Goal: Information Seeking & Learning: Learn about a topic

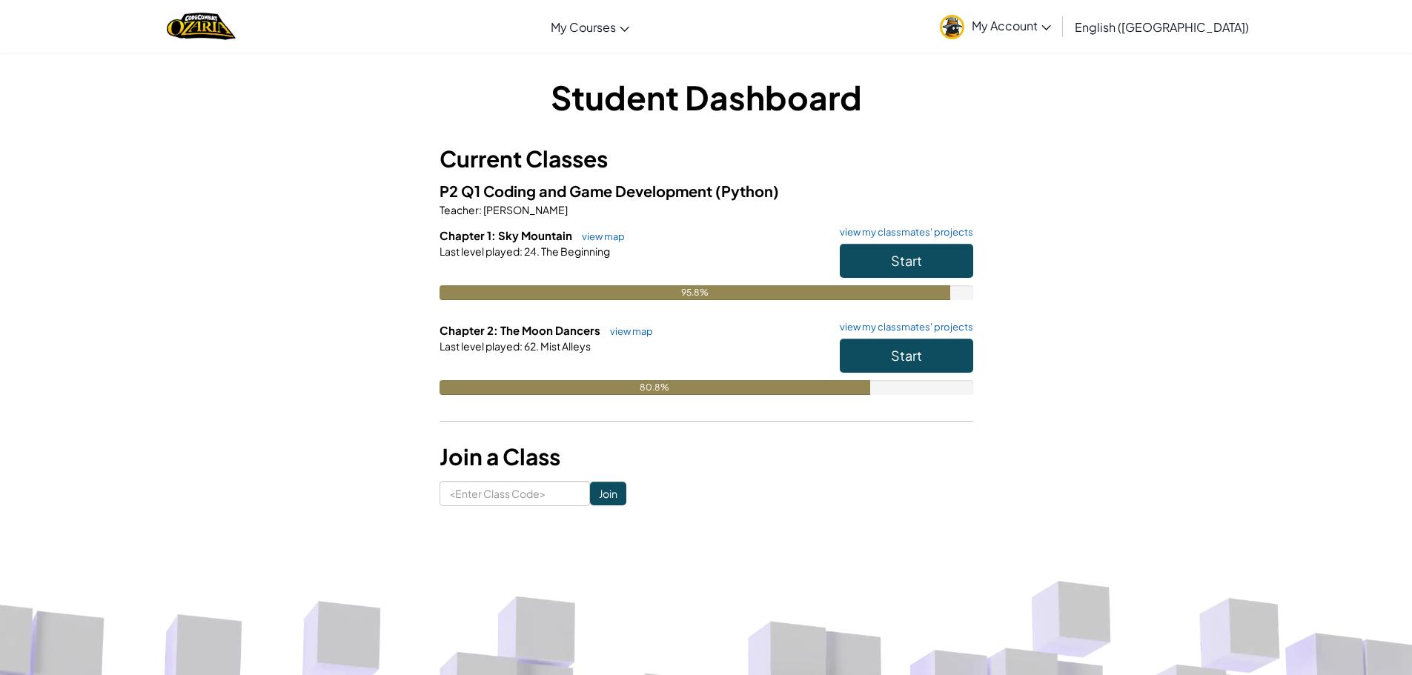
click at [1091, 57] on div "Student Dashboard Current Classes P2 Q1 Coding and Game Development (Python) Te…" at bounding box center [706, 290] width 867 height 477
drag, startPoint x: 942, startPoint y: 360, endPoint x: 933, endPoint y: 359, distance: 9.8
click at [934, 359] on button "Start" at bounding box center [906, 356] width 133 height 34
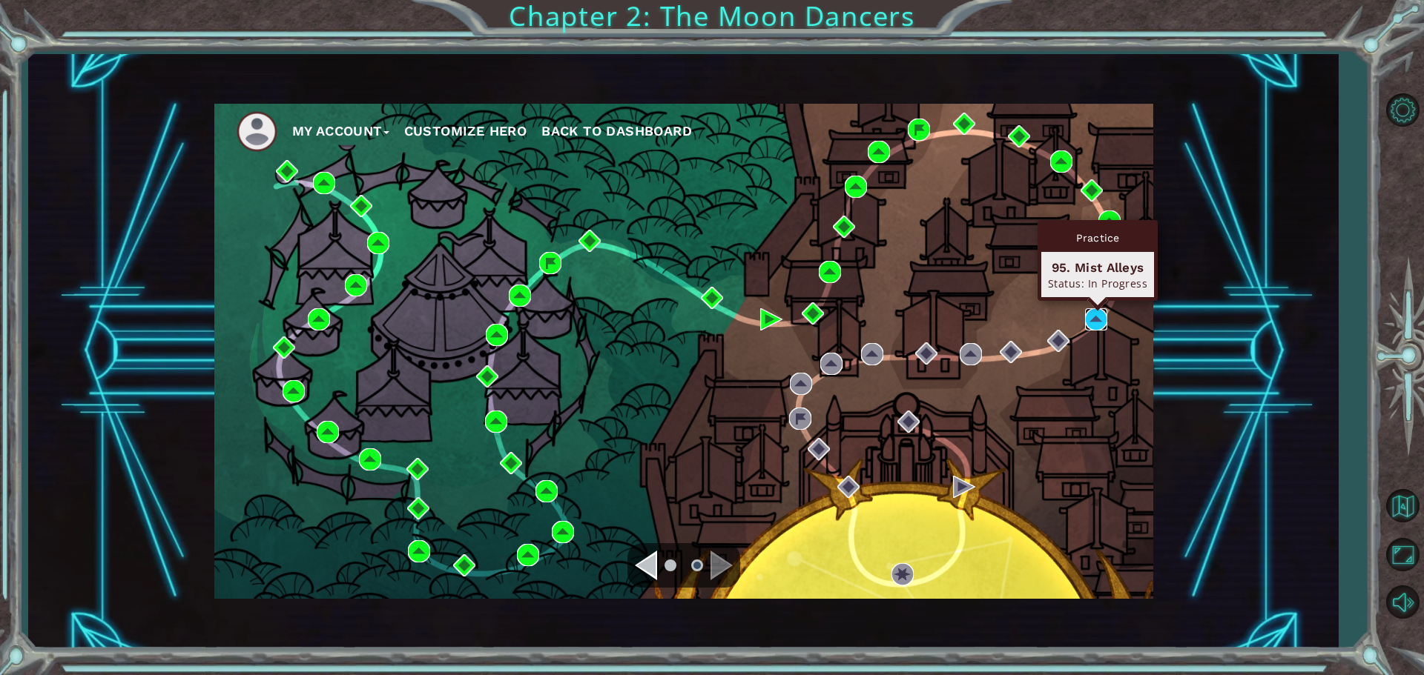
click at [1096, 320] on img at bounding box center [1096, 319] width 22 height 22
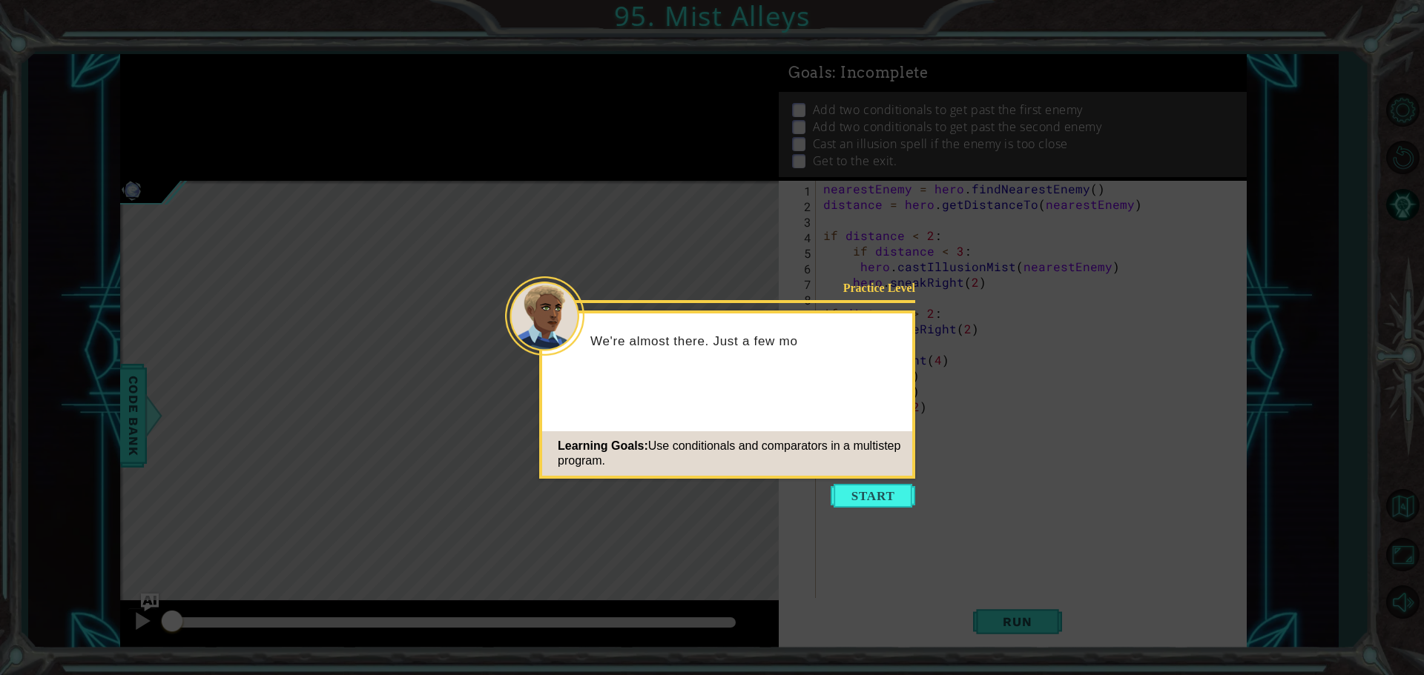
click at [897, 487] on button "Start" at bounding box center [872, 496] width 85 height 24
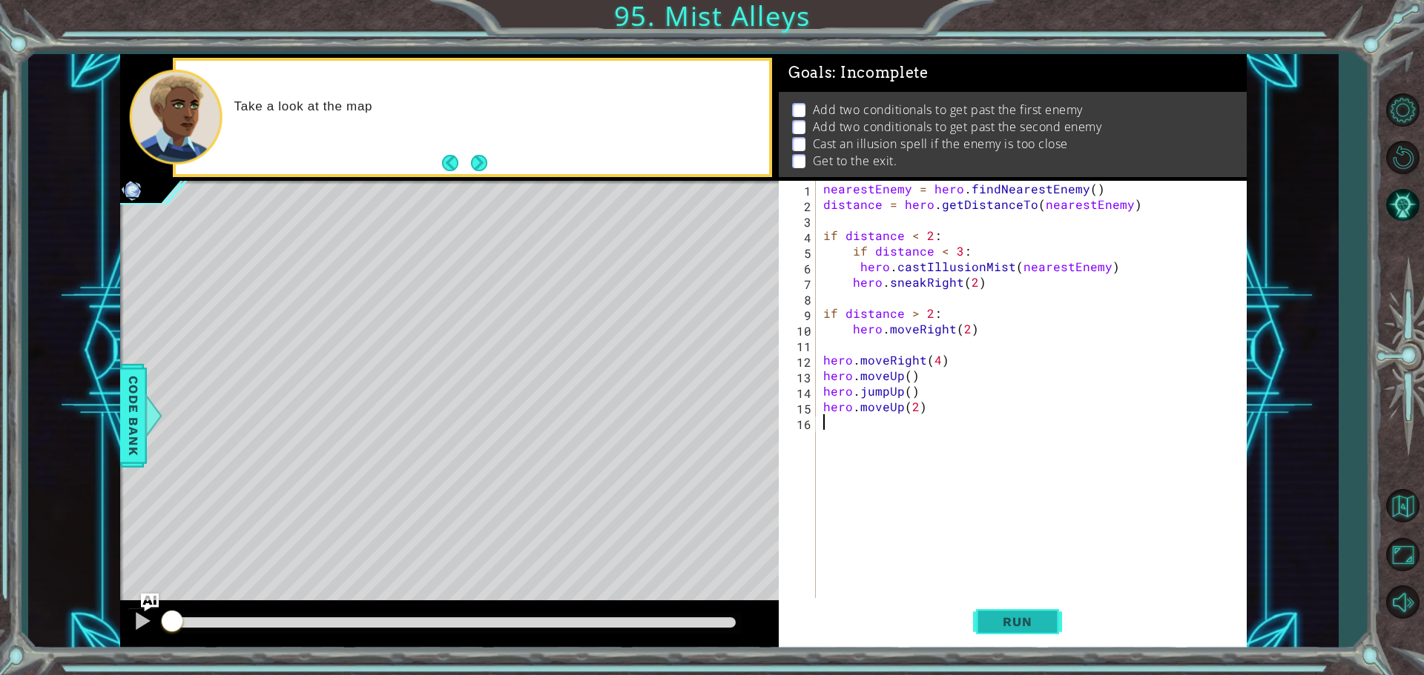
click at [1009, 607] on button "Run" at bounding box center [1017, 621] width 89 height 47
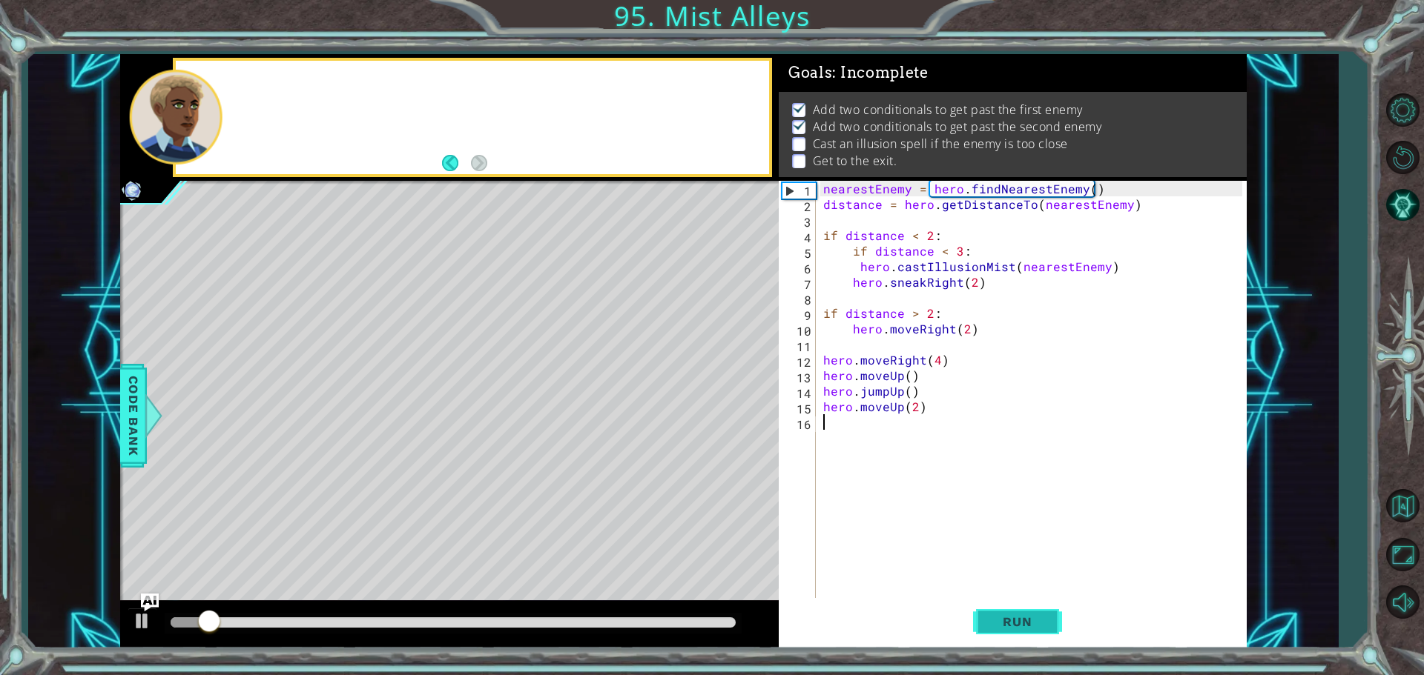
scroll to position [7, 0]
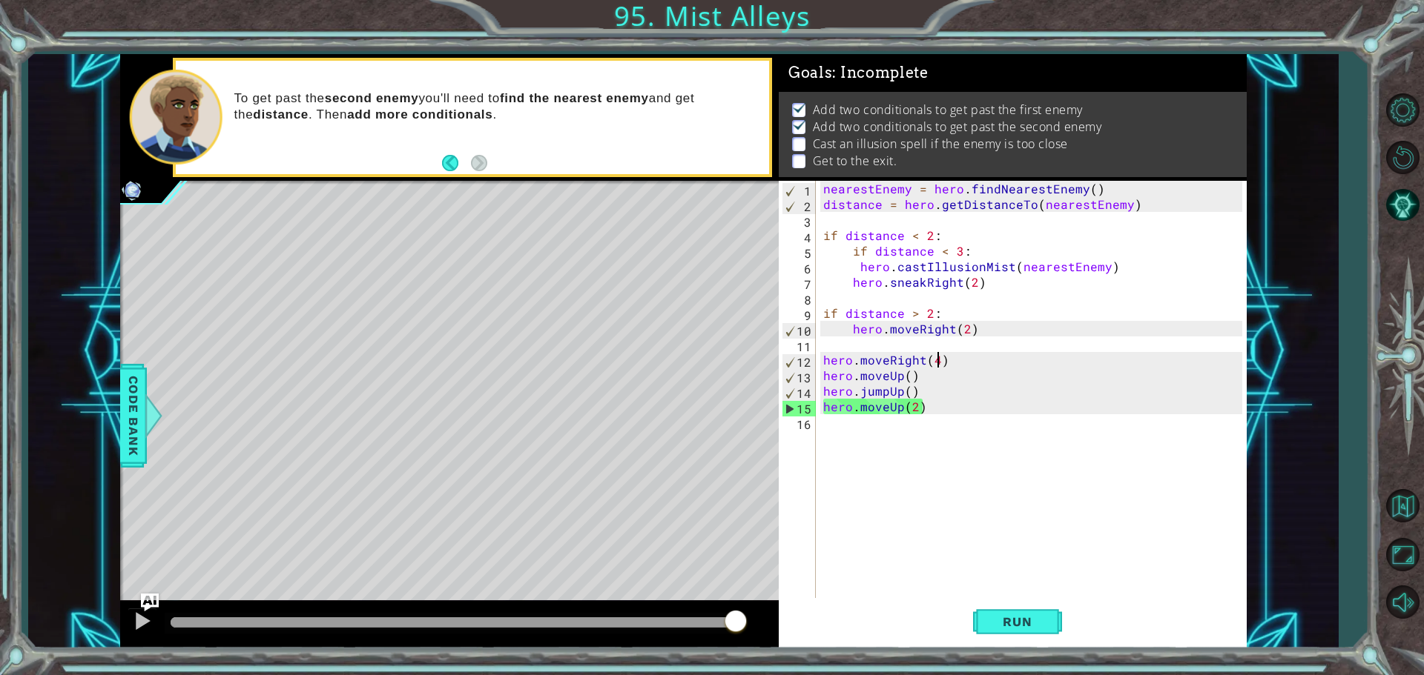
click at [936, 357] on div "nearestEnemy = hero . findNearestEnemy ( ) distance = hero . getDistanceTo ( ne…" at bounding box center [1034, 407] width 429 height 452
type textarea "h"
drag, startPoint x: 949, startPoint y: 359, endPoint x: 827, endPoint y: 358, distance: 122.3
click at [827, 358] on div "nearestEnemy = hero . findNearestEnemy ( ) distance = hero . getDistanceTo ( ne…" at bounding box center [1034, 407] width 429 height 452
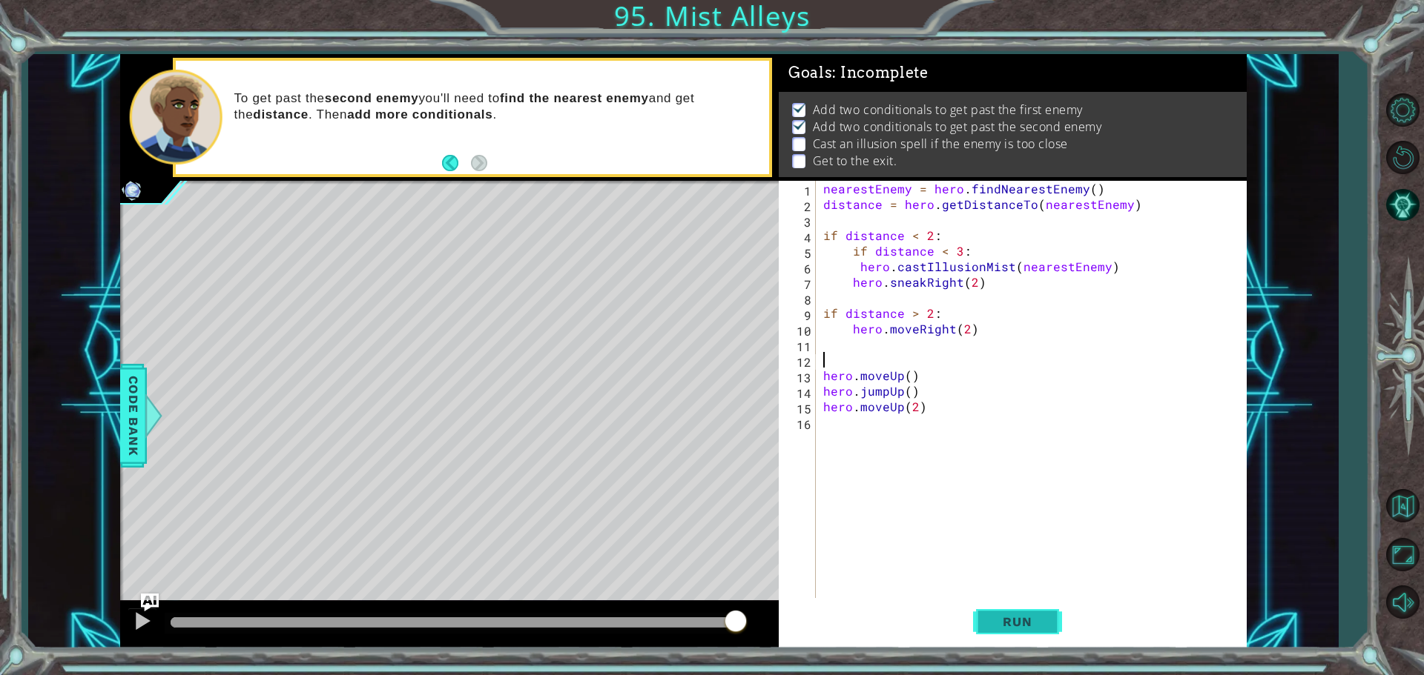
click at [989, 618] on span "Run" at bounding box center [1017, 622] width 59 height 15
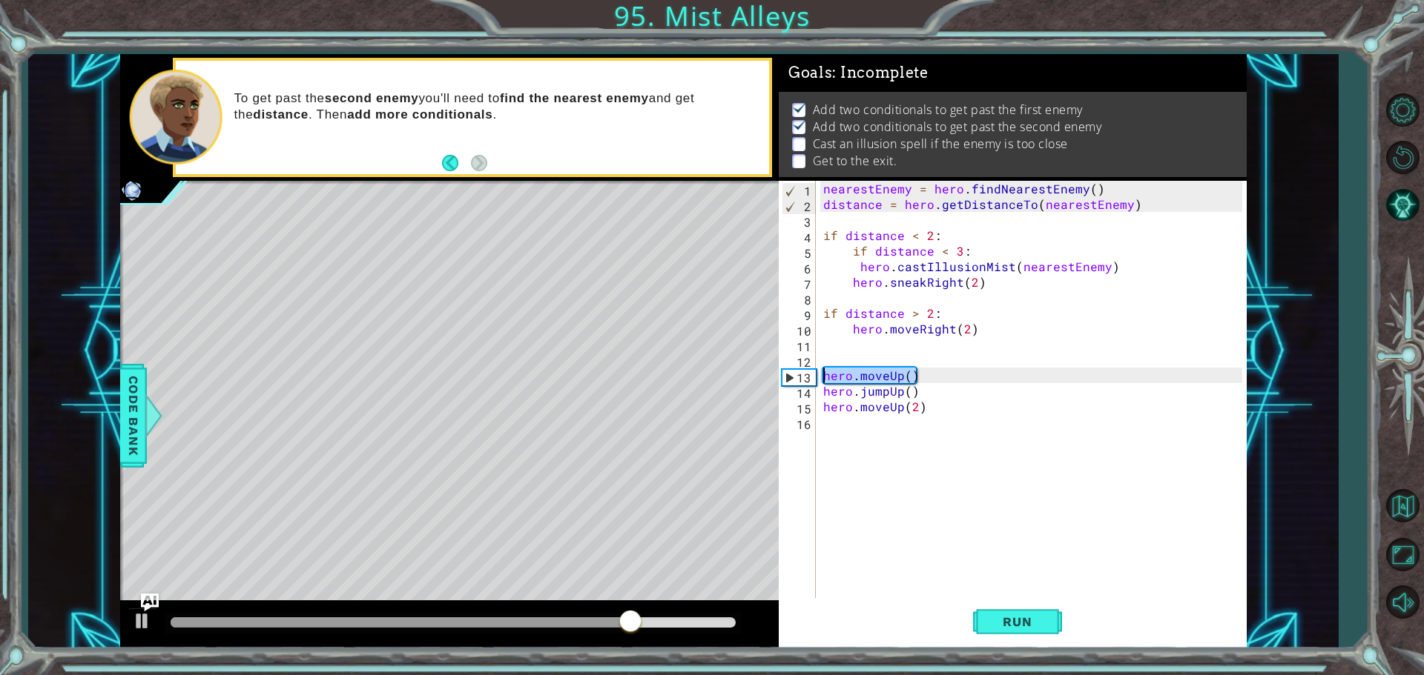
drag, startPoint x: 919, startPoint y: 374, endPoint x: 824, endPoint y: 372, distance: 94.2
click at [824, 372] on div "nearestEnemy = hero . findNearestEnemy ( ) distance = hero . getDistanceTo ( ne…" at bounding box center [1034, 407] width 429 height 452
type textarea "hero.moveUp()"
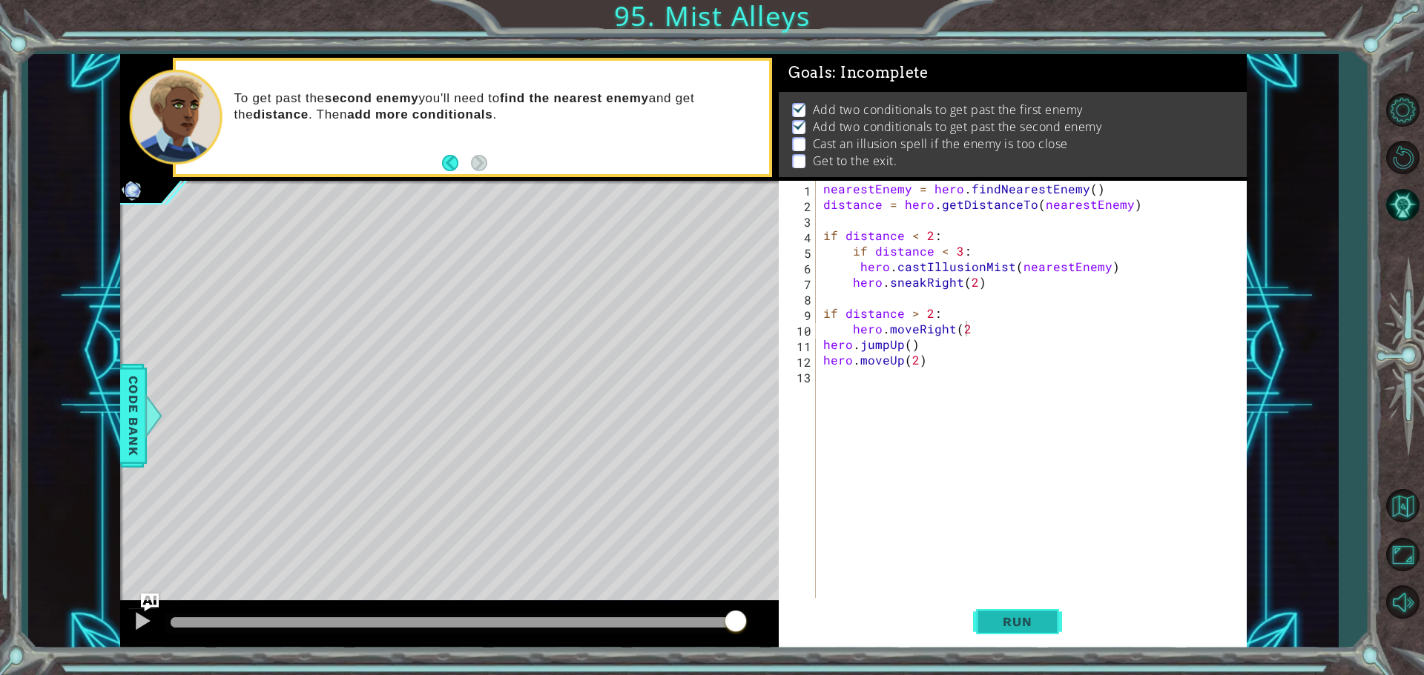
click at [1016, 635] on button "Run" at bounding box center [1017, 621] width 89 height 47
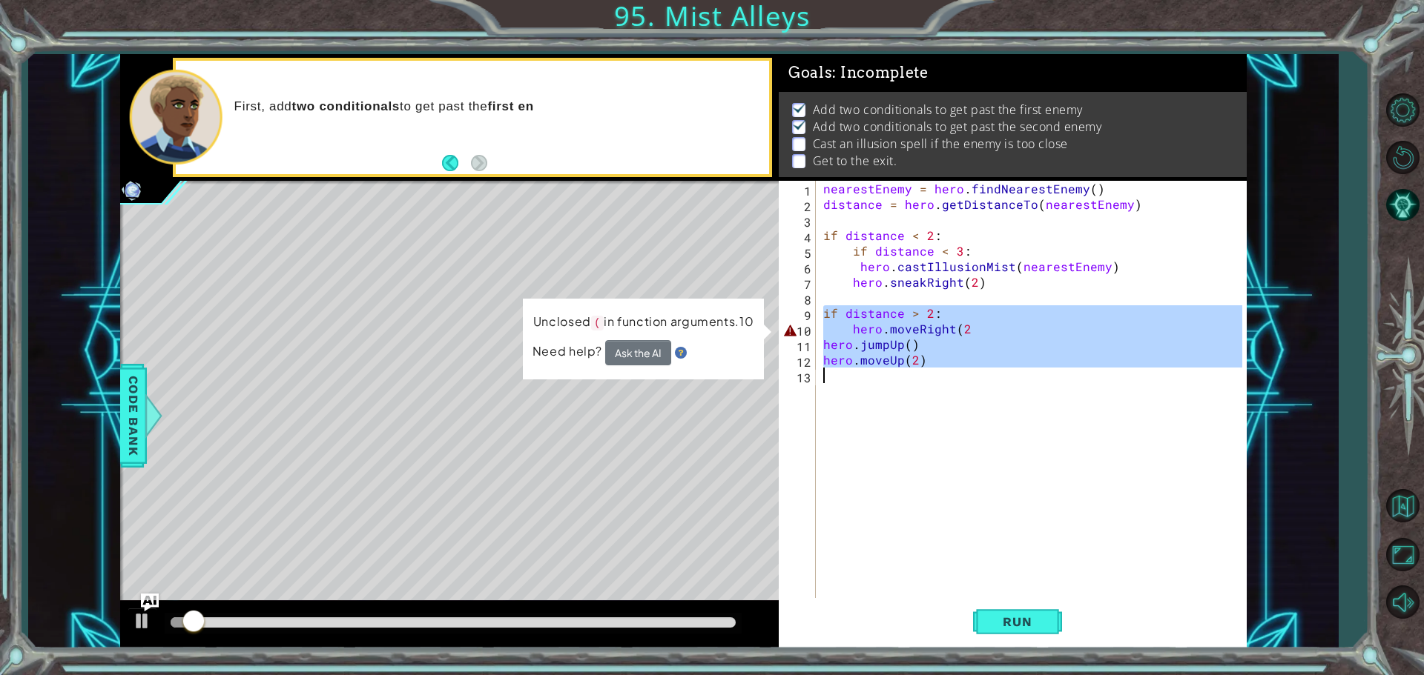
drag, startPoint x: 821, startPoint y: 314, endPoint x: 908, endPoint y: 374, distance: 104.9
click at [908, 374] on div "nearestEnemy = hero . findNearestEnemy ( ) distance = hero . getDistanceTo ( ne…" at bounding box center [1034, 407] width 429 height 452
type textarea "hero.moveUp(2)"
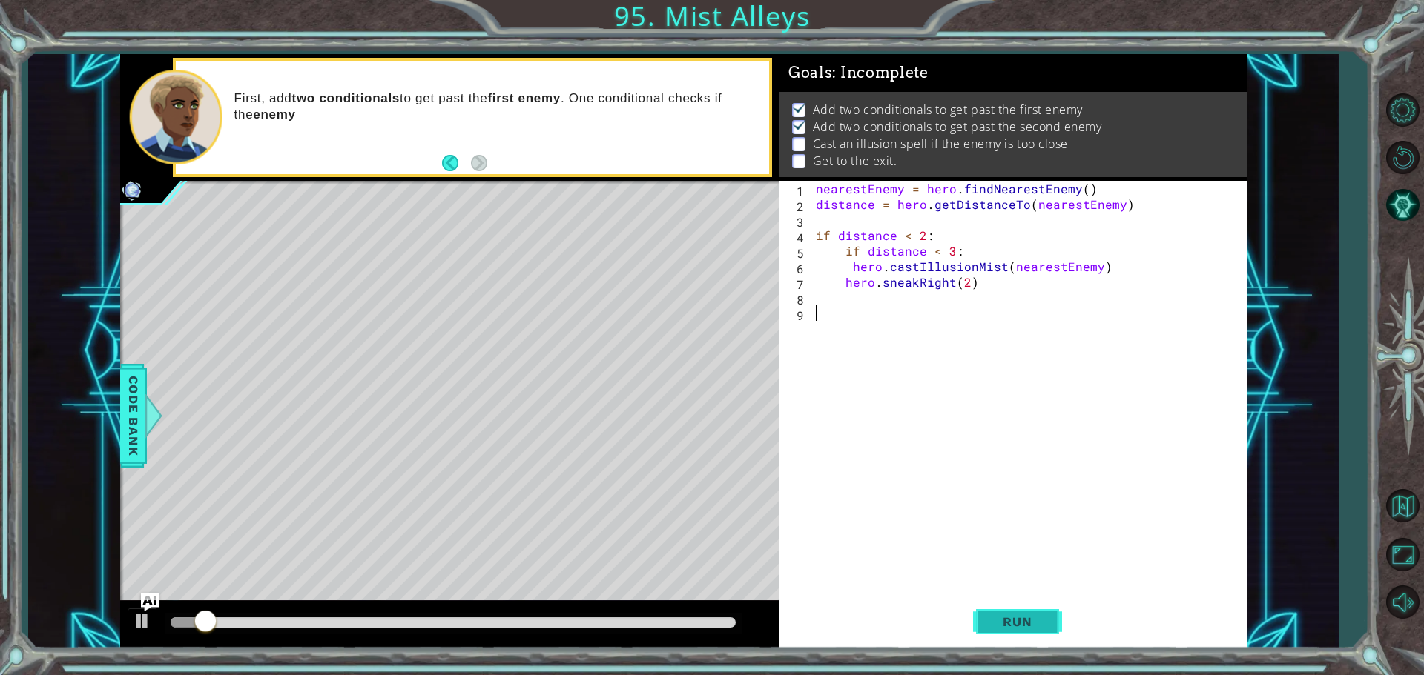
click at [998, 606] on button "Run" at bounding box center [1017, 621] width 89 height 47
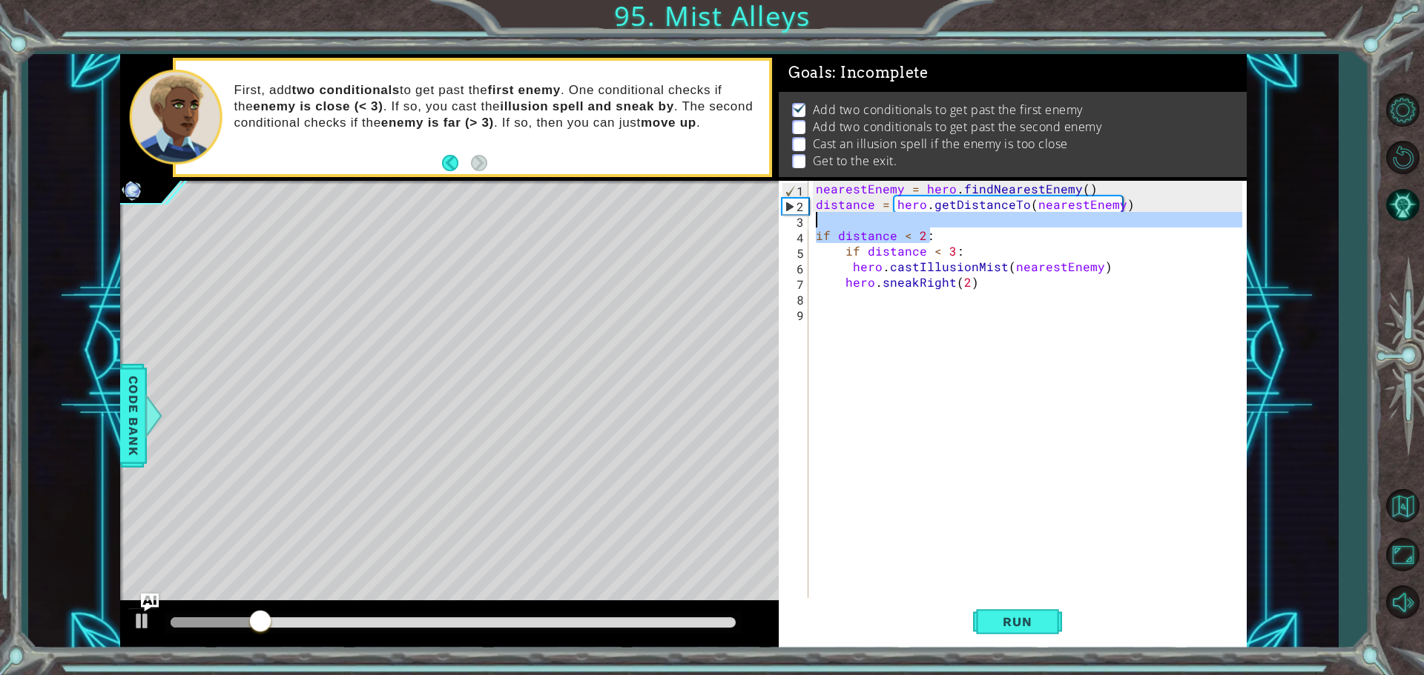
drag, startPoint x: 931, startPoint y: 233, endPoint x: 855, endPoint y: 227, distance: 76.6
click at [855, 227] on div "nearestEnemy = hero . findNearestEnemy ( ) distance = hero . getDistanceTo ( ne…" at bounding box center [1031, 407] width 437 height 452
type textarea "if distance < 2:"
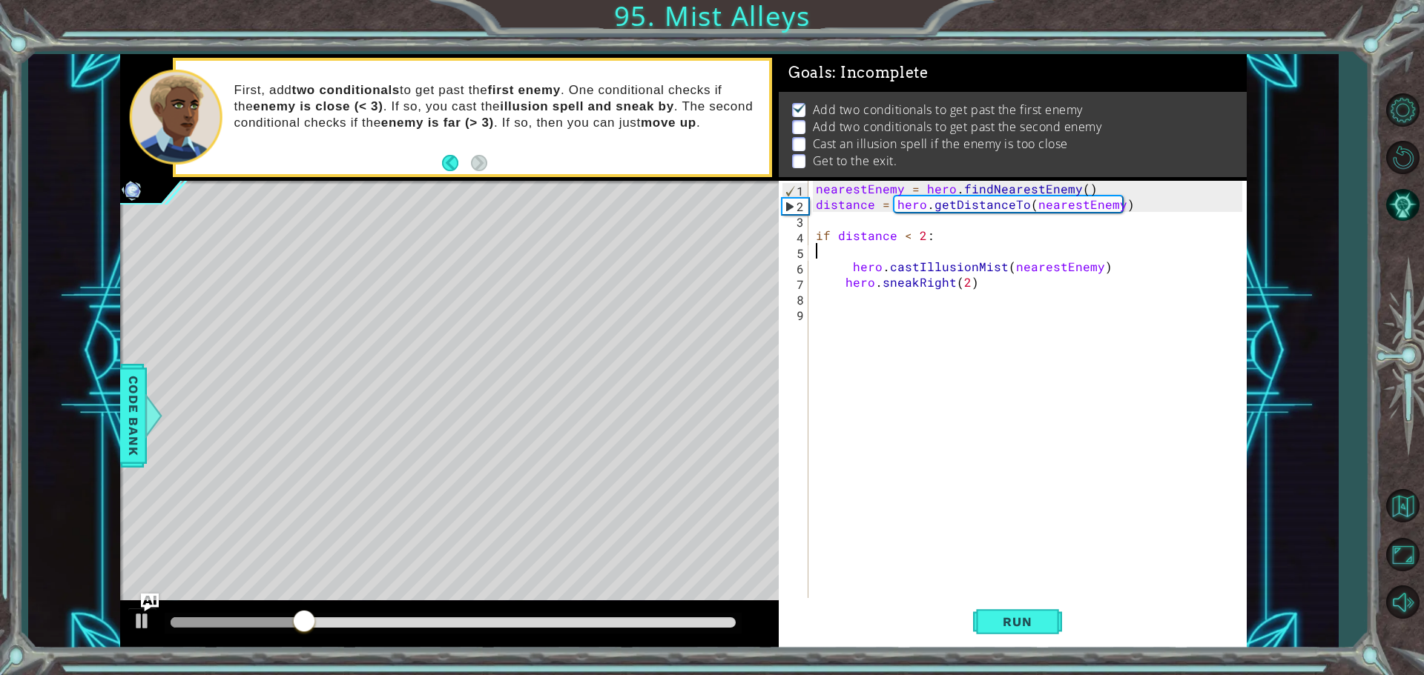
drag, startPoint x: 841, startPoint y: 248, endPoint x: 997, endPoint y: 251, distance: 156.5
click at [997, 251] on div "nearestEnemy = hero . findNearestEnemy ( ) distance = hero . getDistanceTo ( ne…" at bounding box center [1031, 407] width 437 height 452
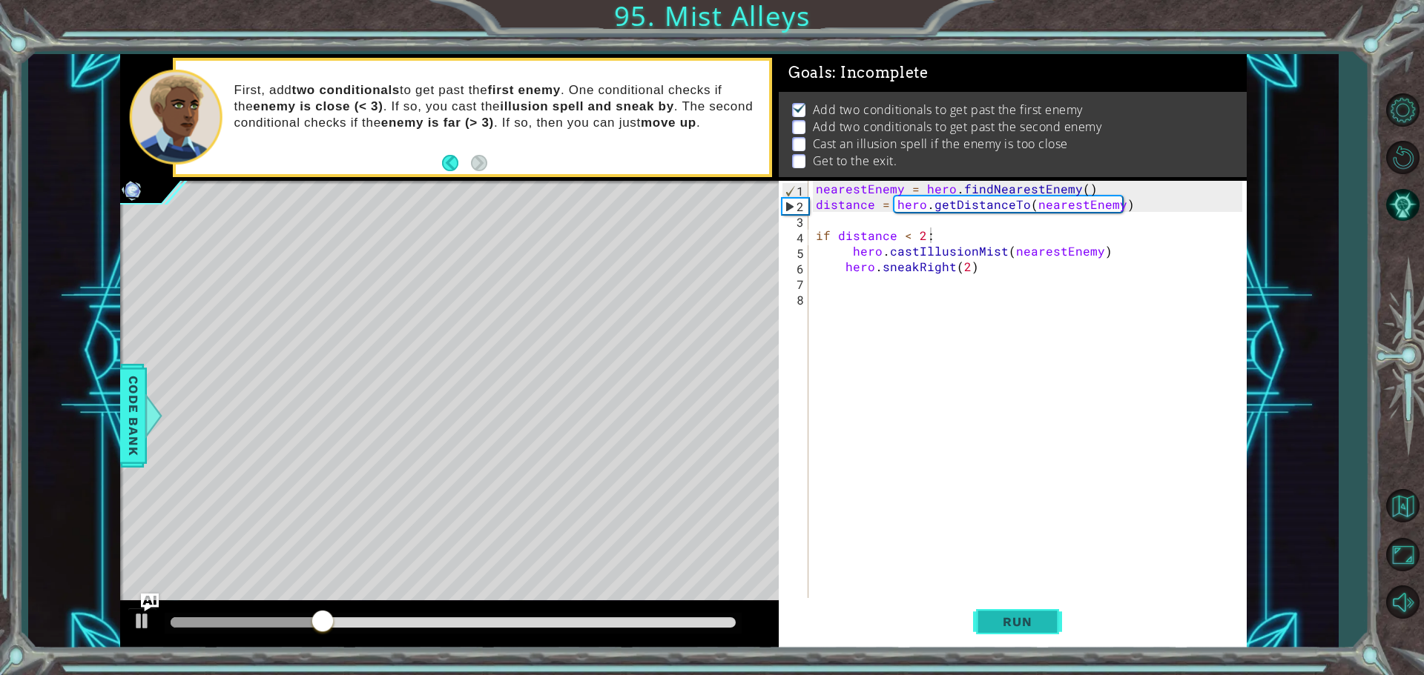
click at [1030, 609] on button "Run" at bounding box center [1017, 621] width 89 height 47
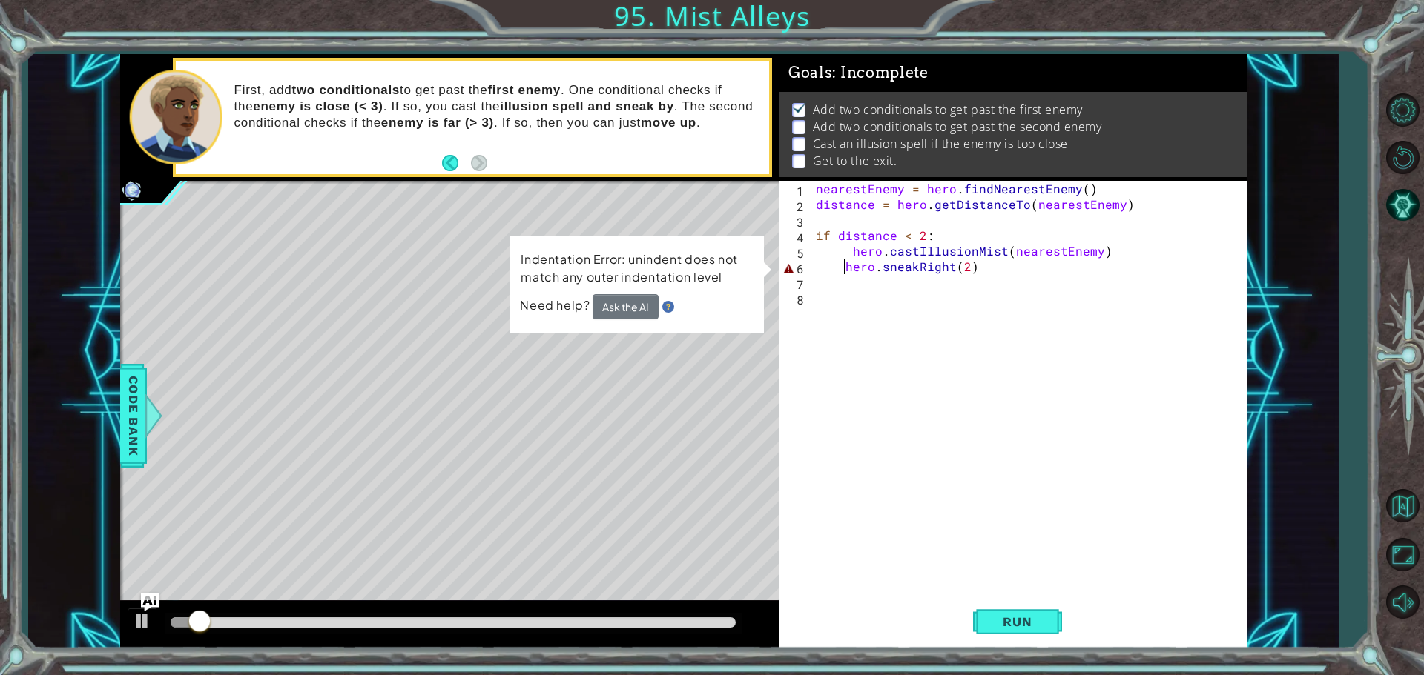
click at [843, 269] on div "nearestEnemy = hero . findNearestEnemy ( ) distance = hero . getDistanceTo ( ne…" at bounding box center [1031, 407] width 437 height 452
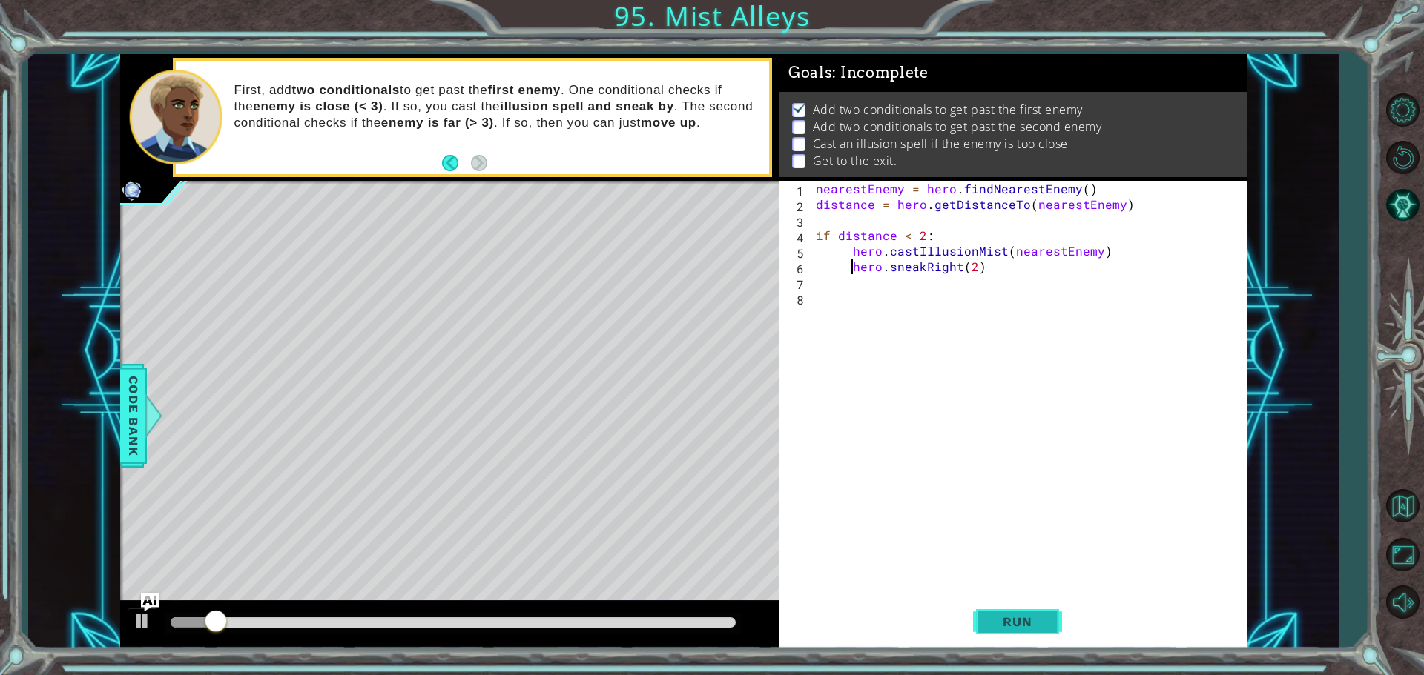
click at [1007, 618] on span "Run" at bounding box center [1017, 622] width 59 height 15
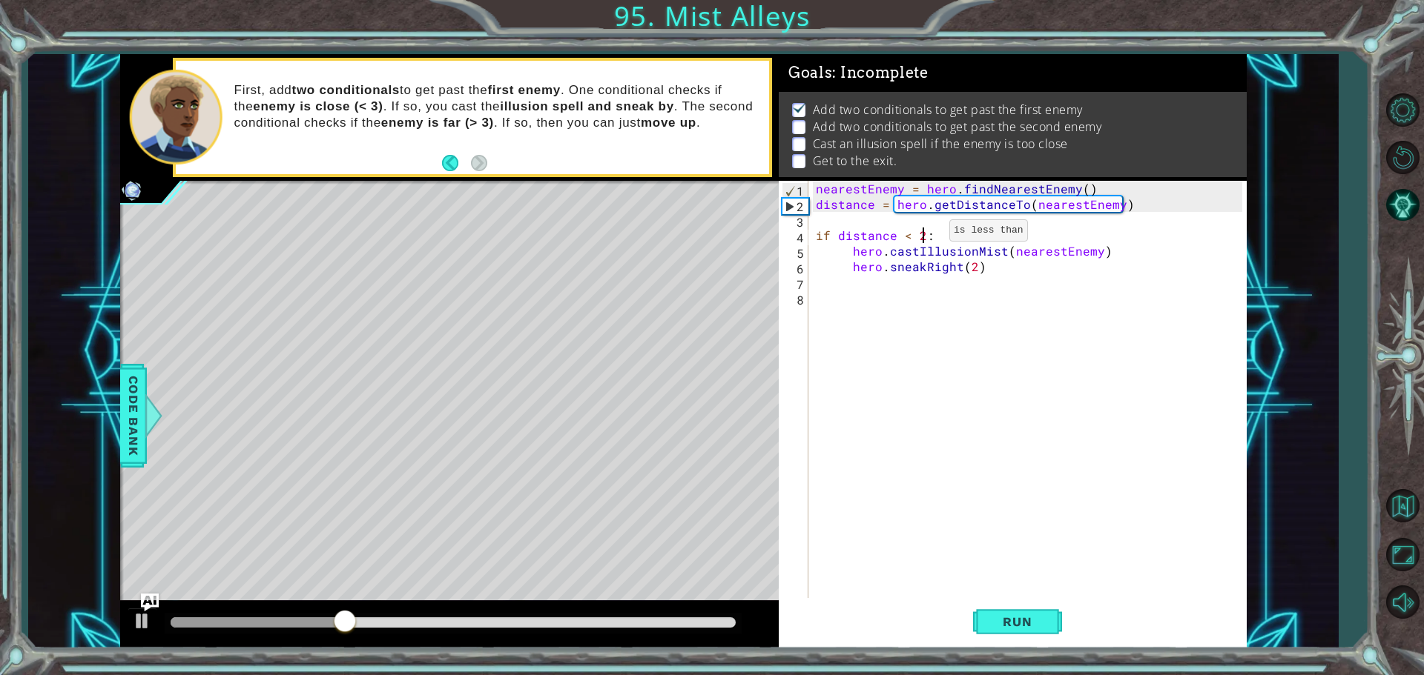
click at [924, 234] on div "nearestEnemy = hero . findNearestEnemy ( ) distance = hero . getDistanceTo ( ne…" at bounding box center [1031, 407] width 437 height 452
click at [1005, 641] on button "Run" at bounding box center [1017, 621] width 89 height 47
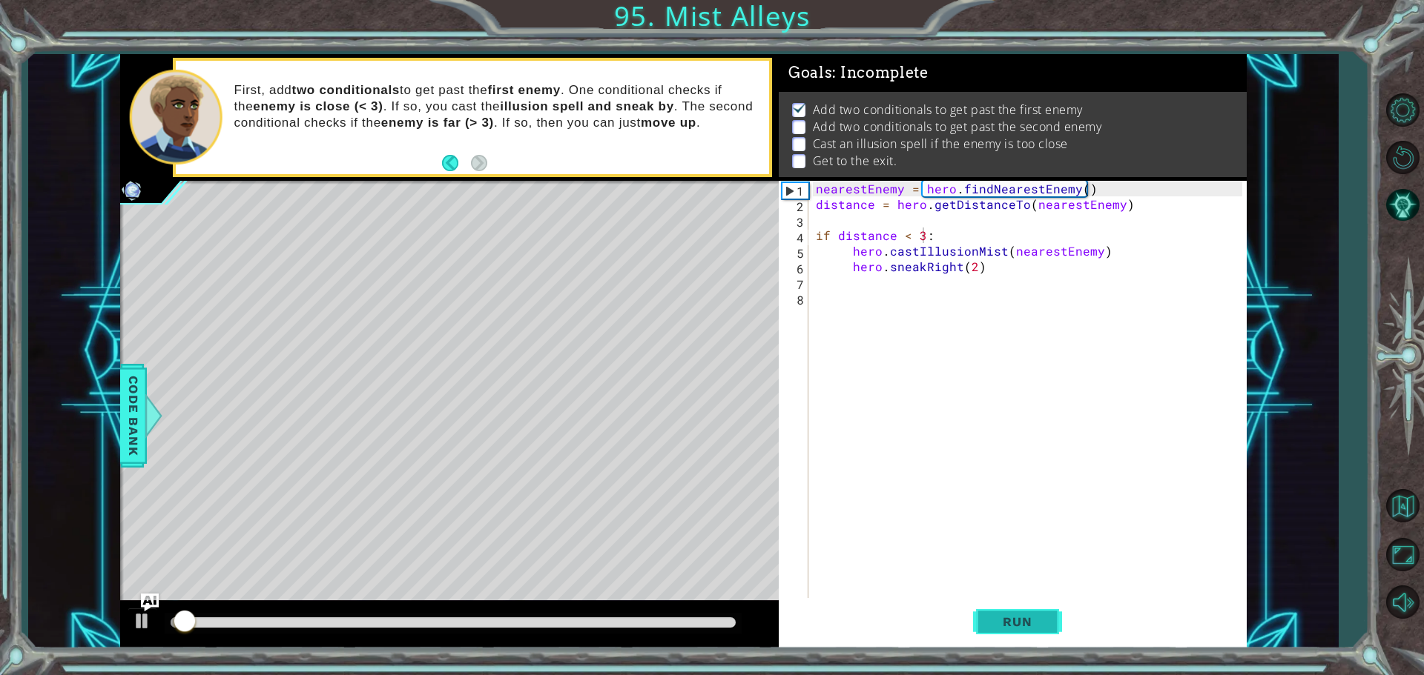
click at [1008, 628] on span "Run" at bounding box center [1017, 622] width 59 height 15
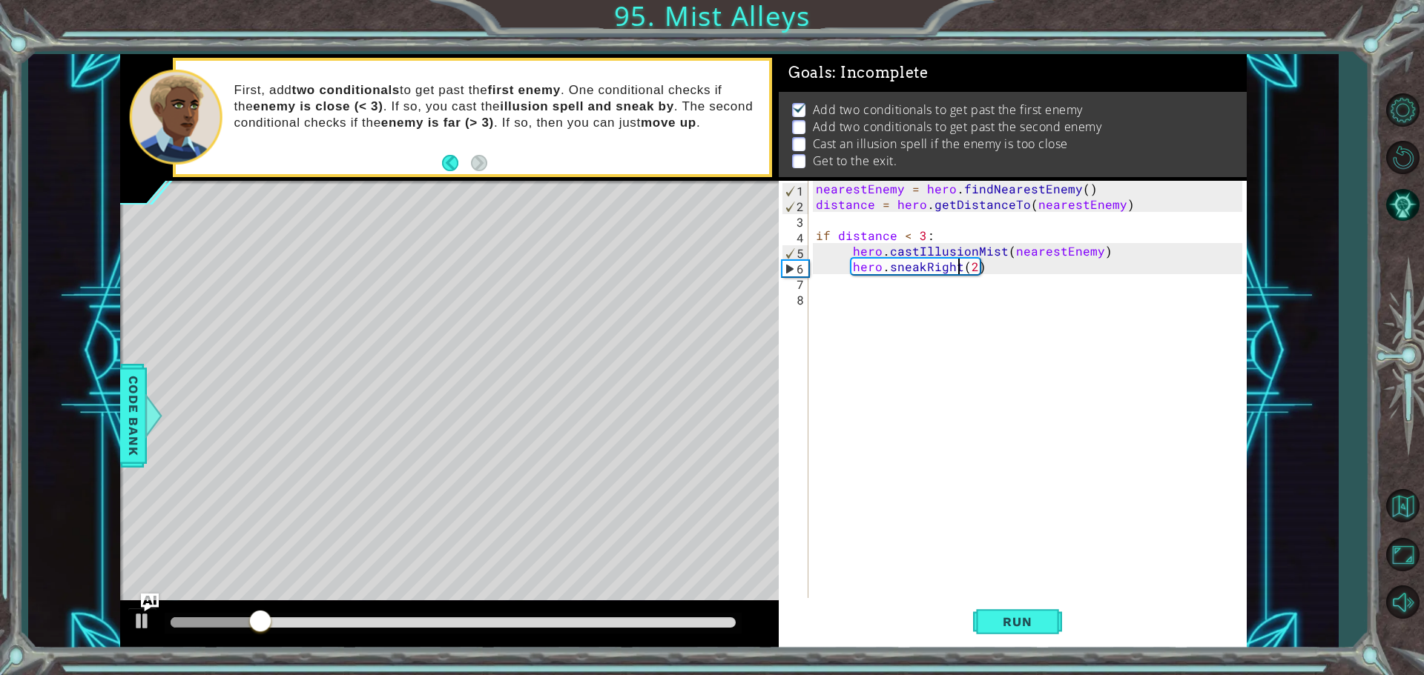
click at [956, 260] on div "nearestEnemy = hero . findNearestEnemy ( ) distance = hero . getDistanceTo ( ne…" at bounding box center [1031, 407] width 437 height 452
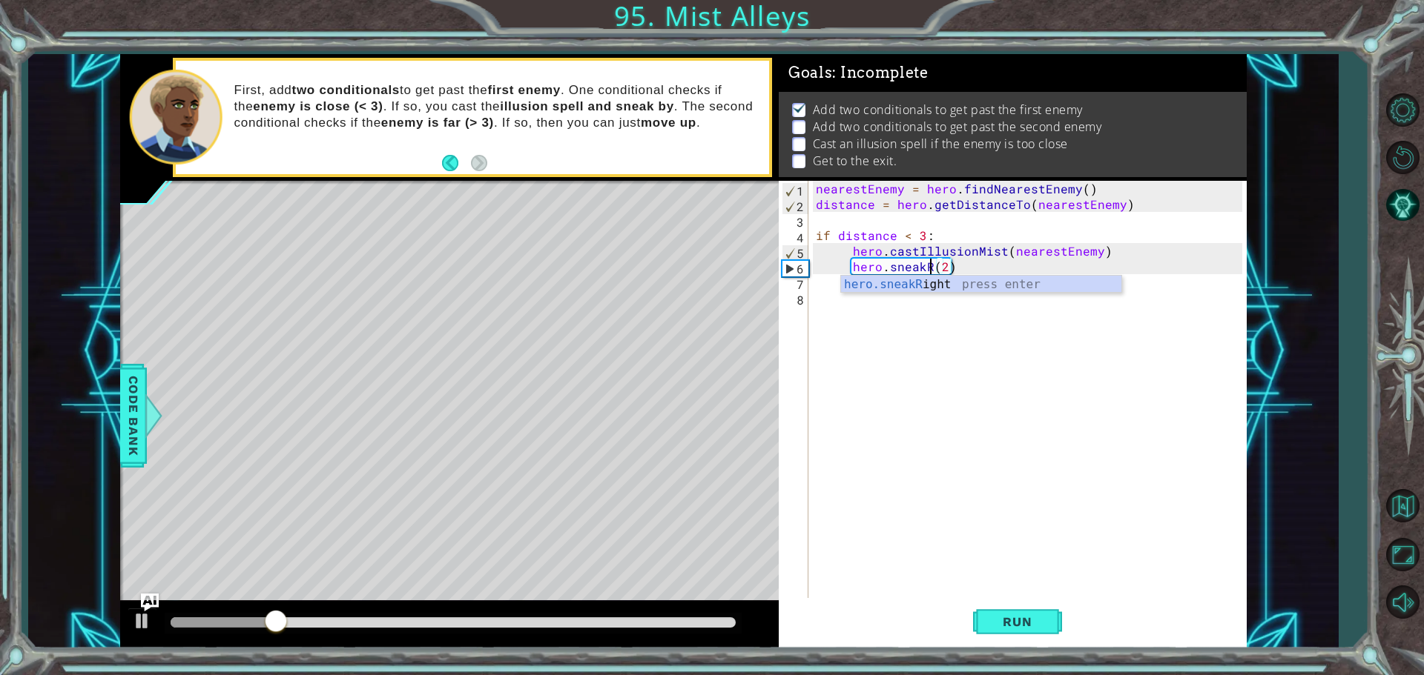
scroll to position [0, 7]
type textarea "hero.sneakUp(2)"
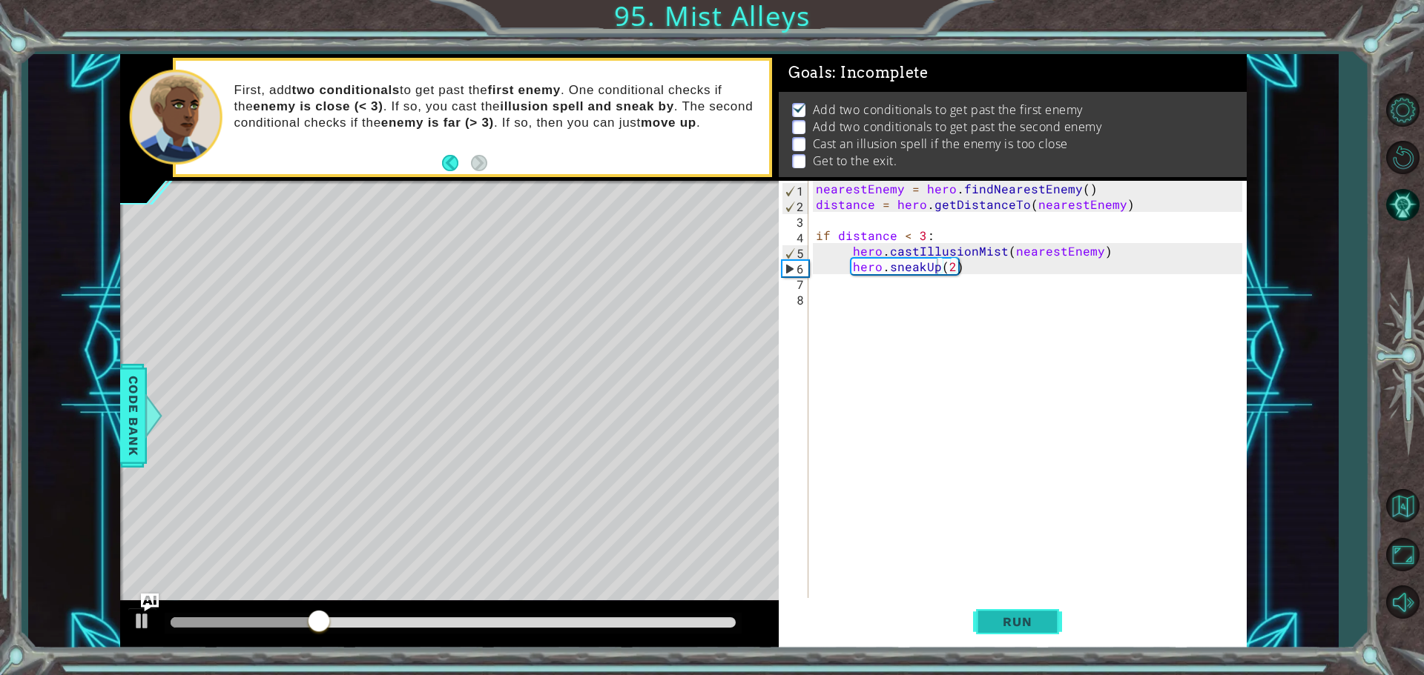
click at [994, 612] on button "Run" at bounding box center [1017, 621] width 89 height 47
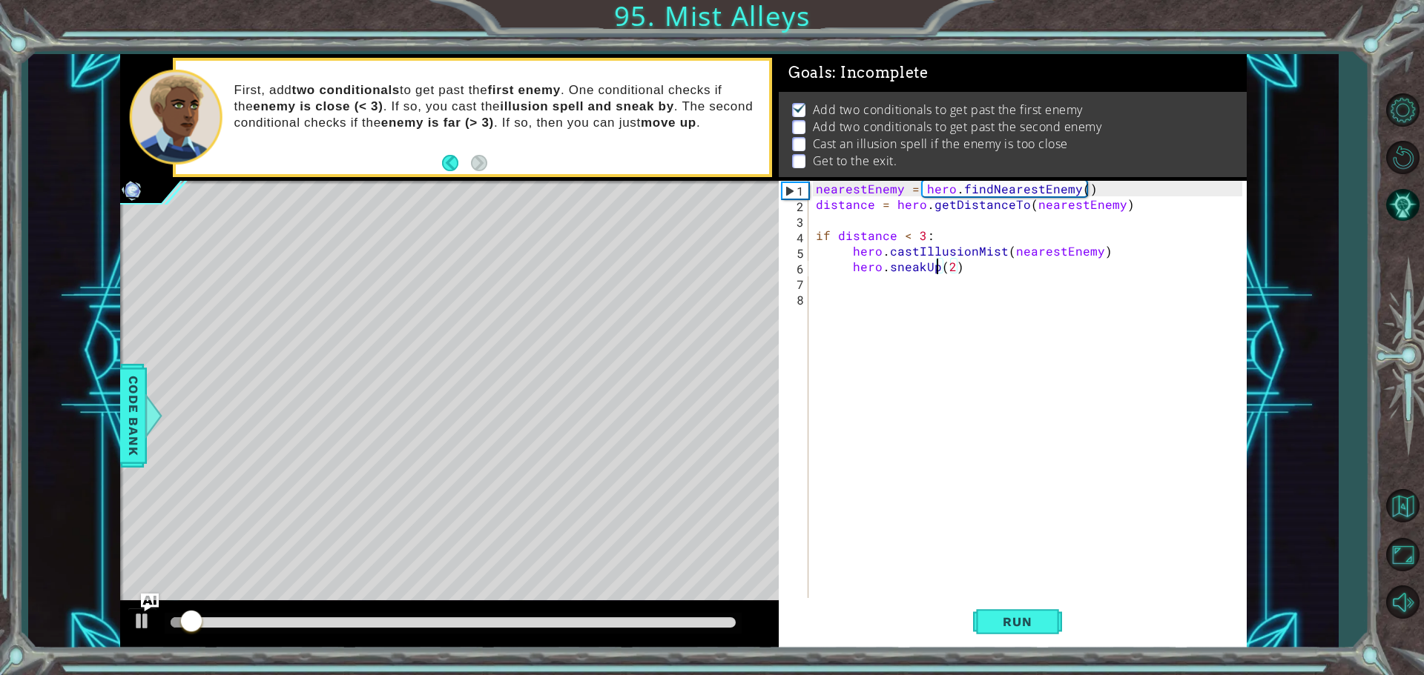
click at [833, 298] on div "nearestEnemy = hero . findNearestEnemy ( ) distance = hero . getDistanceTo ( ne…" at bounding box center [1031, 407] width 437 height 452
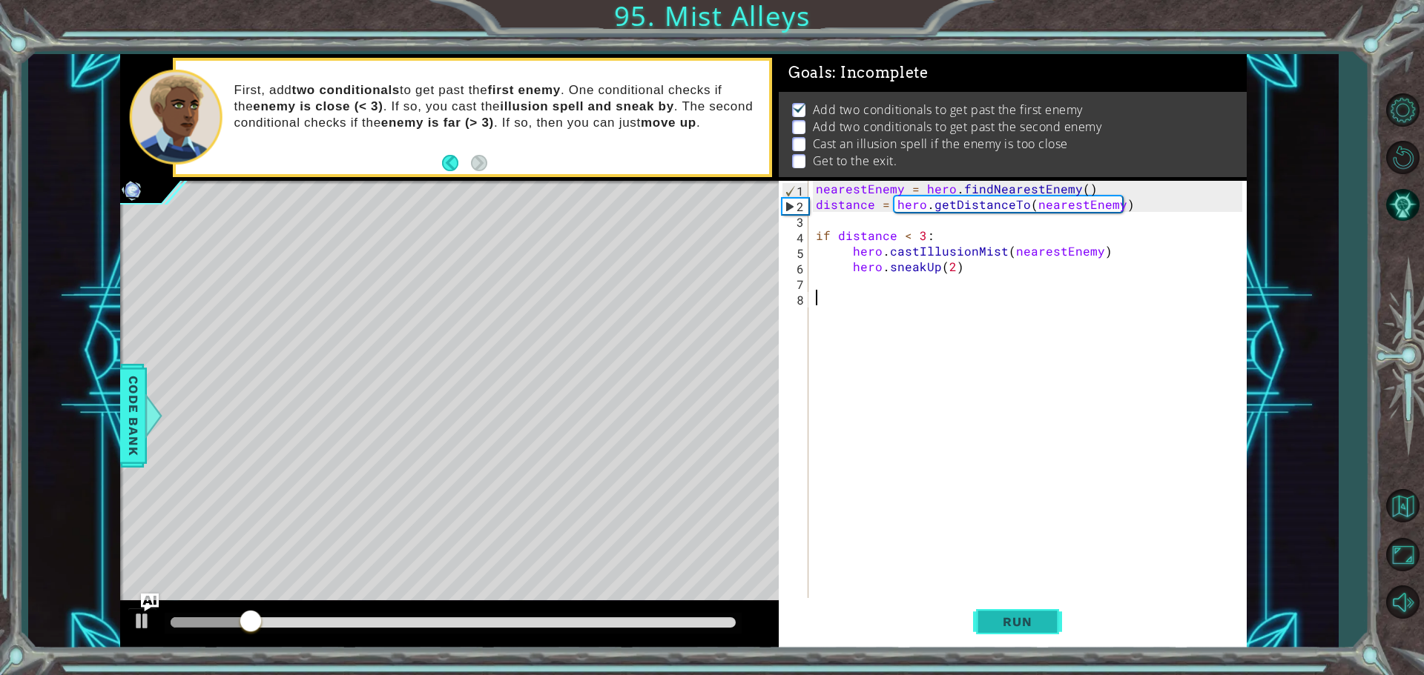
click at [996, 626] on span "Run" at bounding box center [1017, 622] width 59 height 15
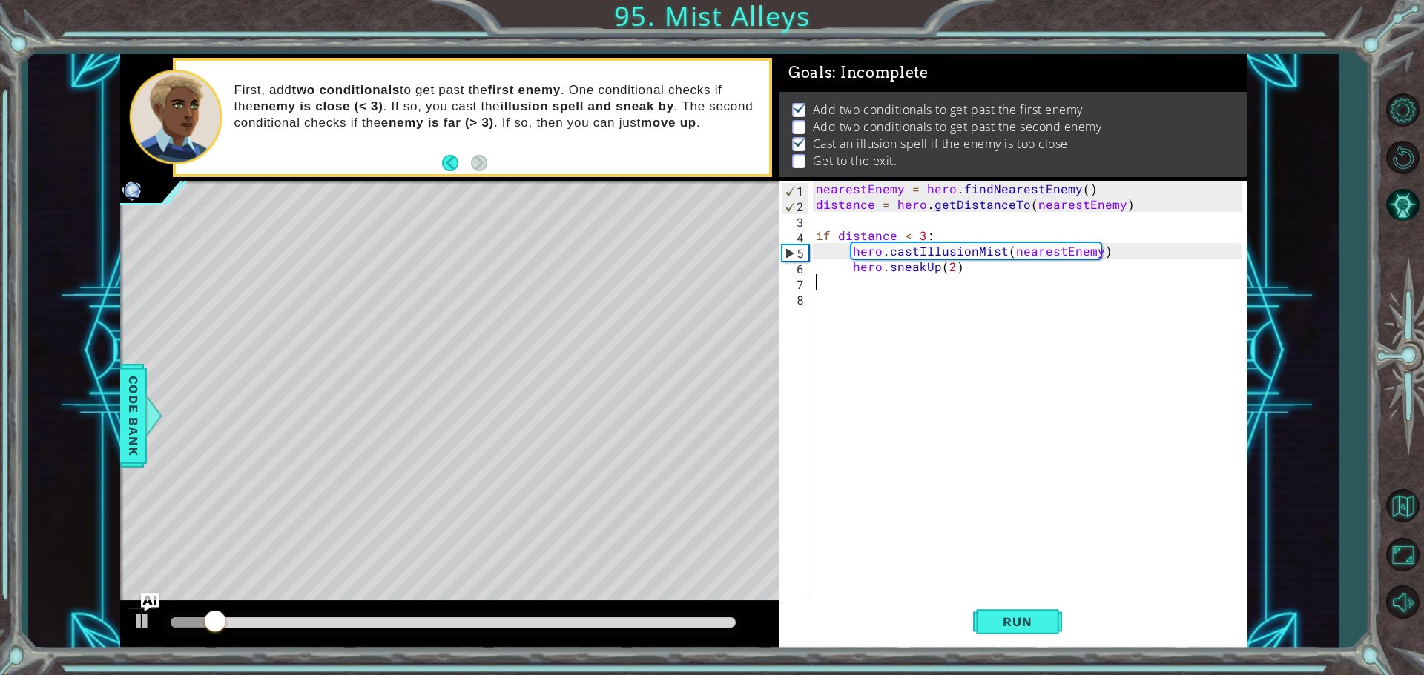
click at [843, 285] on div "nearestEnemy = hero . findNearestEnemy ( ) distance = hero . getDistanceTo ( ne…" at bounding box center [1031, 407] width 437 height 452
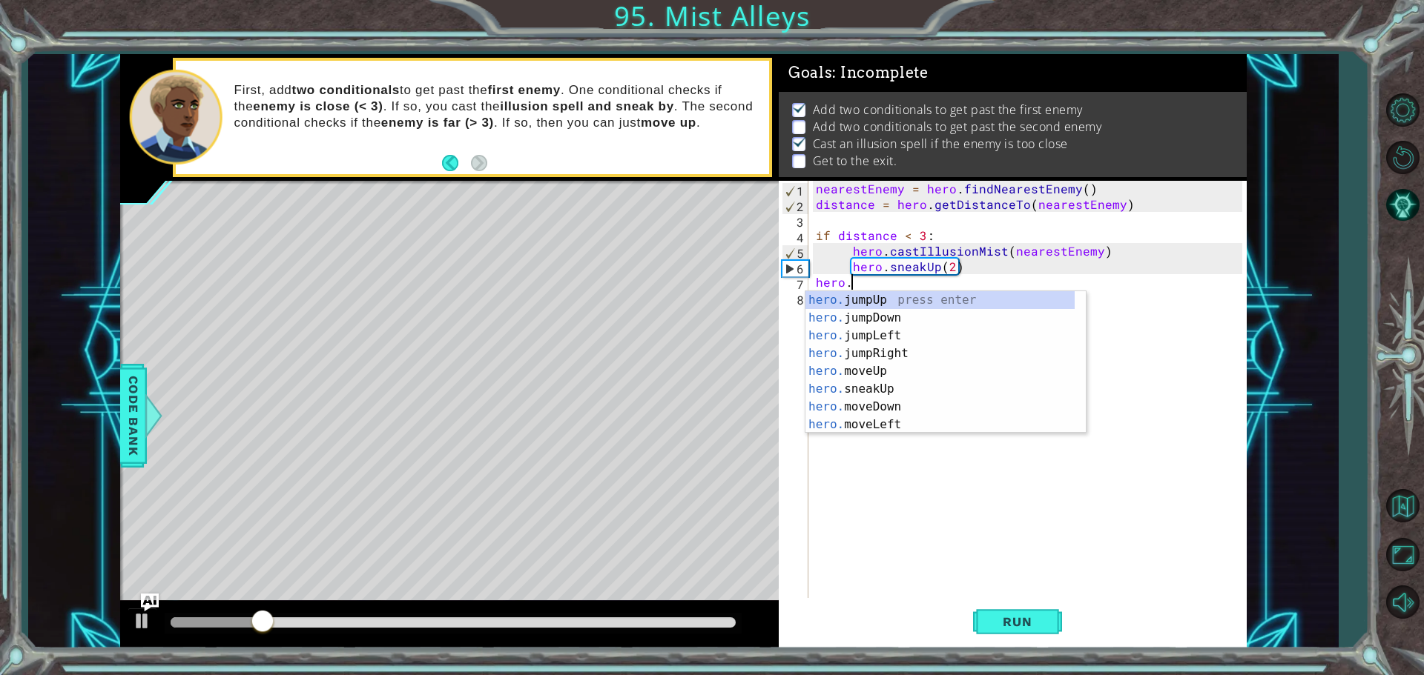
scroll to position [0, 1]
click at [872, 308] on div "hero press enter hero .jumpUp press enter hero .jumpDown press enter hero .jump…" at bounding box center [939, 380] width 269 height 178
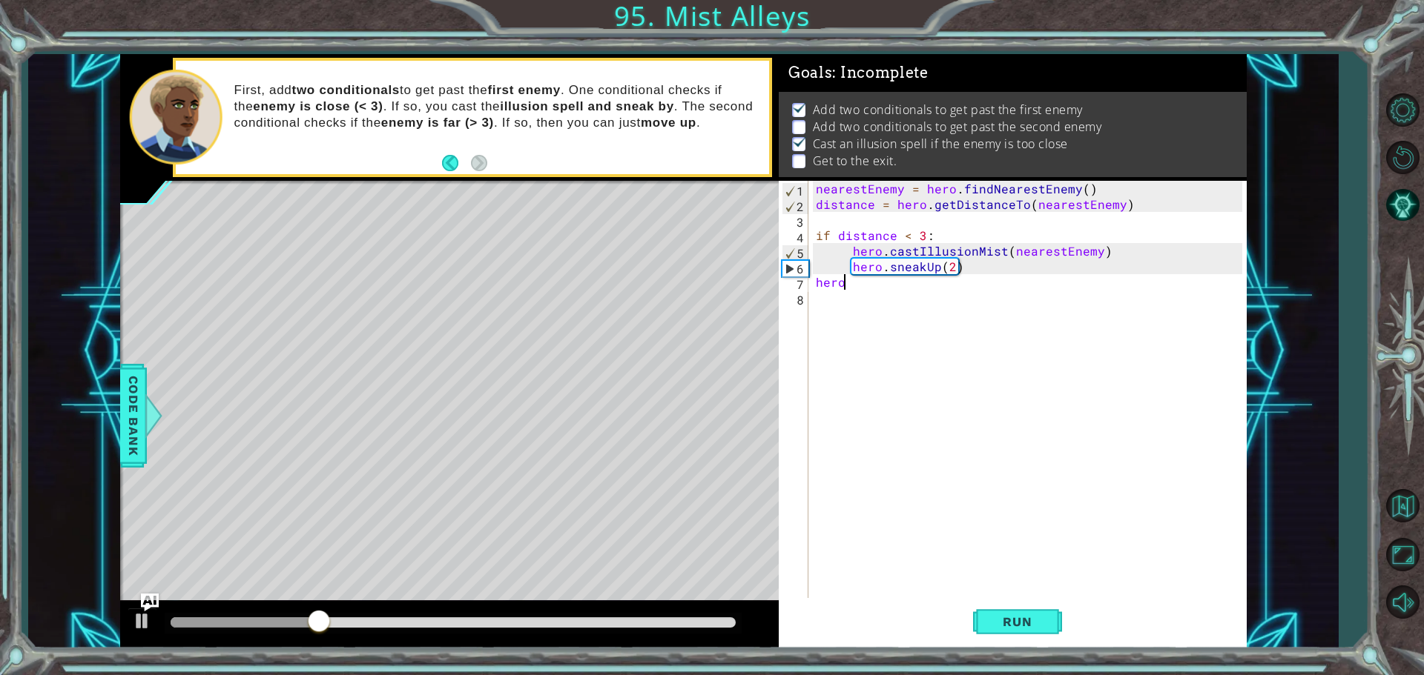
type textarea "hero."
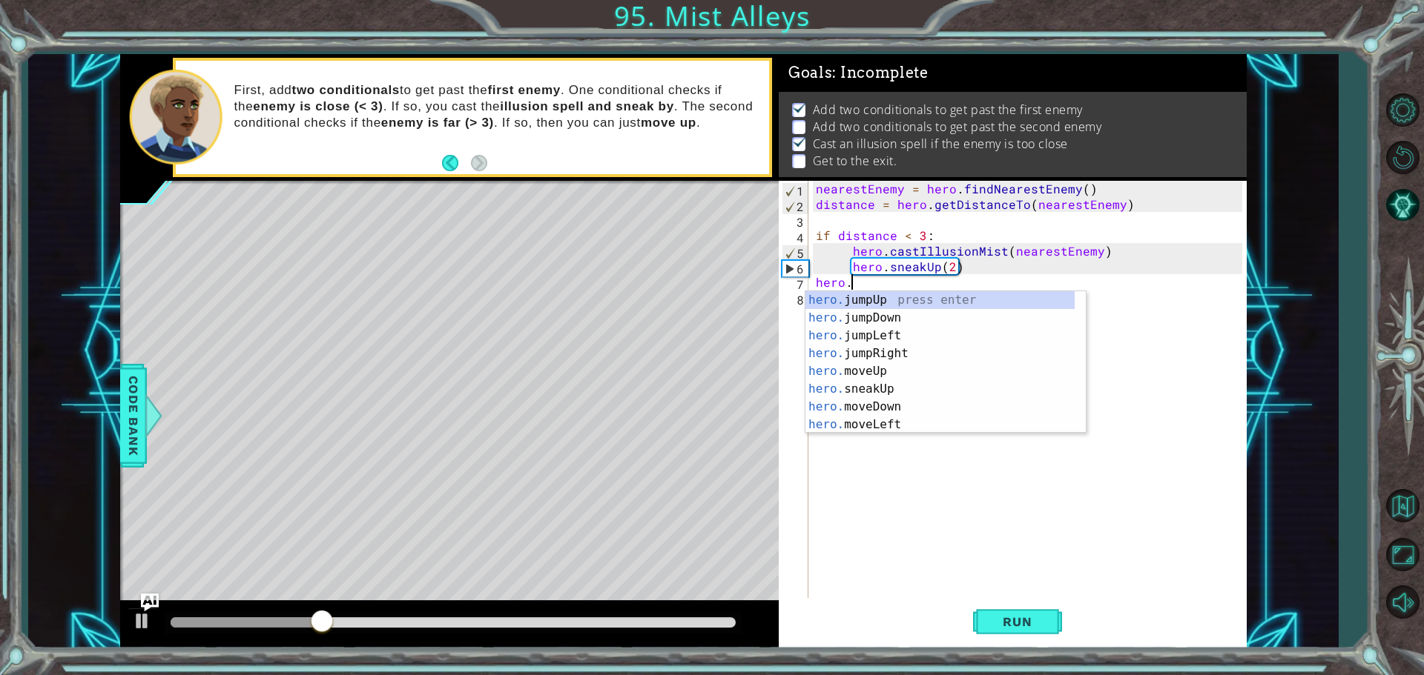
scroll to position [0, 1]
click at [853, 297] on div "hero. jumpUp press enter hero. jumpDown press enter hero. jumpLeft press enter …" at bounding box center [939, 380] width 269 height 178
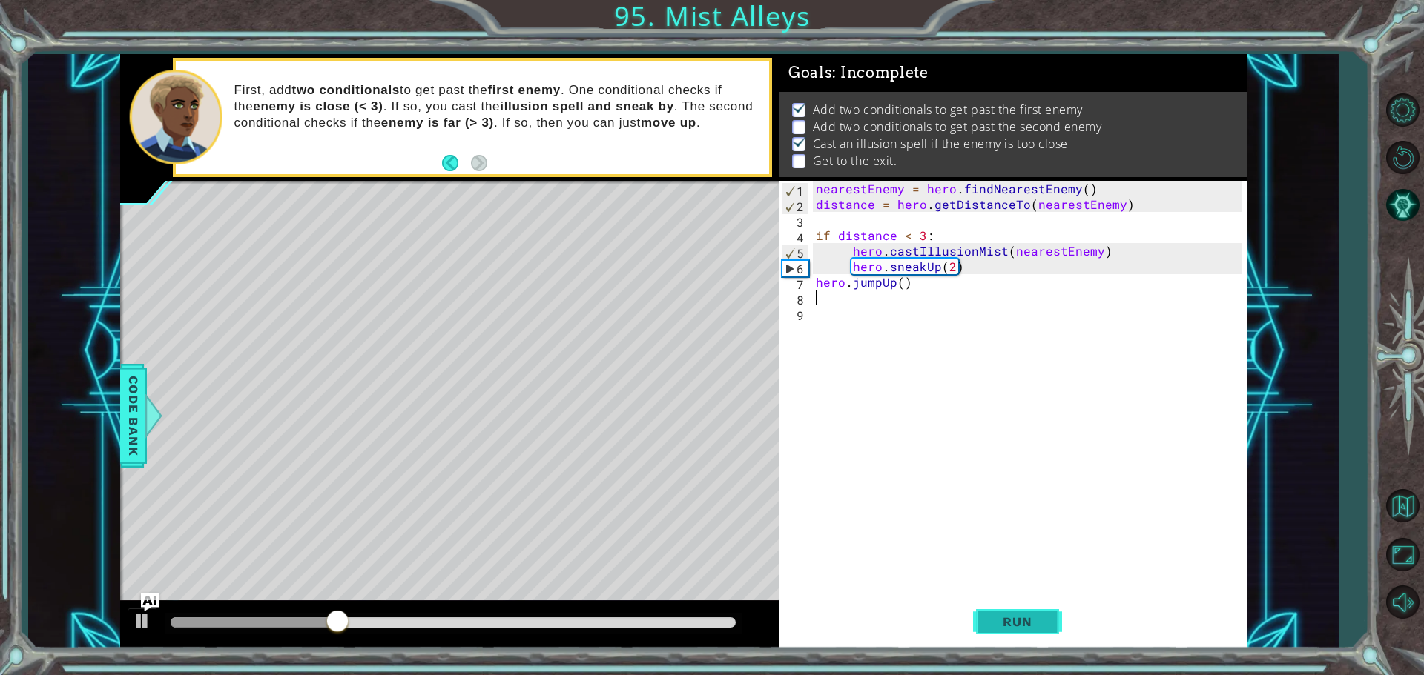
click at [1031, 615] on span "Run" at bounding box center [1017, 622] width 59 height 15
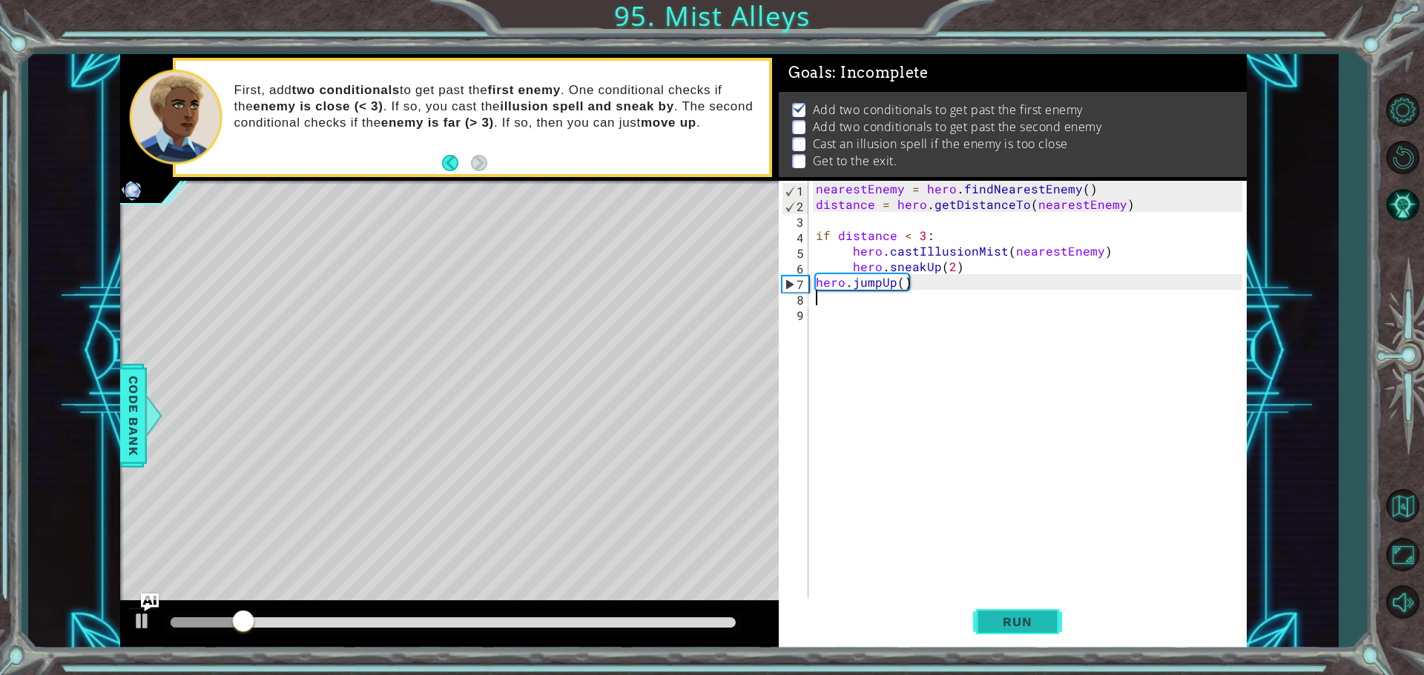
click at [1022, 625] on span "Run" at bounding box center [1017, 622] width 59 height 15
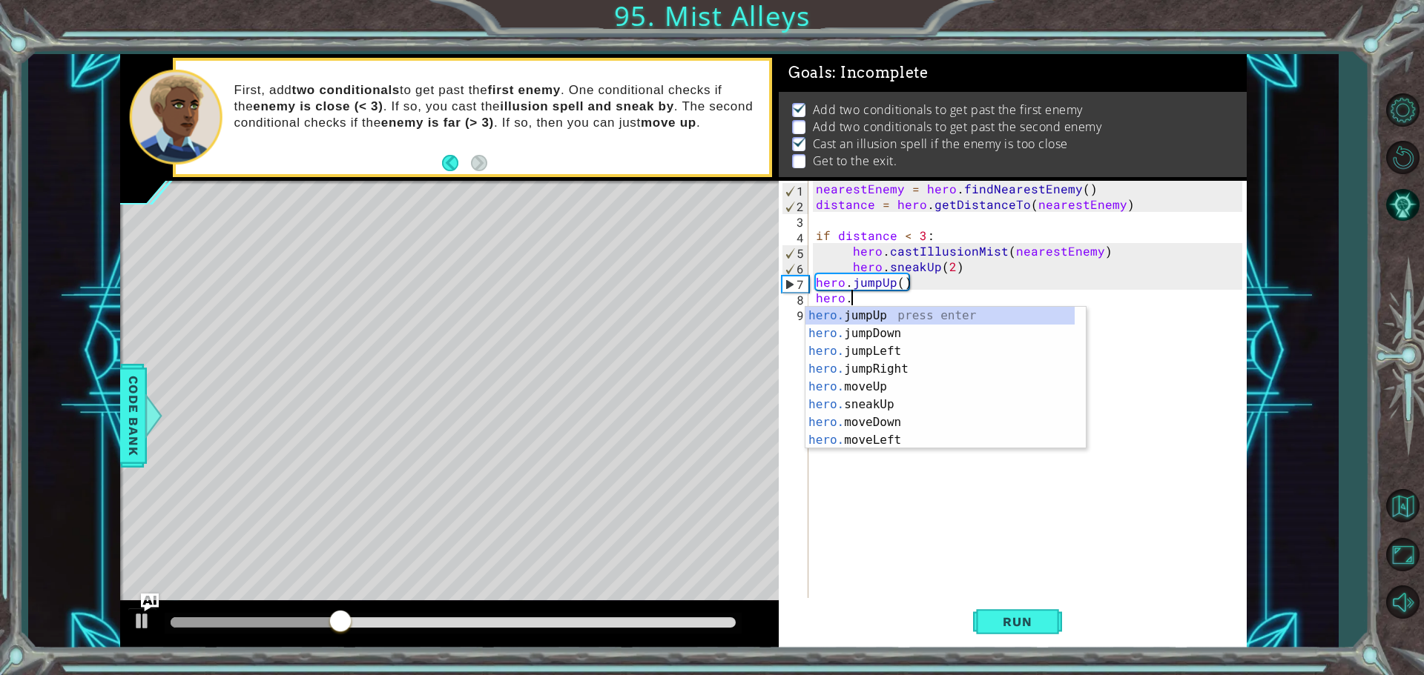
scroll to position [0, 1]
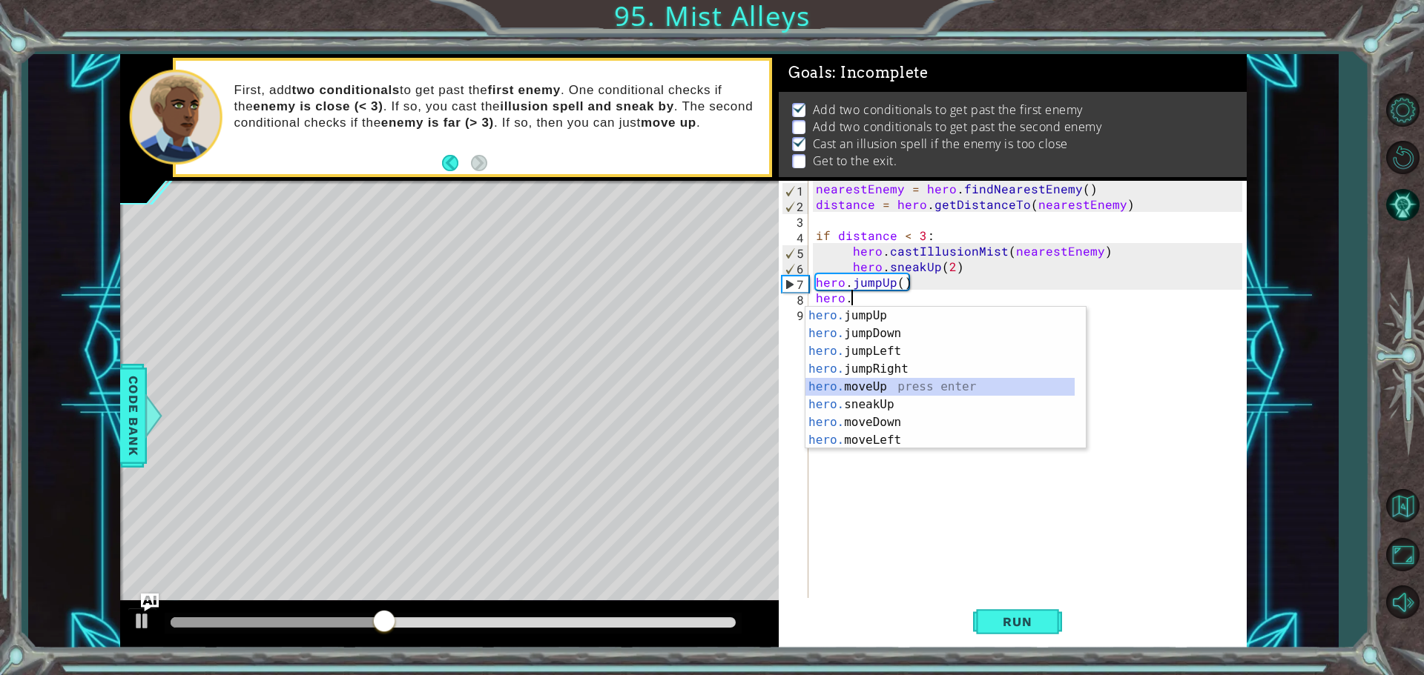
click at [862, 386] on div "hero. jumpUp press enter hero. jumpDown press enter hero. jumpLeft press enter …" at bounding box center [939, 396] width 269 height 178
type textarea "hero.moveUp(1)"
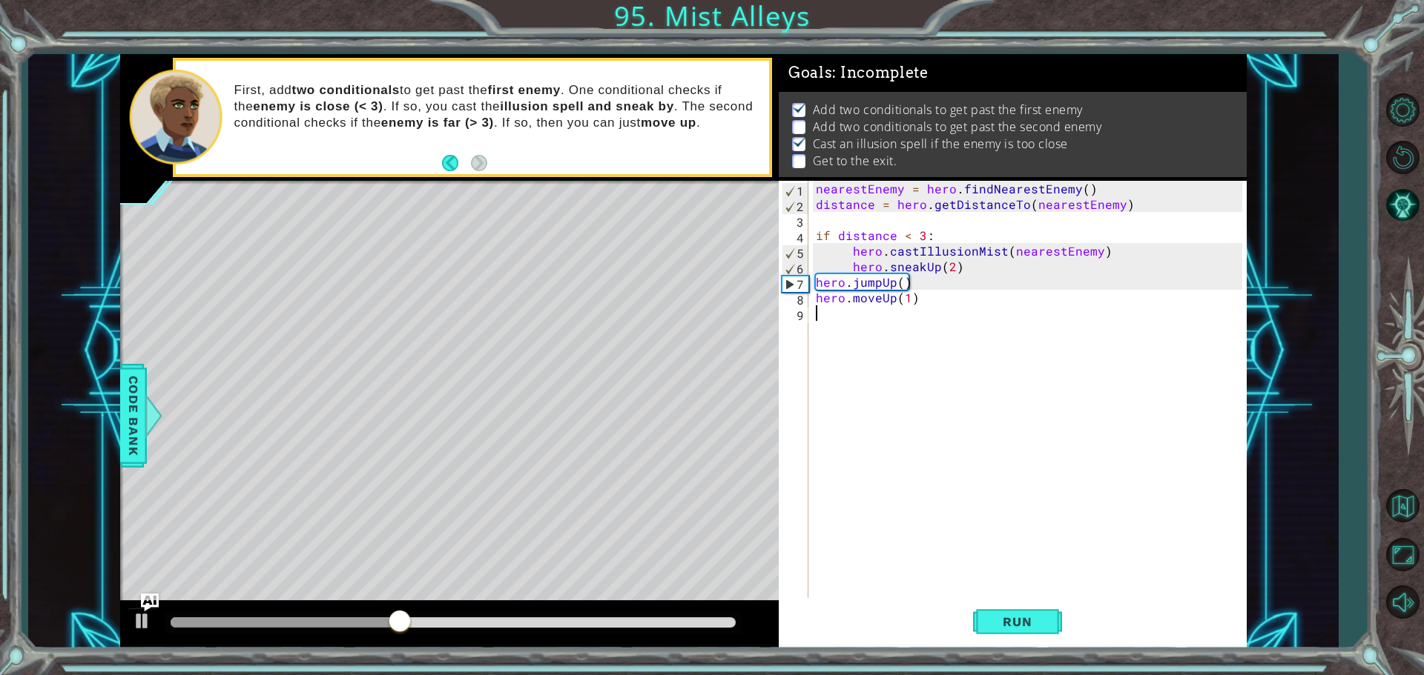
click at [824, 320] on div "nearestEnemy = hero . findNearestEnemy ( ) distance = hero . getDistanceTo ( ne…" at bounding box center [1031, 407] width 437 height 452
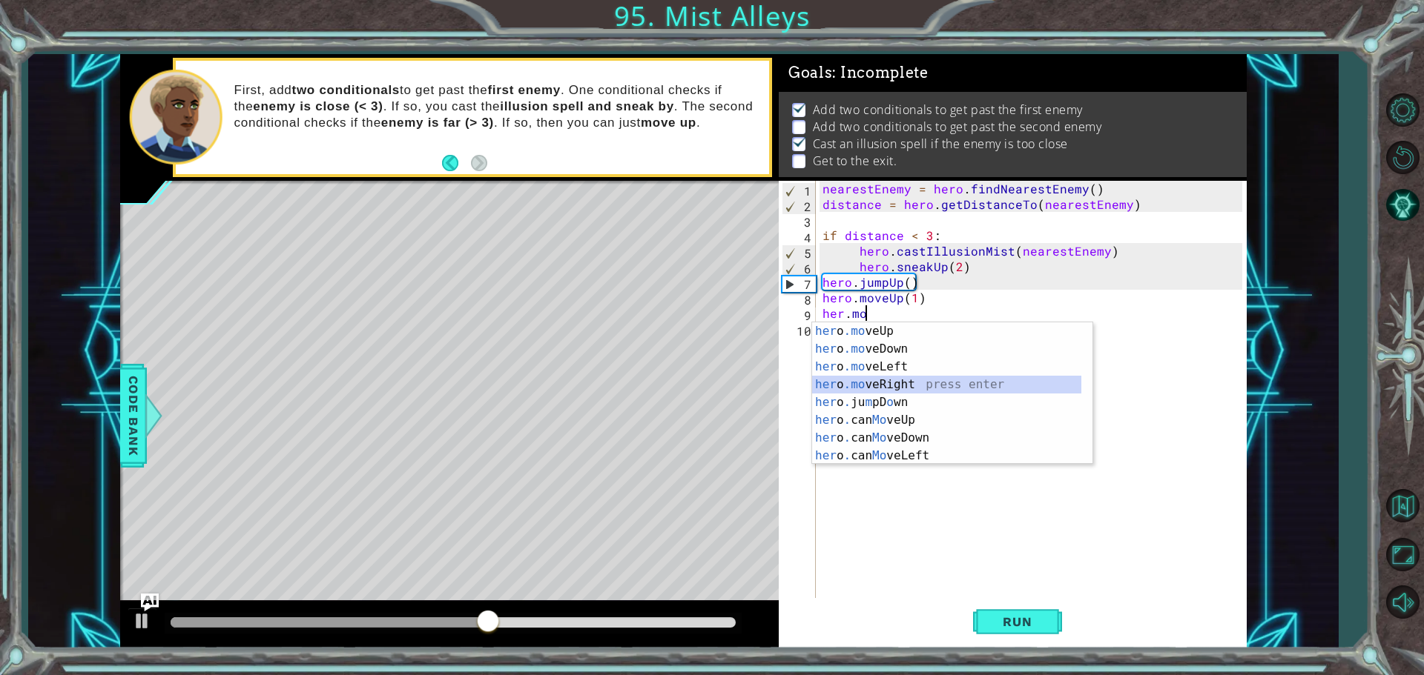
click at [896, 380] on div "her o .mo veUp press enter her o .mo veDown press enter her o .mo veLeft press …" at bounding box center [946, 412] width 269 height 178
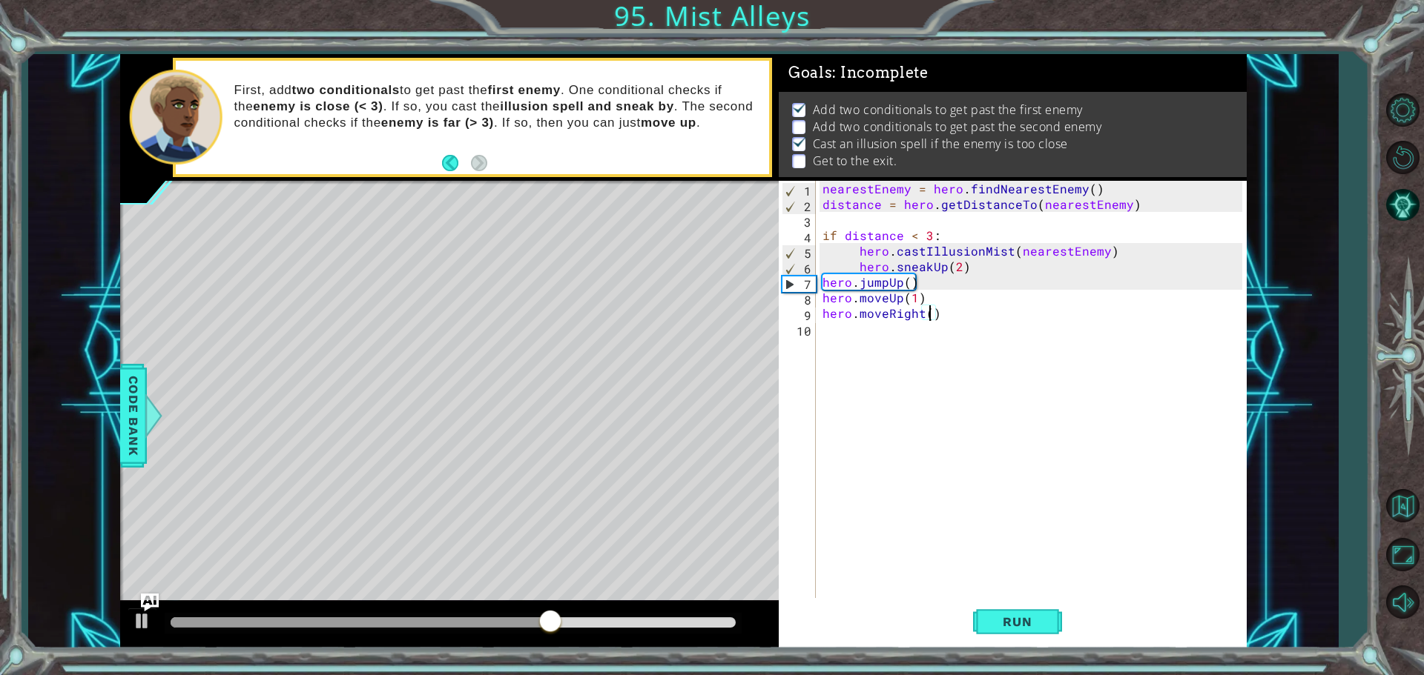
type textarea "hero.moveRight(3)"
click at [860, 348] on div "nearestEnemy = hero . findNearestEnemy ( ) distance = hero . getDistanceTo ( ne…" at bounding box center [1034, 407] width 430 height 452
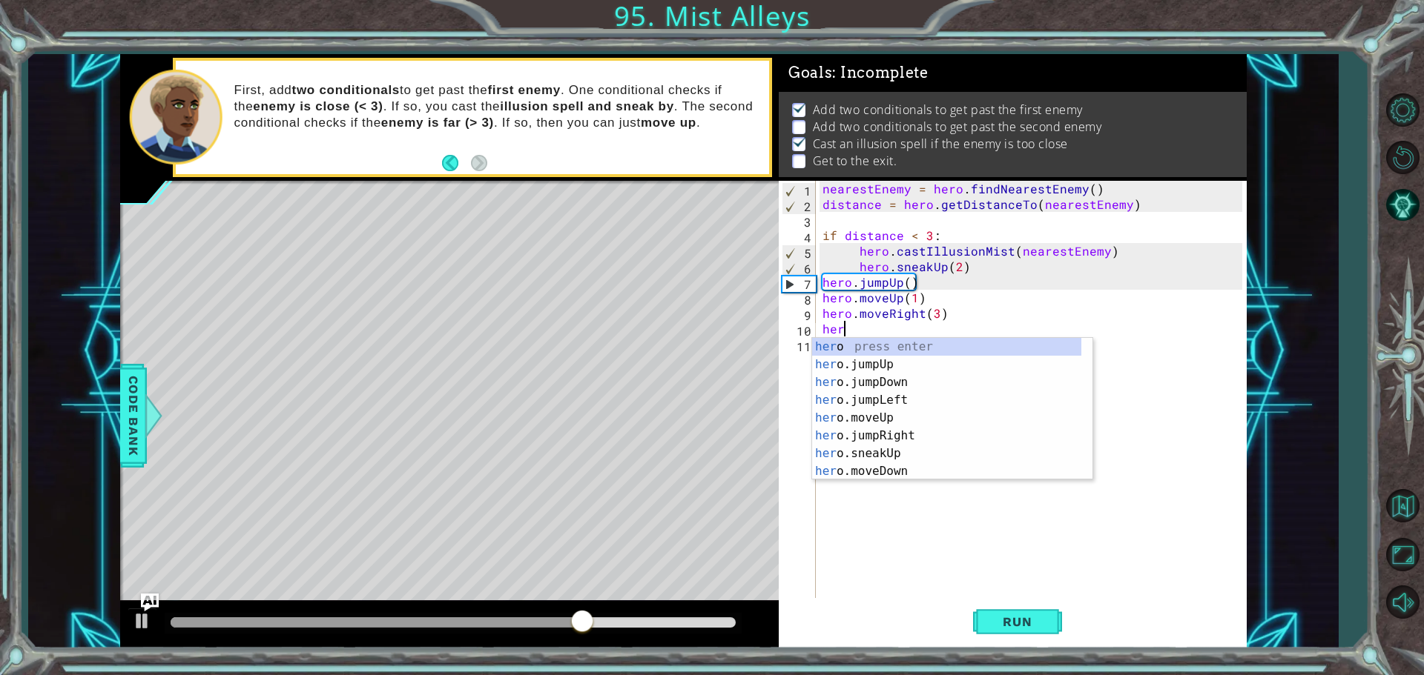
type textarea "hero"
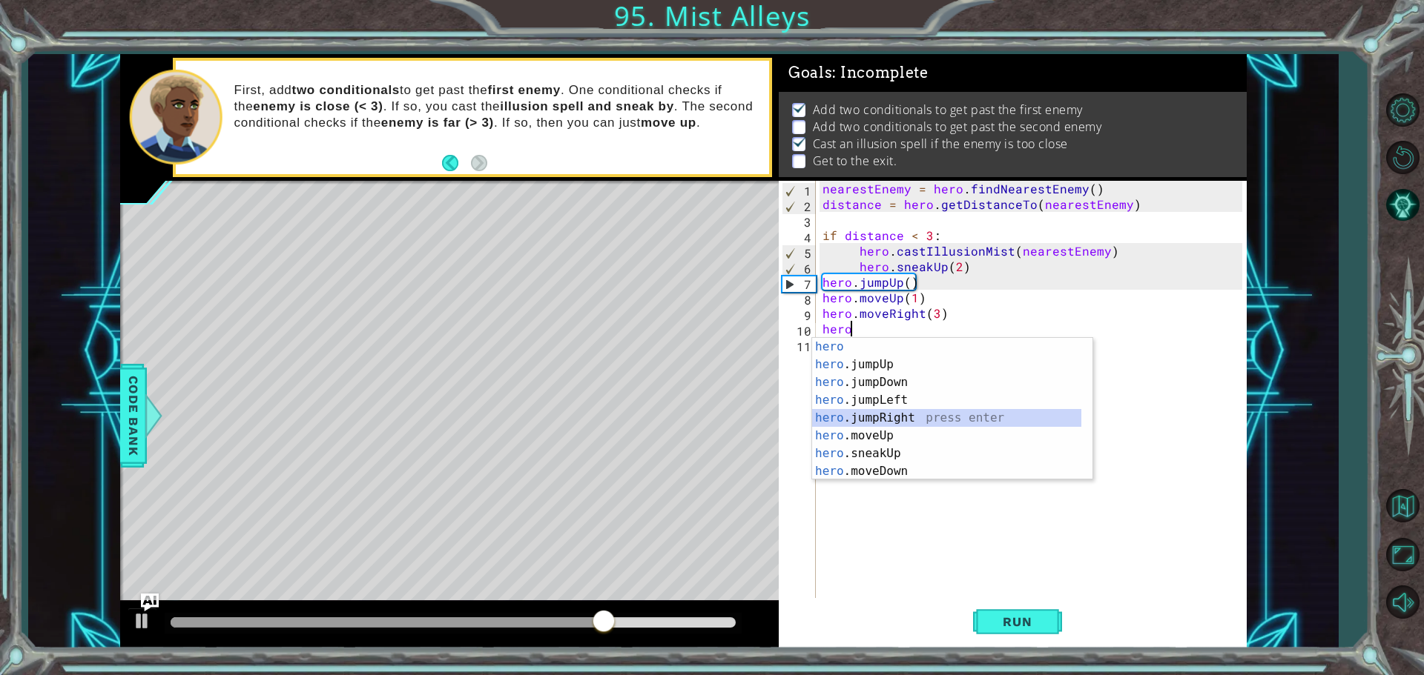
click at [853, 415] on div "hero press enter hero .jumpUp press enter hero .jumpDown press enter hero .jump…" at bounding box center [946, 427] width 269 height 178
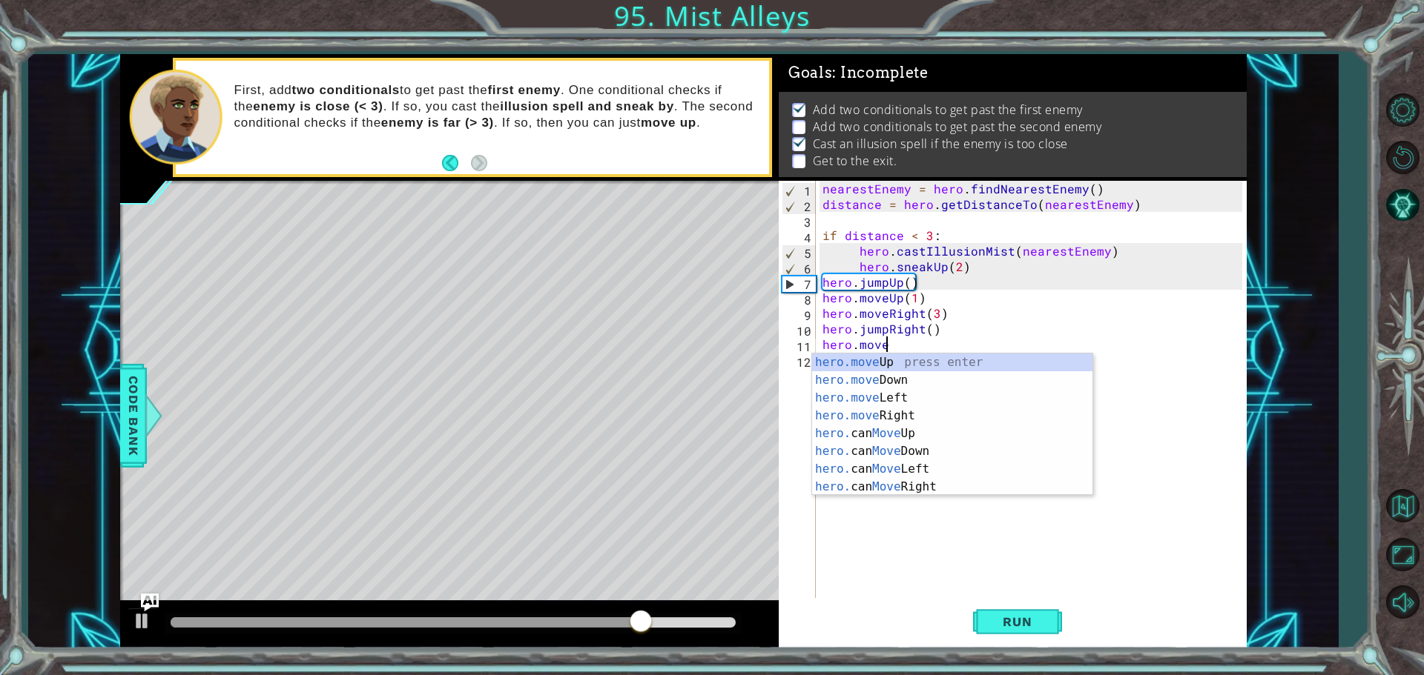
scroll to position [0, 3]
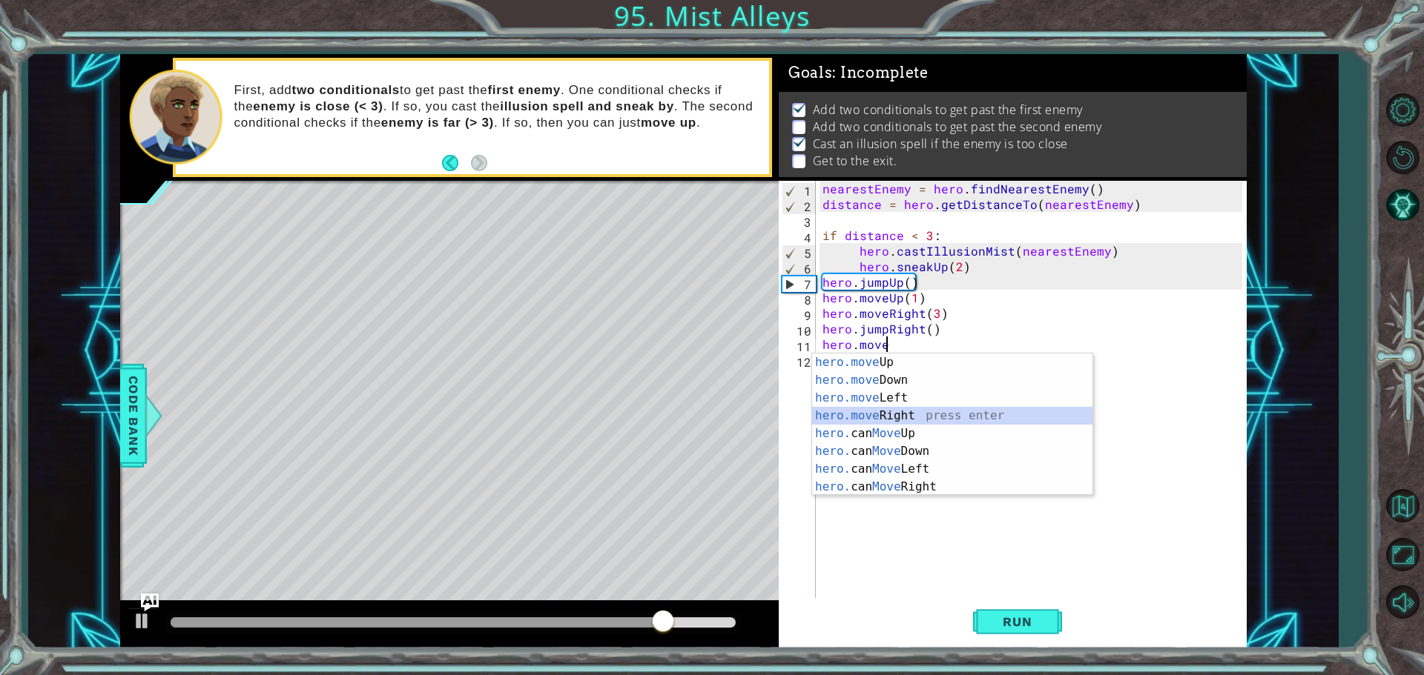
click at [893, 411] on div "hero.move Up press enter hero.move Down press enter hero.move Left press enter …" at bounding box center [952, 443] width 280 height 178
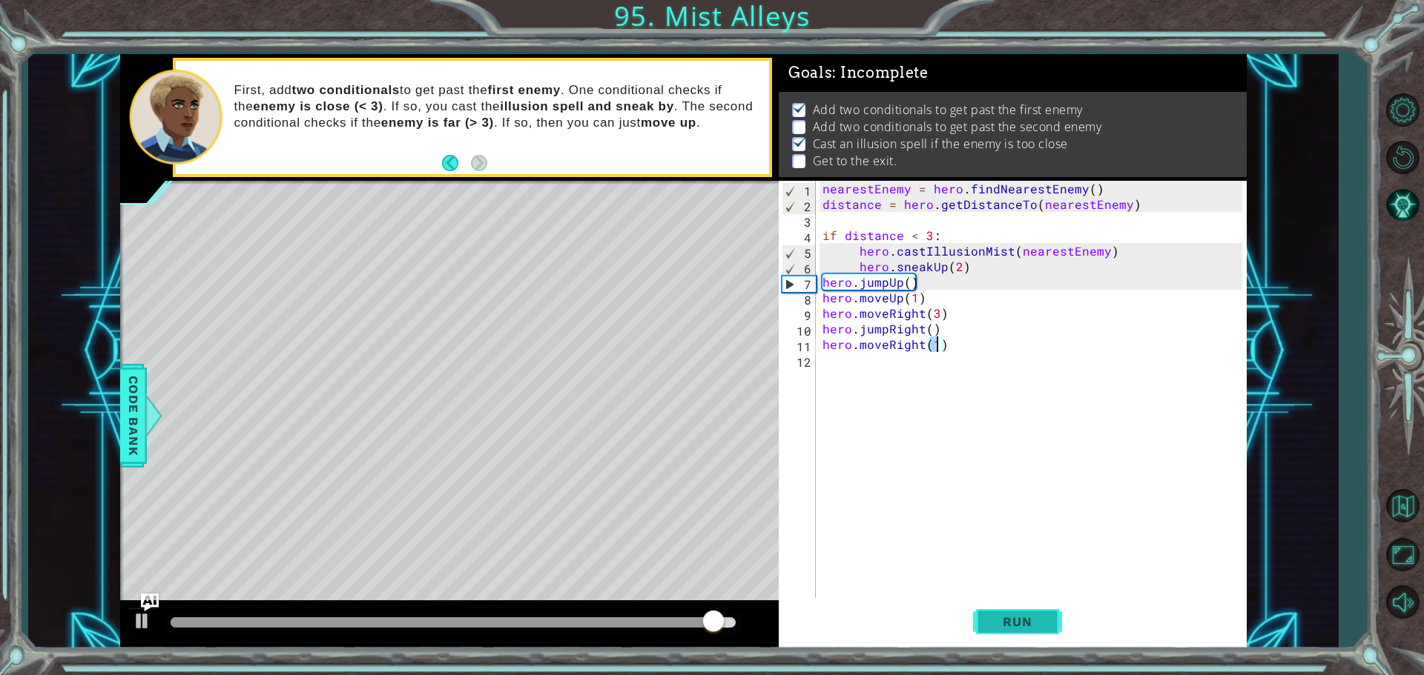
type textarea "hero.moveRight(1)"
click at [994, 638] on button "Run" at bounding box center [1017, 621] width 89 height 47
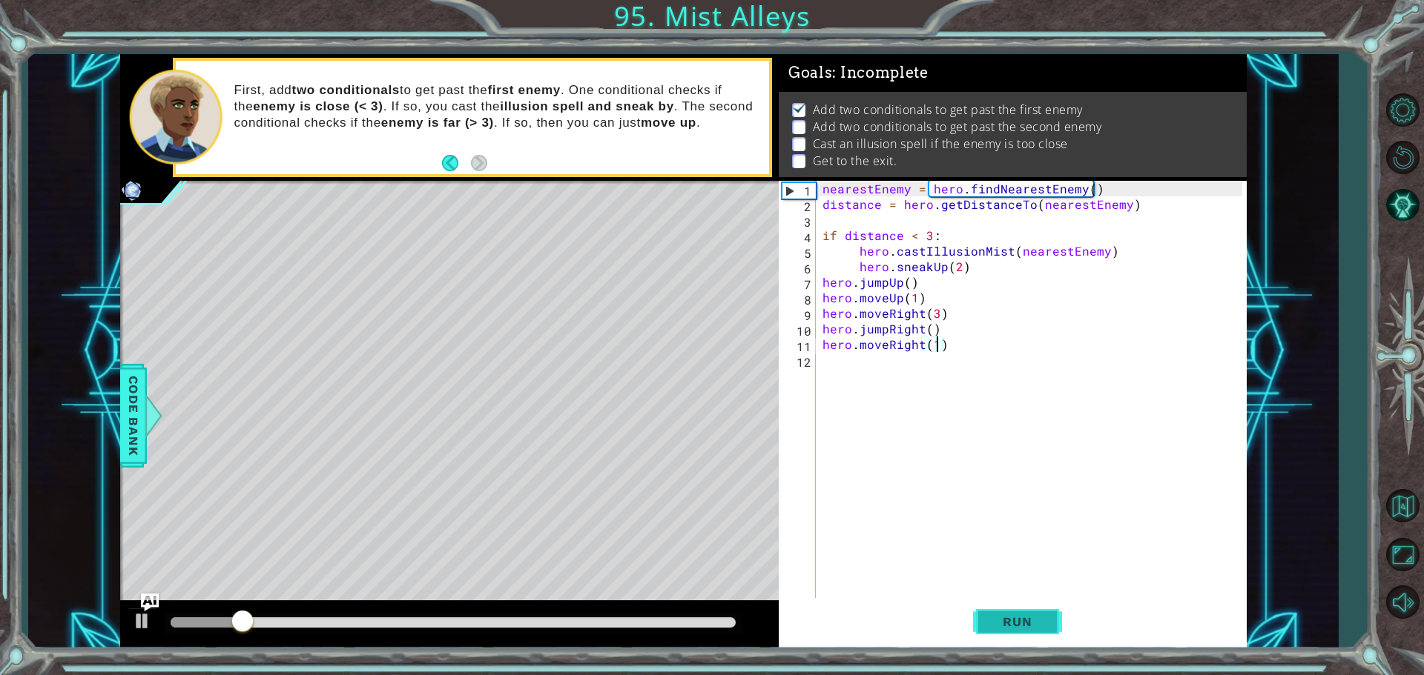
click at [1031, 610] on button "Run" at bounding box center [1017, 621] width 89 height 47
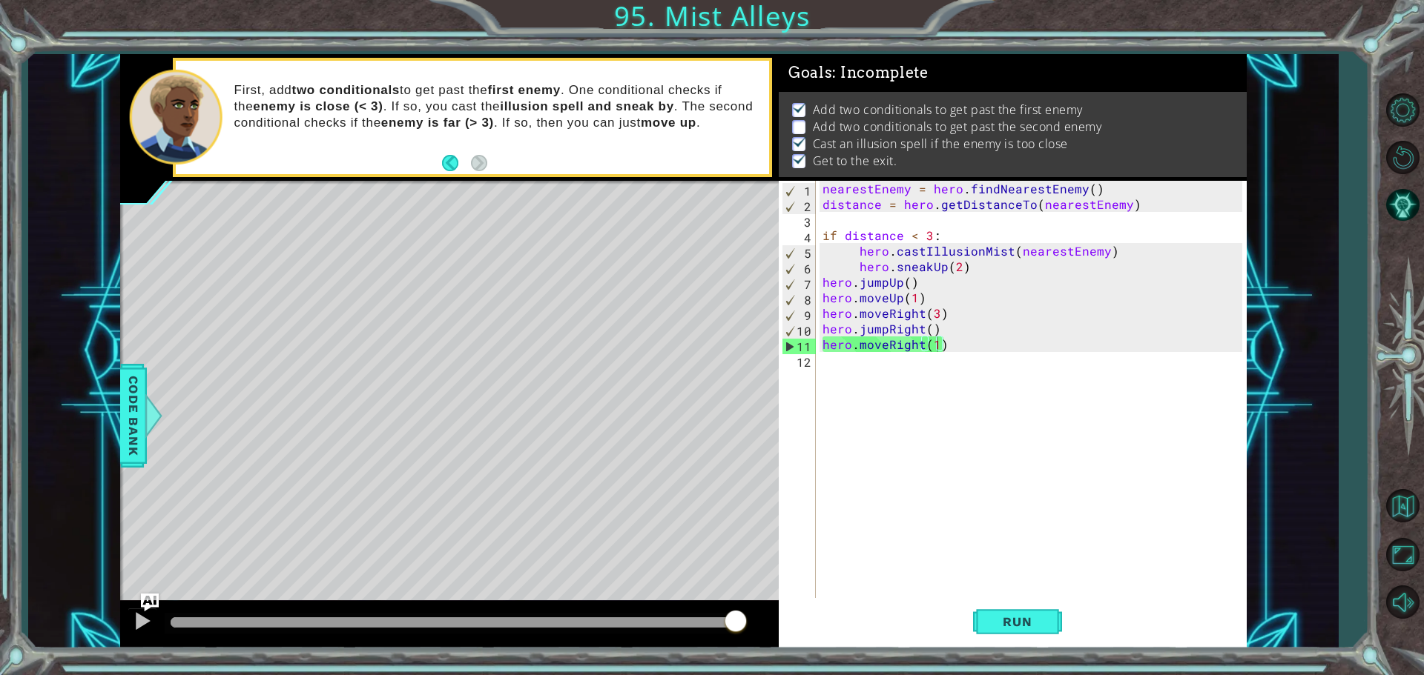
click at [801, 119] on li "Add two conditionals to get past the second enemy" at bounding box center [1015, 127] width 446 height 17
click at [1034, 618] on span "Run" at bounding box center [1017, 622] width 59 height 15
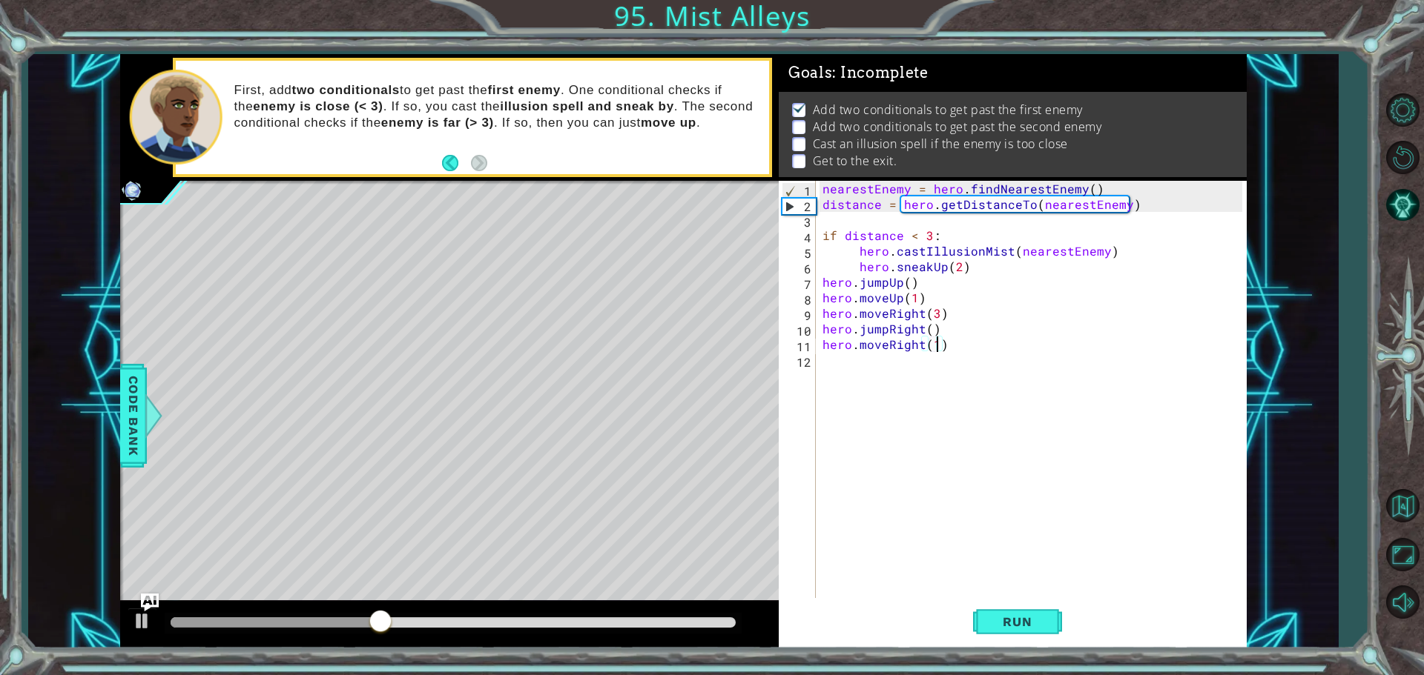
click at [827, 384] on div "nearestEnemy = hero . findNearestEnemy ( ) distance = hero . getDistanceTo ( ne…" at bounding box center [1034, 407] width 430 height 452
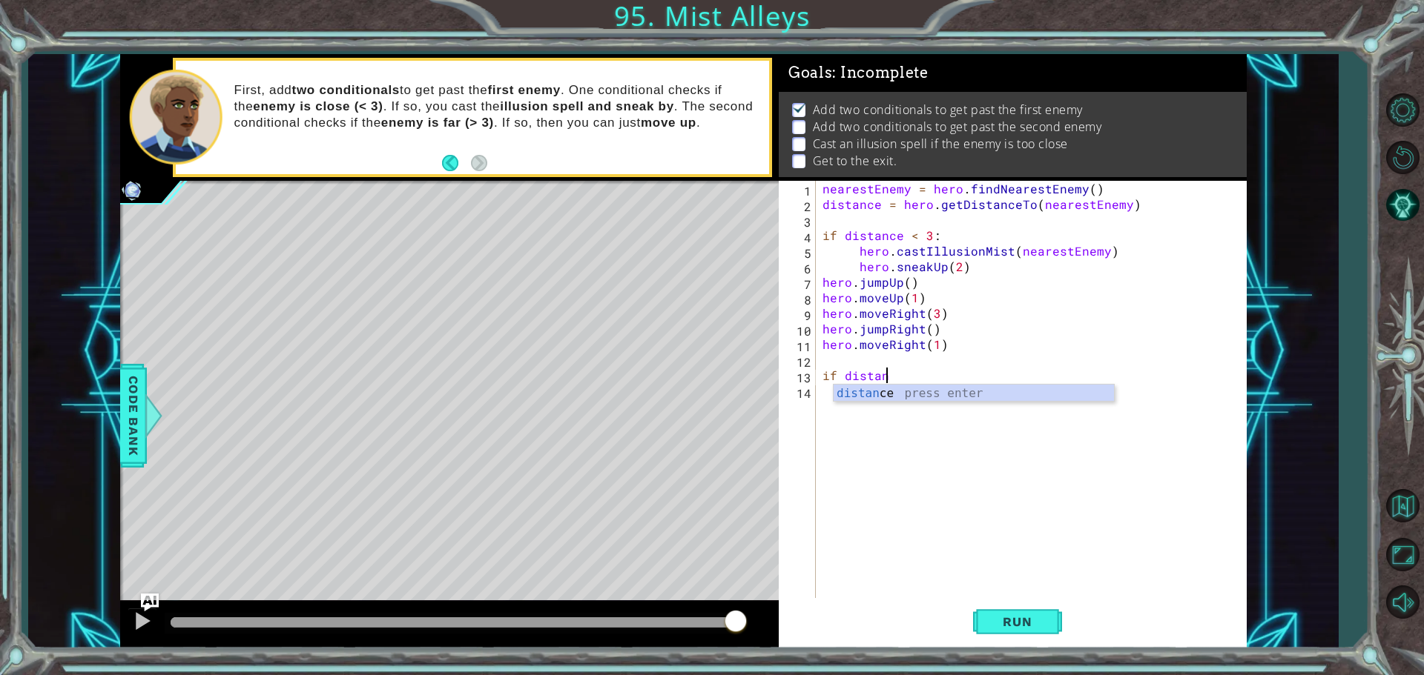
scroll to position [0, 4]
click at [996, 385] on div "distance press enter" at bounding box center [973, 411] width 280 height 53
drag, startPoint x: 942, startPoint y: 375, endPoint x: 933, endPoint y: 375, distance: 8.2
click at [939, 375] on div "nearestEnemy = hero . findNearestEnemy ( ) distance = hero . getDistanceTo ( ne…" at bounding box center [1034, 407] width 430 height 452
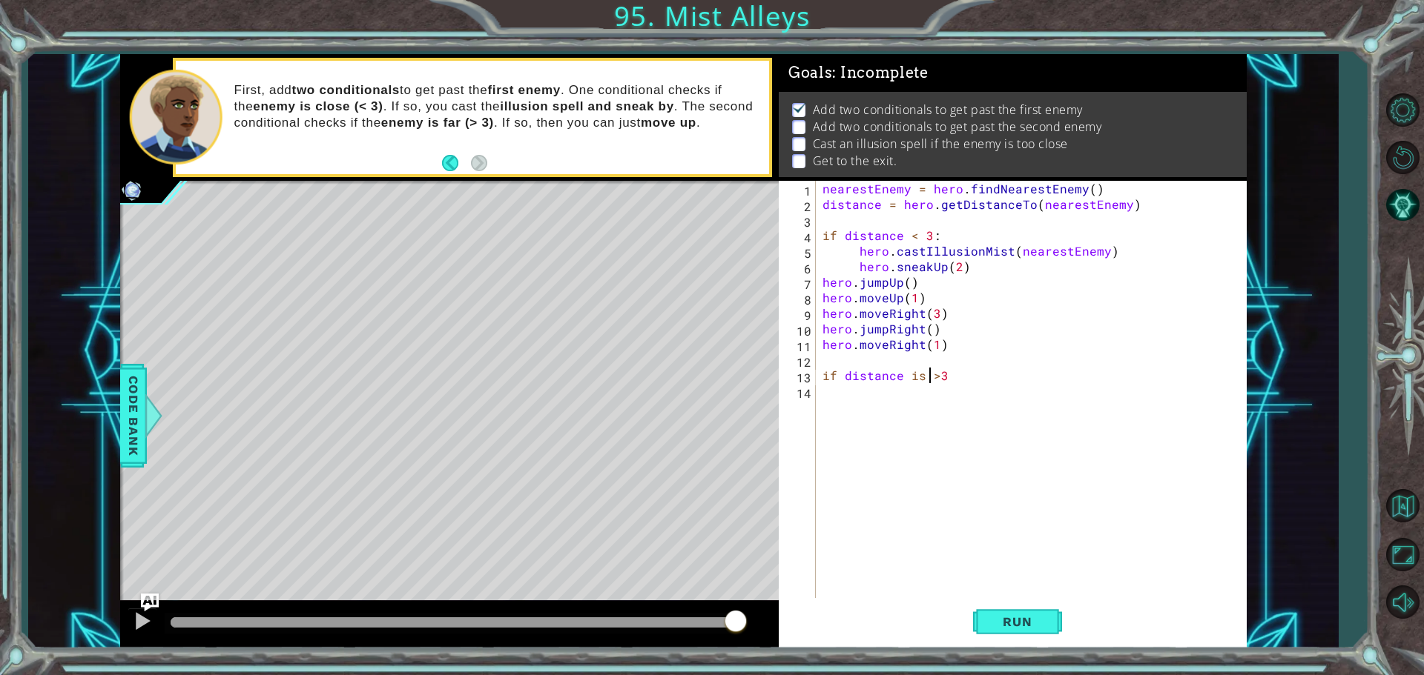
click at [933, 375] on div "nearestEnemy = hero . findNearestEnemy ( ) distance = hero . getDistanceTo ( ne…" at bounding box center [1034, 407] width 430 height 452
click at [935, 376] on div "nearestEnemy = hero . findNearestEnemy ( ) distance = hero . getDistanceTo ( ne…" at bounding box center [1034, 407] width 430 height 452
click at [962, 376] on div "nearestEnemy = hero . findNearestEnemy ( ) distance = hero . getDistanceTo ( ne…" at bounding box center [1034, 407] width 430 height 452
type textarea "if distance is > 3:"
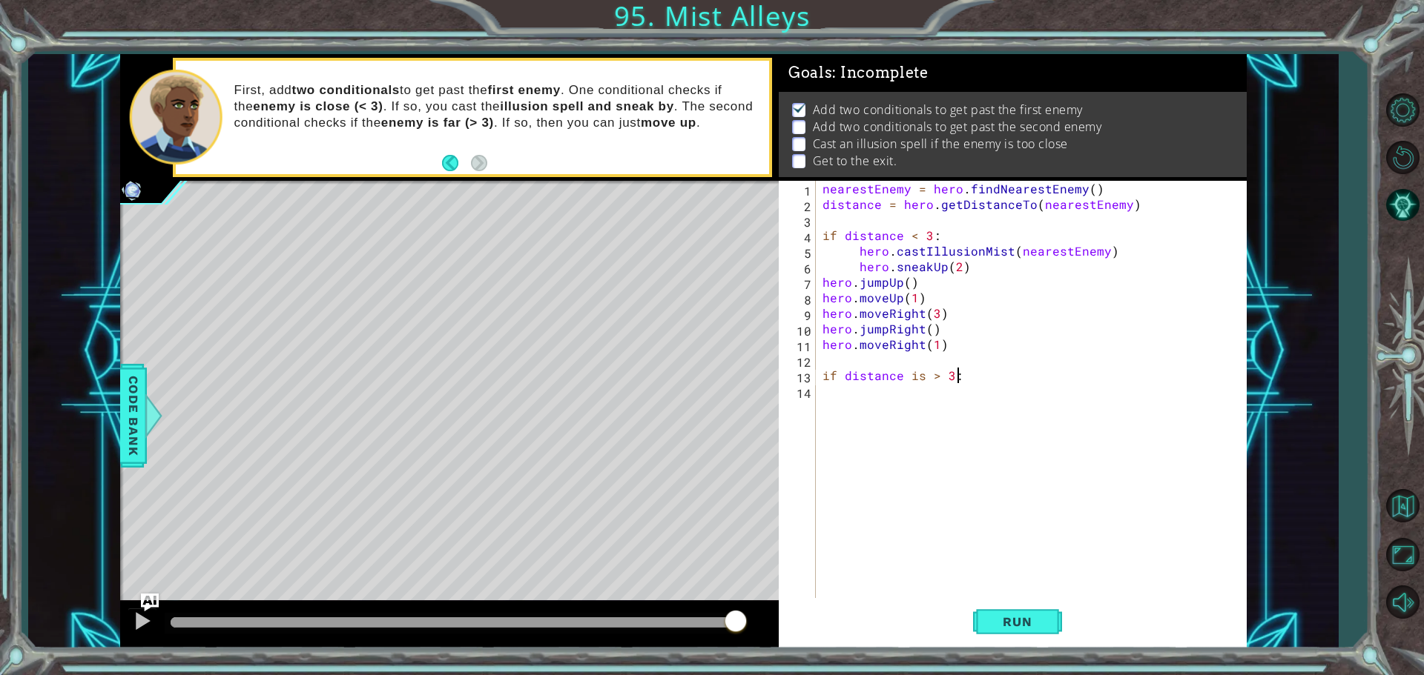
click at [846, 404] on div "nearestEnemy = hero . findNearestEnemy ( ) distance = hero . getDistanceTo ( ne…" at bounding box center [1034, 407] width 430 height 452
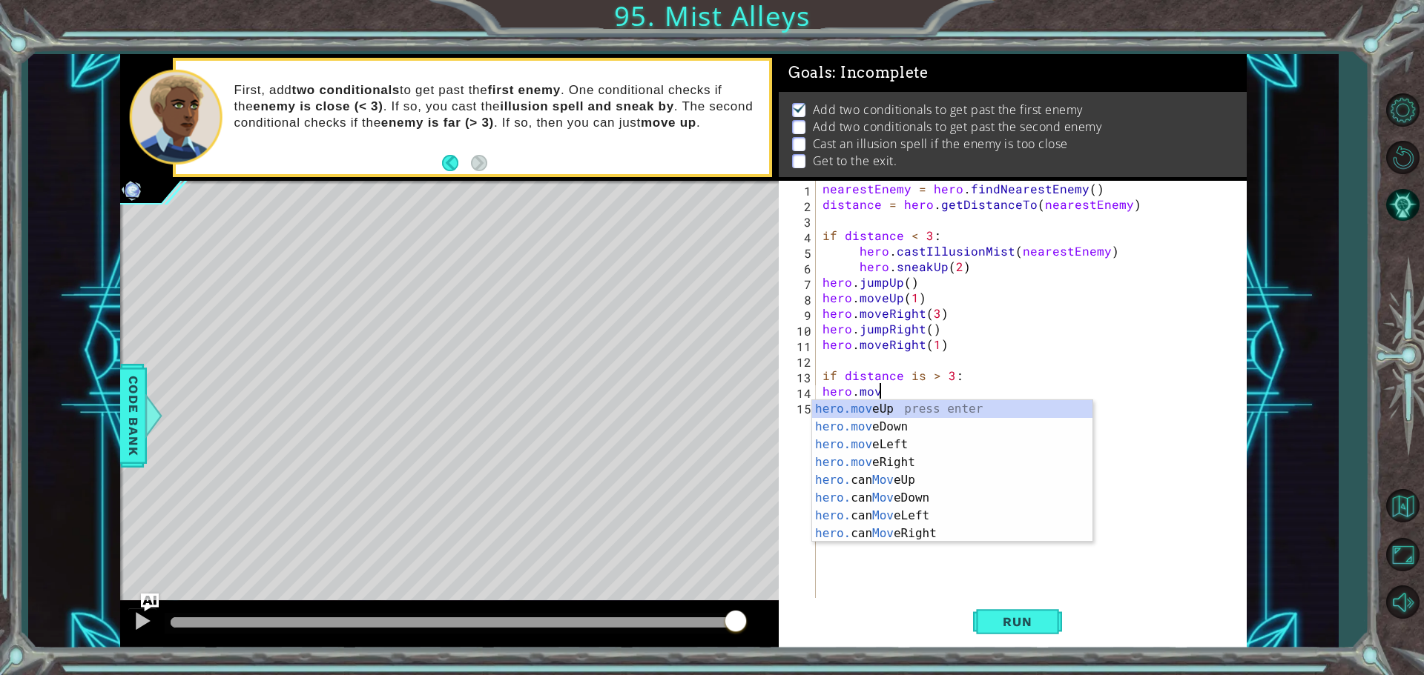
scroll to position [0, 3]
click at [887, 426] on div "hero.move Up press enter hero.move Down press enter hero.move Left press enter …" at bounding box center [952, 489] width 280 height 178
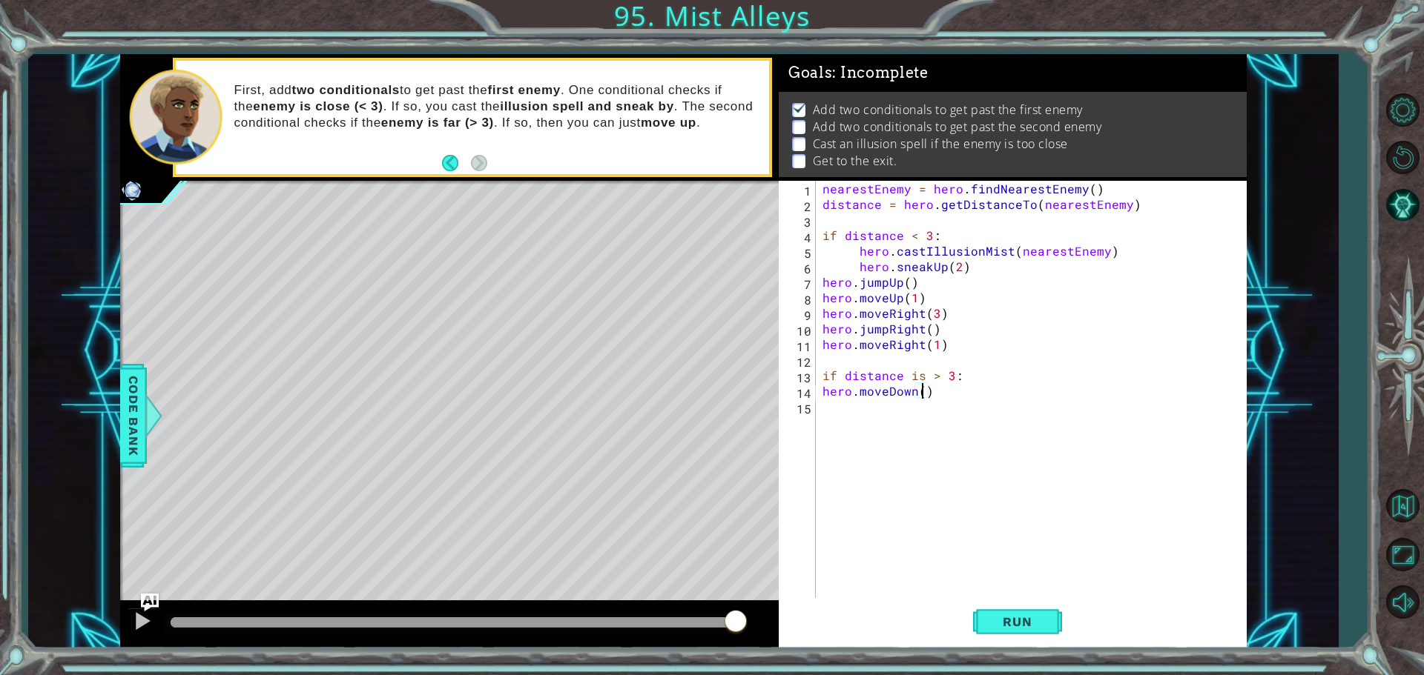
type textarea "hero.moveDown(2)"
click at [912, 399] on div "nearestEnemy = hero . findNearestEnemy ( ) distance = hero . getDistanceTo ( ne…" at bounding box center [1034, 407] width 430 height 452
click at [915, 391] on div "nearestEnemy = hero . findNearestEnemy ( ) distance = hero . getDistanceTo ( ne…" at bounding box center [1034, 407] width 430 height 452
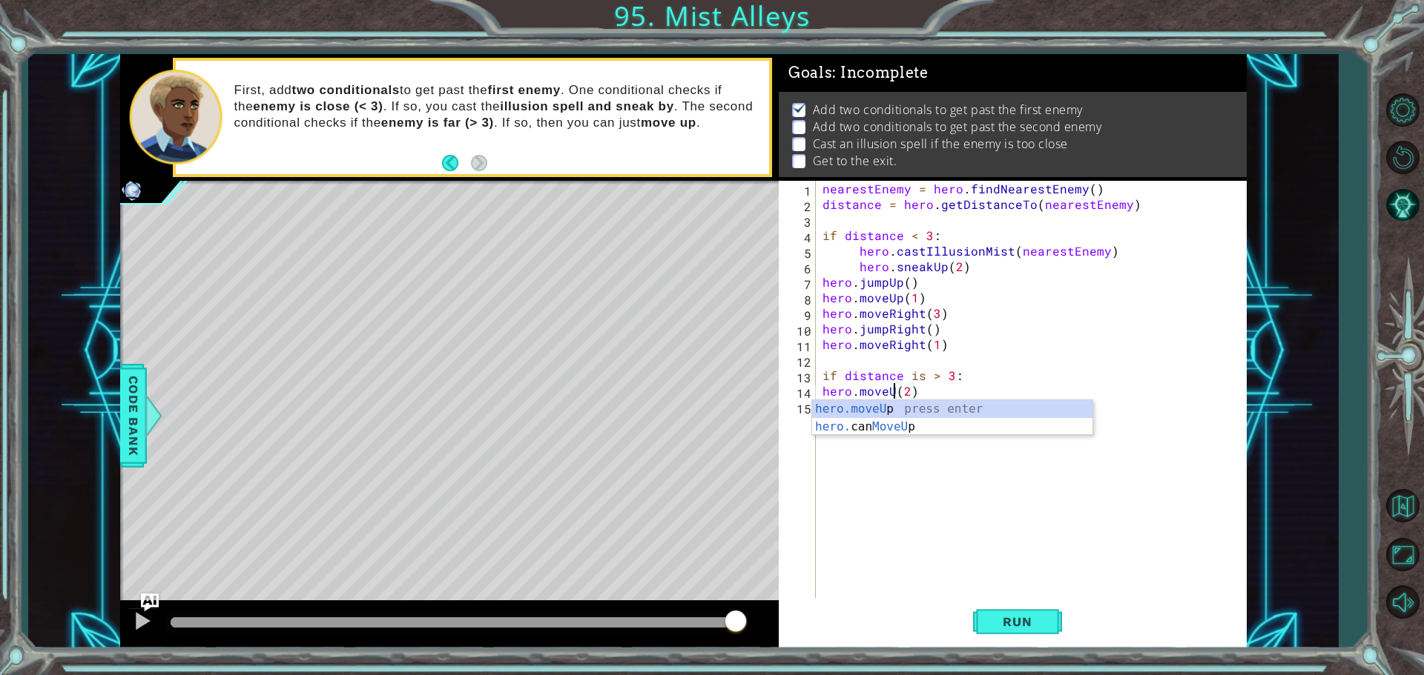
scroll to position [0, 4]
type textarea "hero.moveUp(2)"
click at [862, 460] on div "nearestEnemy = hero . findNearestEnemy ( ) distance = hero . getDistanceTo ( ne…" at bounding box center [1034, 407] width 430 height 452
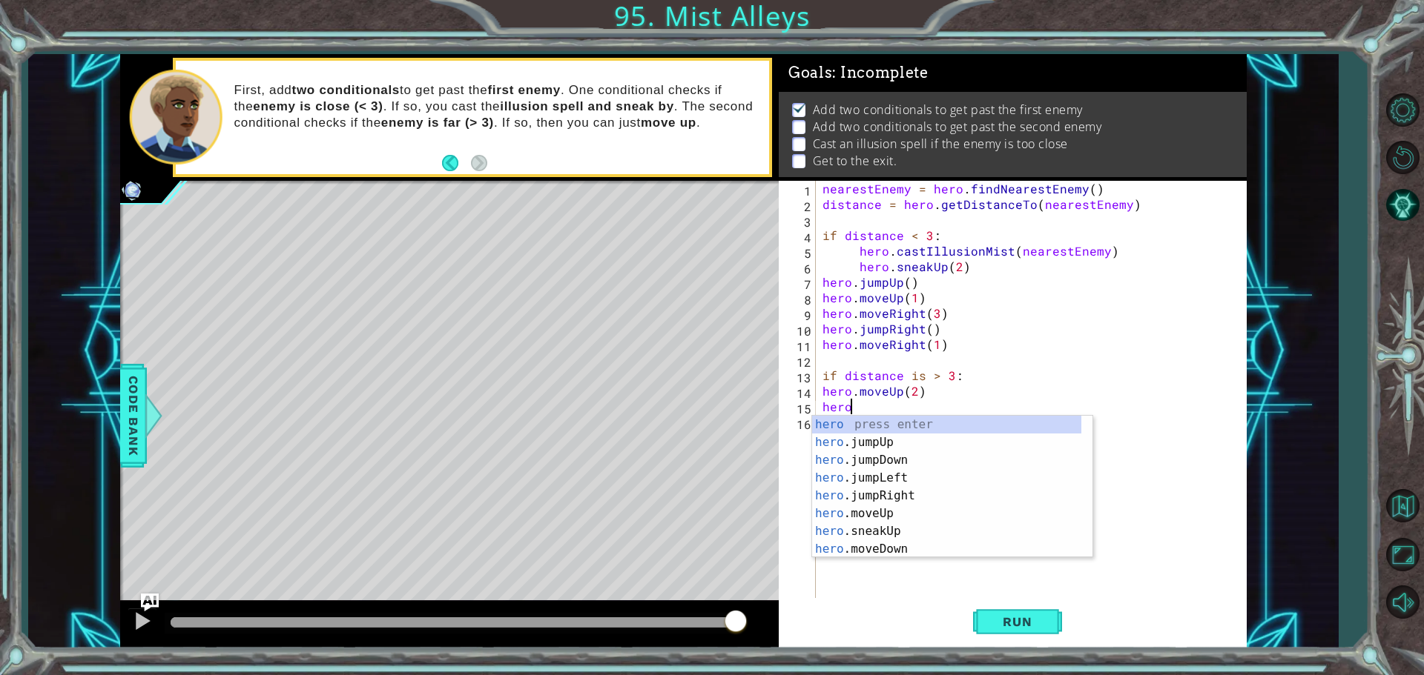
type textarea "hero."
click at [843, 425] on div "hero. jumpUp press enter hero. jumpDown press enter hero. jumpLeft press enter …" at bounding box center [946, 505] width 269 height 178
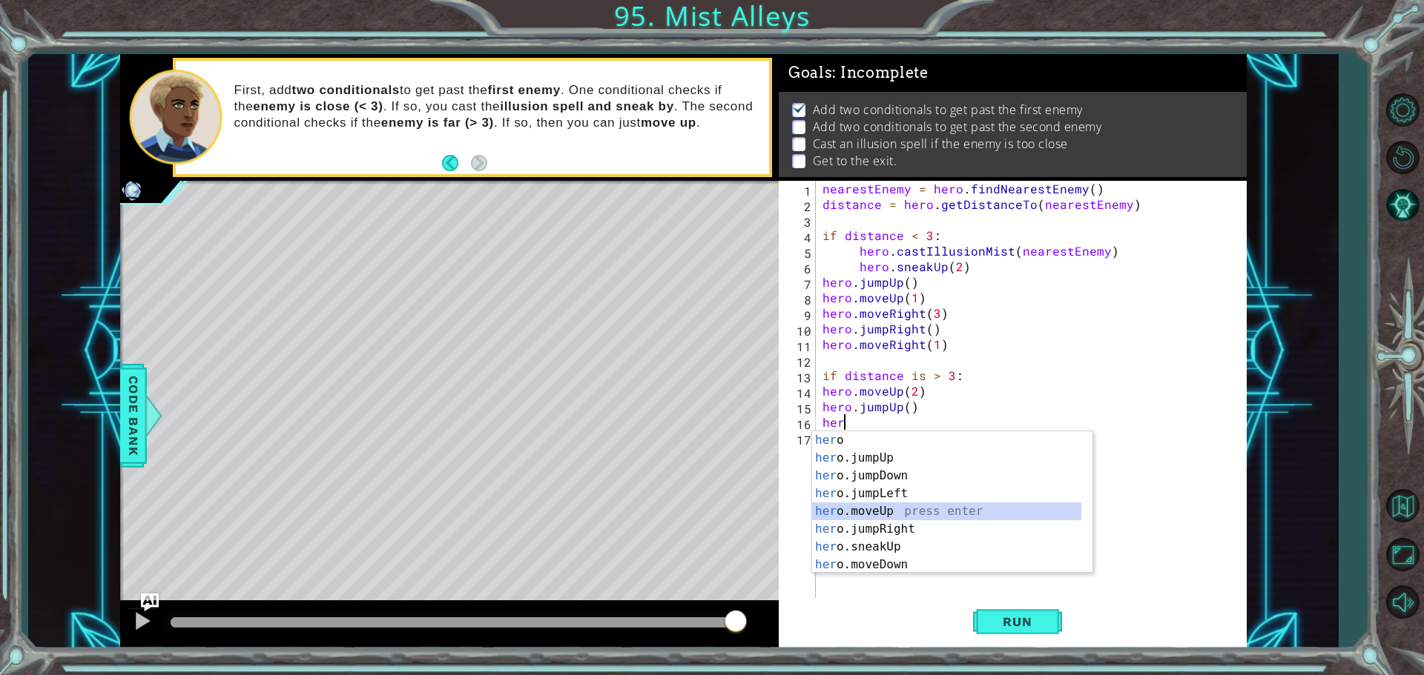
click at [876, 509] on div "her o press enter her o.jumpUp press enter her o.jumpDown press enter her o.jum…" at bounding box center [946, 521] width 269 height 178
type textarea "hero.moveUp(1)"
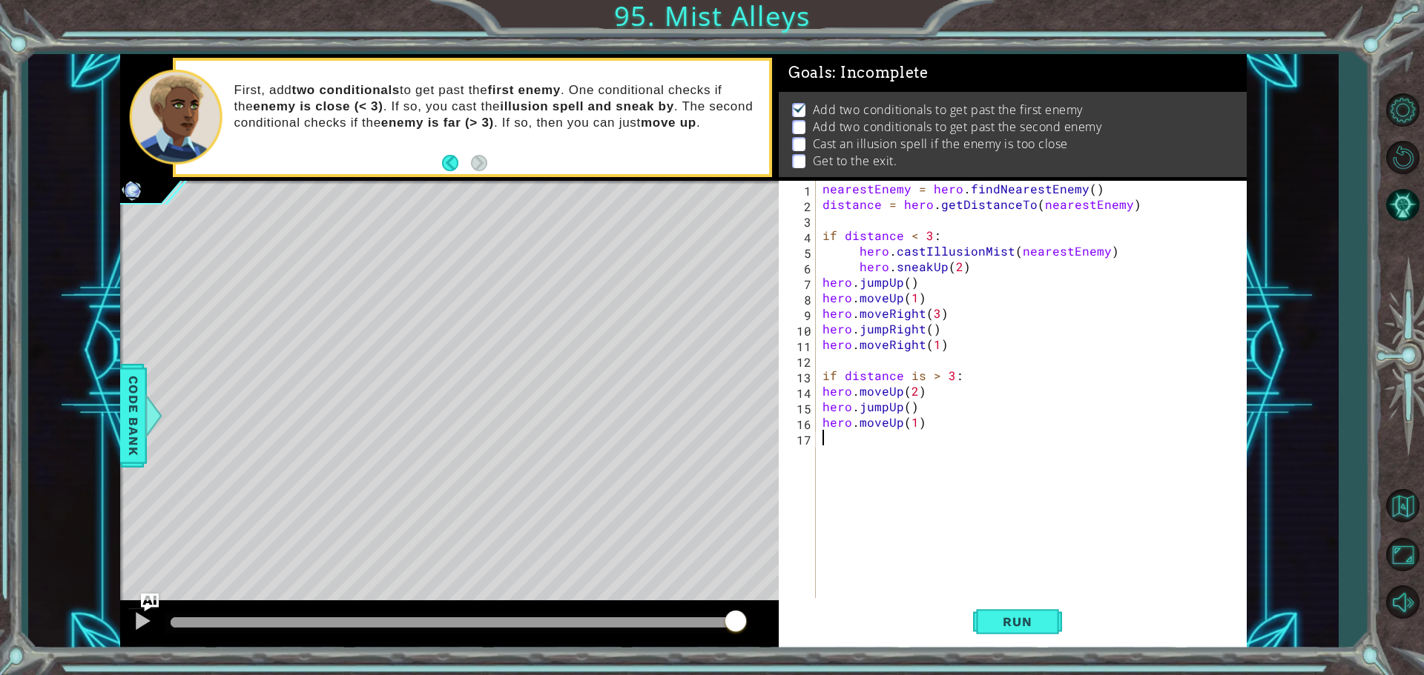
click at [843, 446] on div "nearestEnemy = hero . findNearestEnemy ( ) distance = hero . getDistanceTo ( ne…" at bounding box center [1034, 407] width 430 height 452
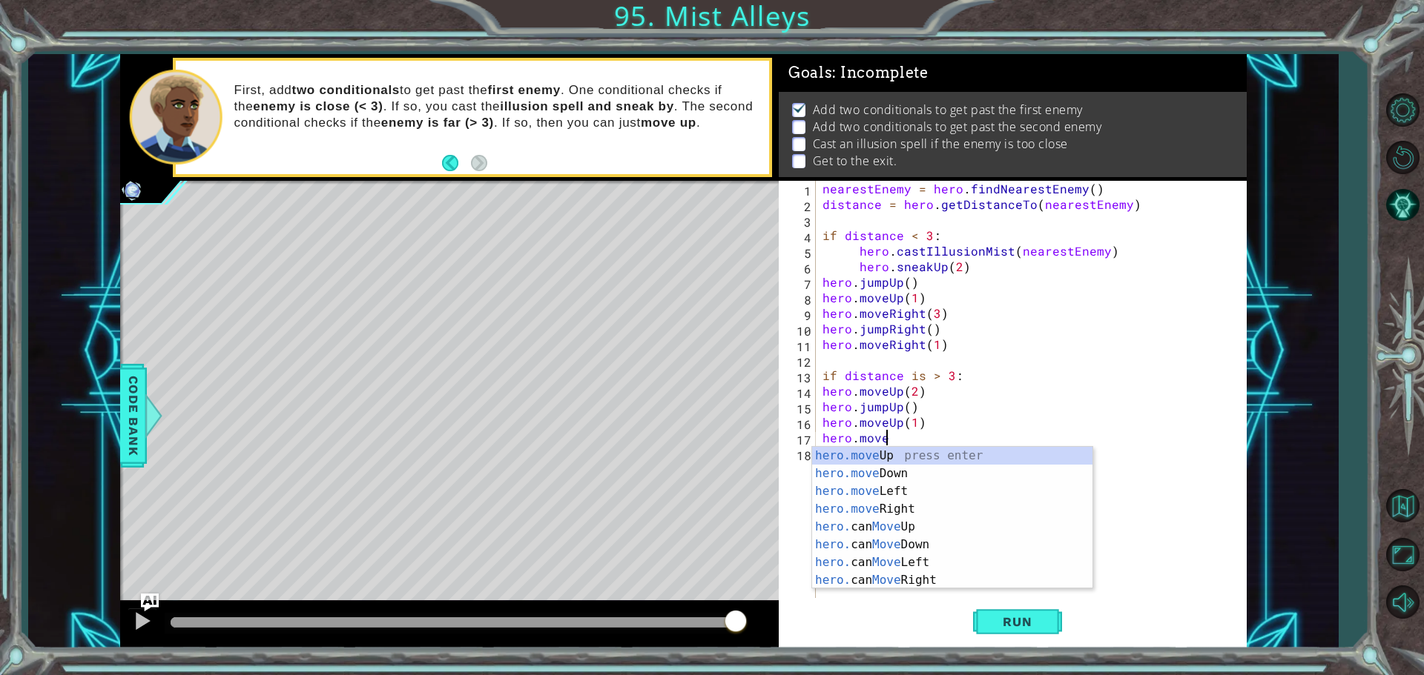
scroll to position [0, 4]
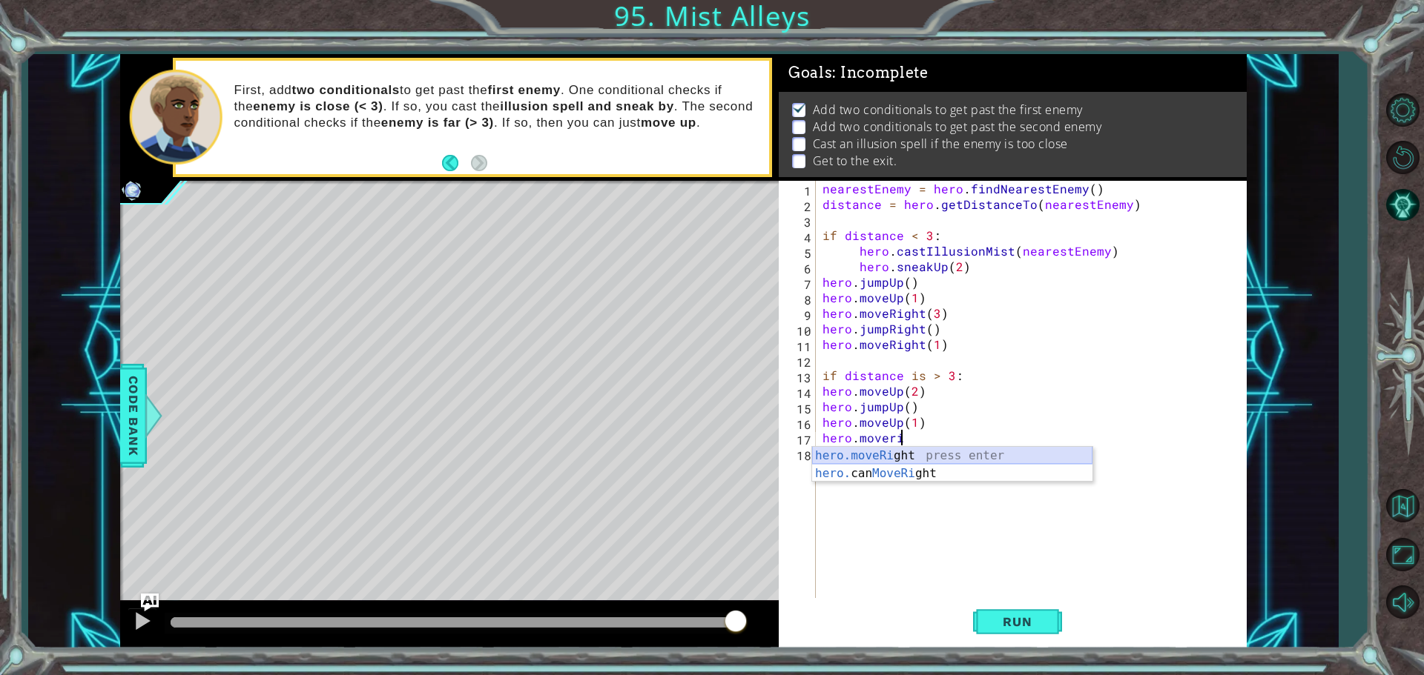
click at [850, 457] on div "hero.moveRi ght press enter hero. can MoveRi ght press enter" at bounding box center [952, 482] width 280 height 71
type textarea "hero.moveRight(1)"
click at [828, 461] on div "nearestEnemy = hero . findNearestEnemy ( ) distance = hero . getDistanceTo ( ne…" at bounding box center [1034, 407] width 430 height 452
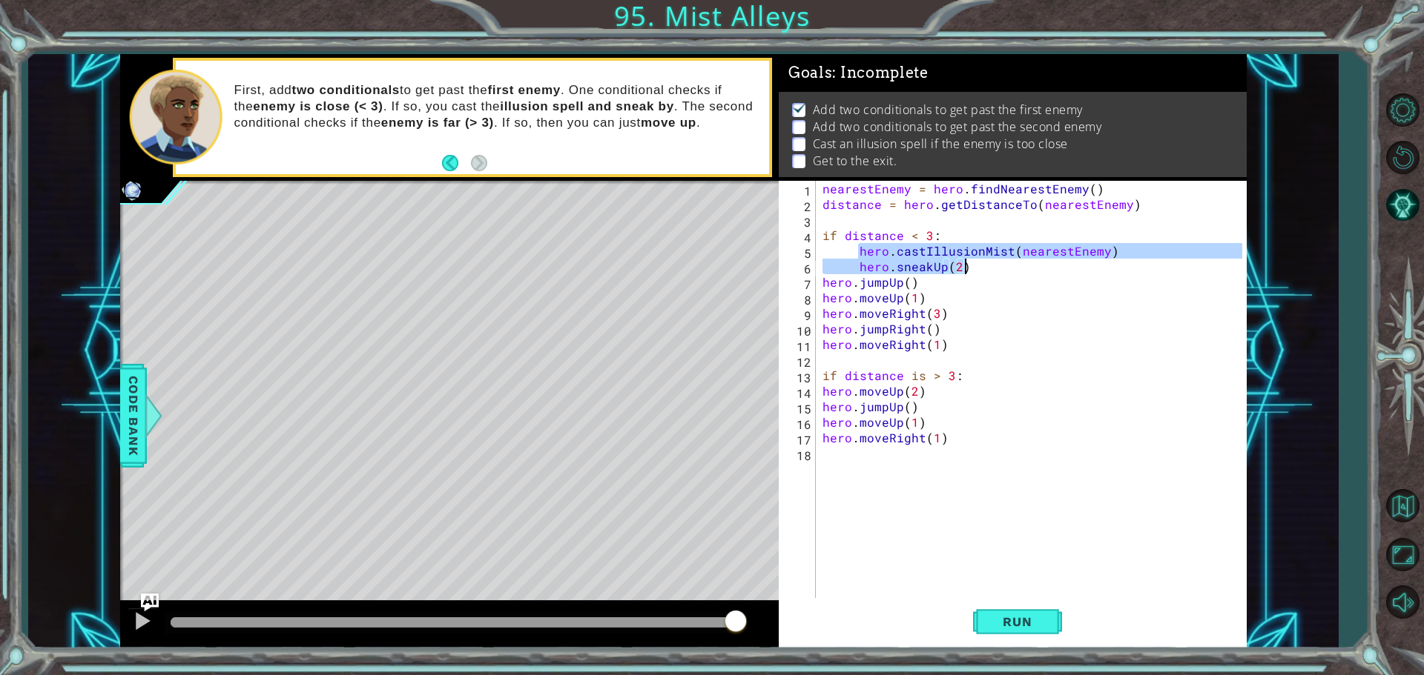
type textarea "hero.castIllusionMist(nearestEnemy) hero.sneakUp(2)"
drag, startPoint x: 857, startPoint y: 254, endPoint x: 993, endPoint y: 273, distance: 137.0
click at [993, 273] on div "nearestEnemy = hero . findNearestEnemy ( ) distance = hero . getDistanceTo ( ne…" at bounding box center [1034, 407] width 430 height 452
click at [851, 462] on div "nearestEnemy = hero . findNearestEnemy ( ) distance = hero . getDistanceTo ( ne…" at bounding box center [1034, 407] width 430 height 452
type textarea "hero.castIllusionMist(nearestEnemy) hero.sneakUp(2)"
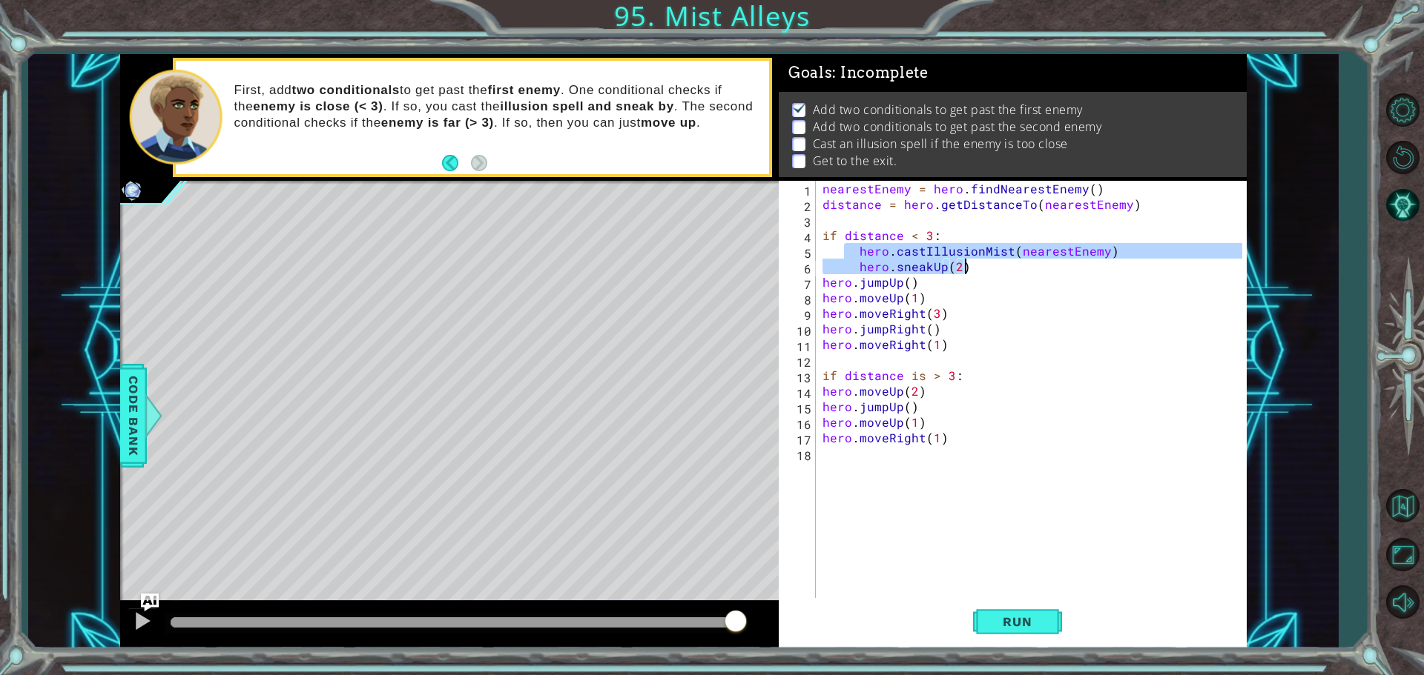
drag, startPoint x: 846, startPoint y: 252, endPoint x: 928, endPoint y: 288, distance: 89.7
click at [962, 271] on div "nearestEnemy = hero . findNearestEnemy ( ) distance = hero . getDistanceTo ( ne…" at bounding box center [1034, 407] width 430 height 452
click at [860, 464] on div "nearestEnemy = hero . findNearestEnemy ( ) distance = hero . getDistanceTo ( ne…" at bounding box center [1034, 407] width 430 height 452
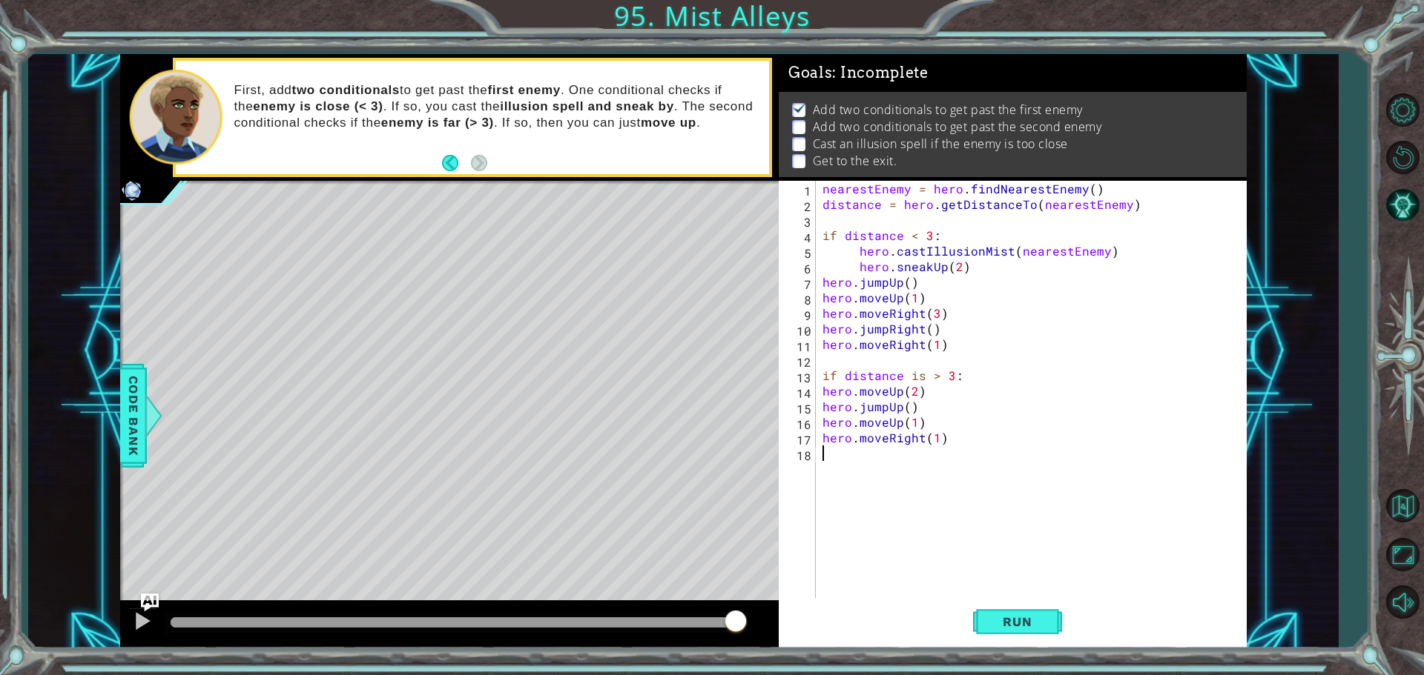
paste textarea "hero.sneakUp(2)"
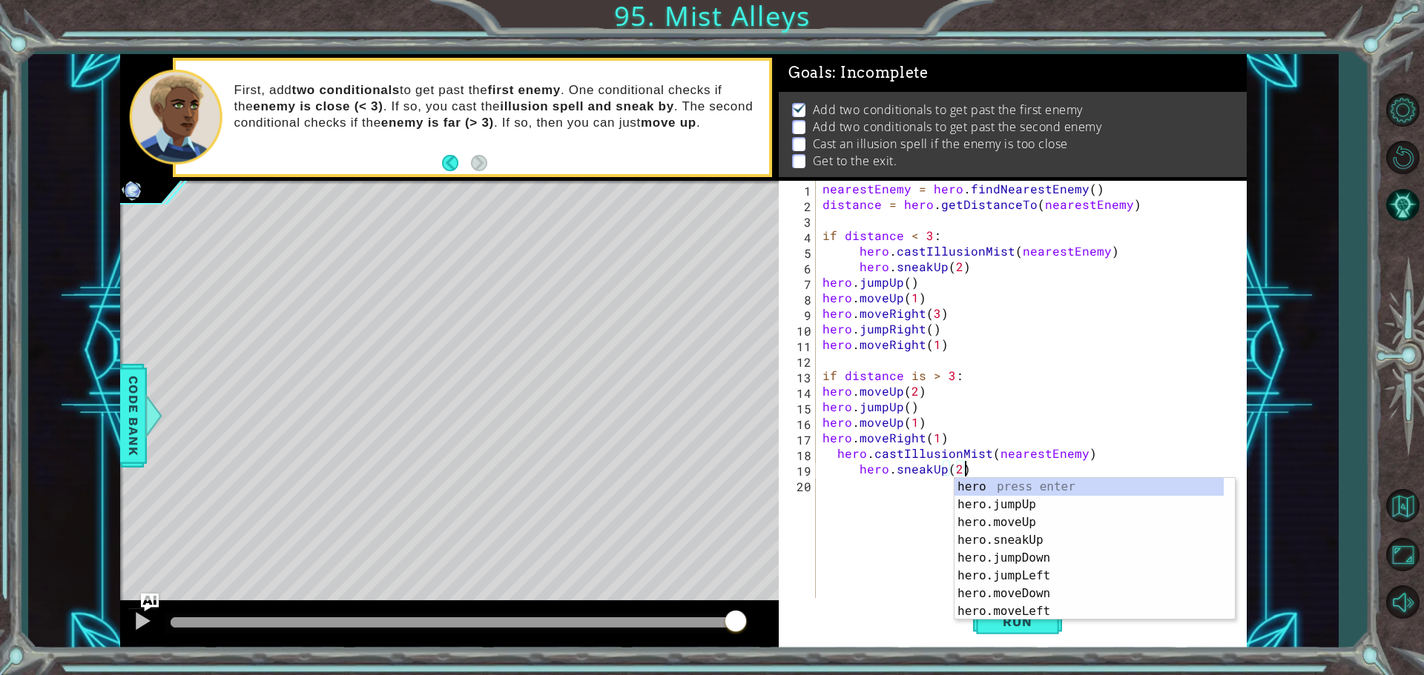
click at [852, 468] on div "nearestEnemy = hero . findNearestEnemy ( ) distance = hero . getDistanceTo ( ne…" at bounding box center [1034, 407] width 430 height 452
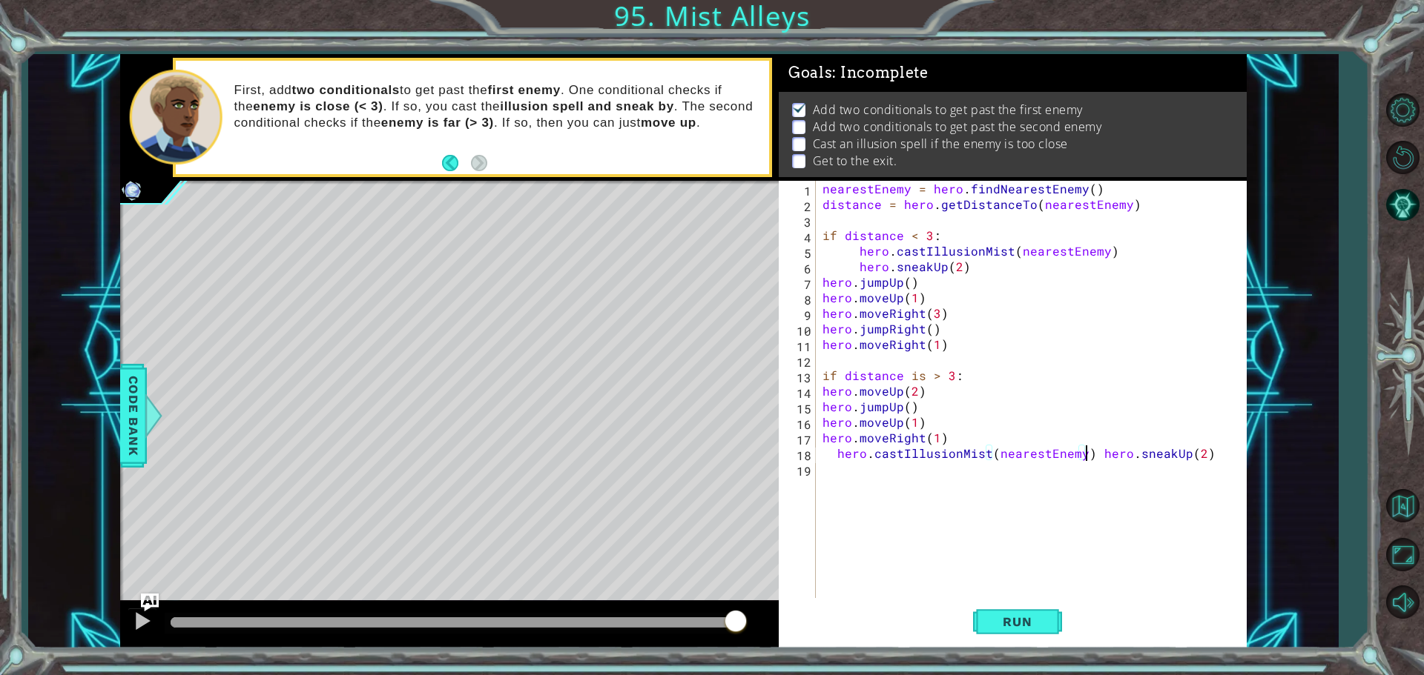
click at [833, 453] on div "nearestEnemy = hero . findNearestEnemy ( ) distance = hero . getDistanceTo ( ne…" at bounding box center [1034, 407] width 430 height 452
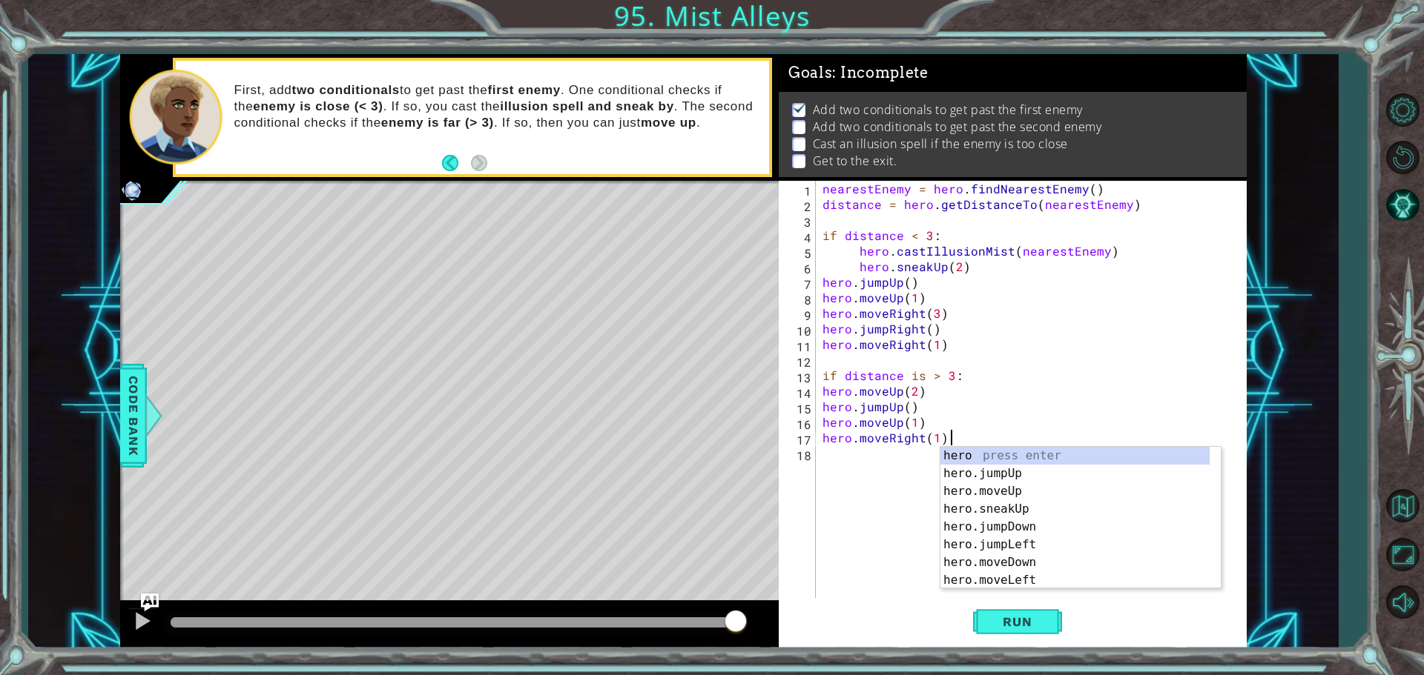
drag, startPoint x: 967, startPoint y: 437, endPoint x: 1234, endPoint y: 497, distance: 274.5
click at [1234, 497] on div "nearestEnemy = hero . findNearestEnemy ( ) distance = hero . getDistanceTo ( ne…" at bounding box center [1034, 407] width 430 height 452
type textarea "hero.moveRight(1)"
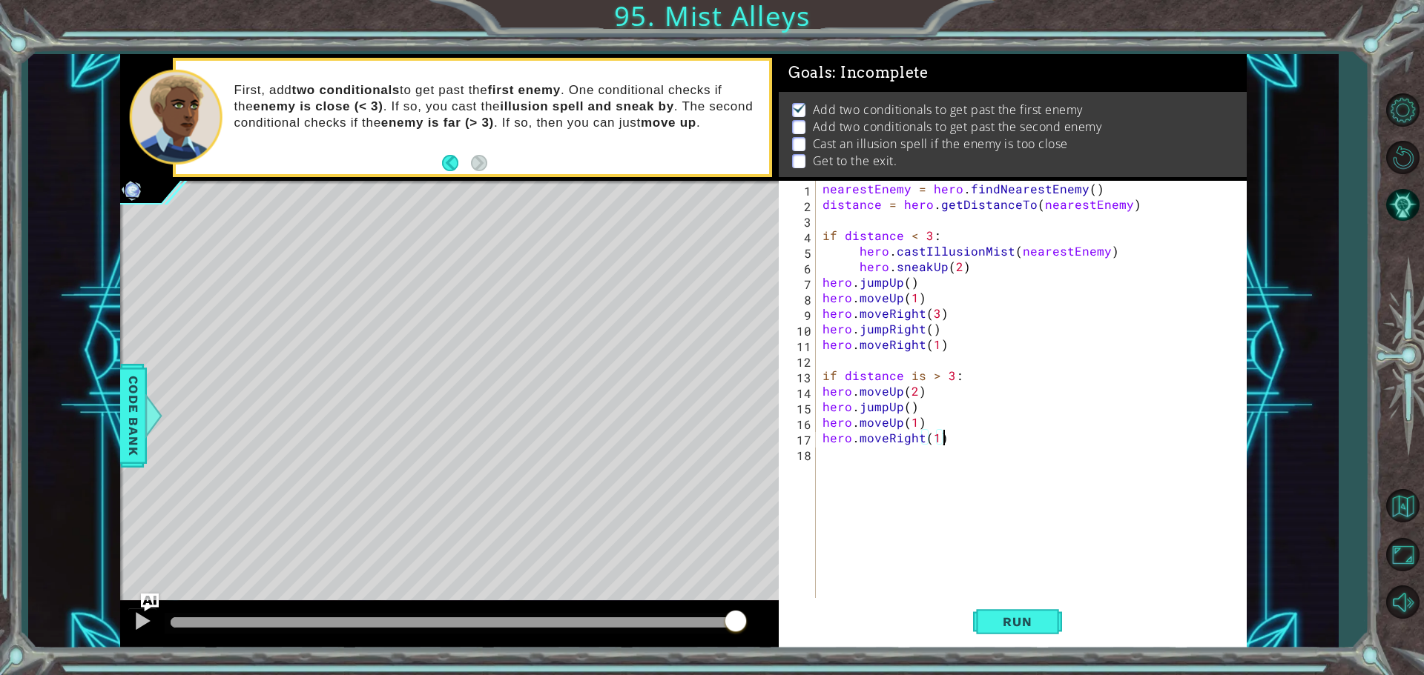
click at [845, 467] on div "nearestEnemy = hero . findNearestEnemy ( ) distance = hero . getDistanceTo ( ne…" at bounding box center [1034, 407] width 430 height 452
paste textarea "hero.sneakUp(2)"
click at [842, 468] on div "nearestEnemy = hero . findNearestEnemy ( ) distance = hero . getDistanceTo ( ne…" at bounding box center [1034, 407] width 430 height 452
click at [851, 473] on div "nearestEnemy = hero . findNearestEnemy ( ) distance = hero . getDistanceTo ( ne…" at bounding box center [1034, 407] width 430 height 452
click at [835, 452] on div "nearestEnemy = hero . findNearestEnemy ( ) distance = hero . getDistanceTo ( ne…" at bounding box center [1034, 407] width 430 height 452
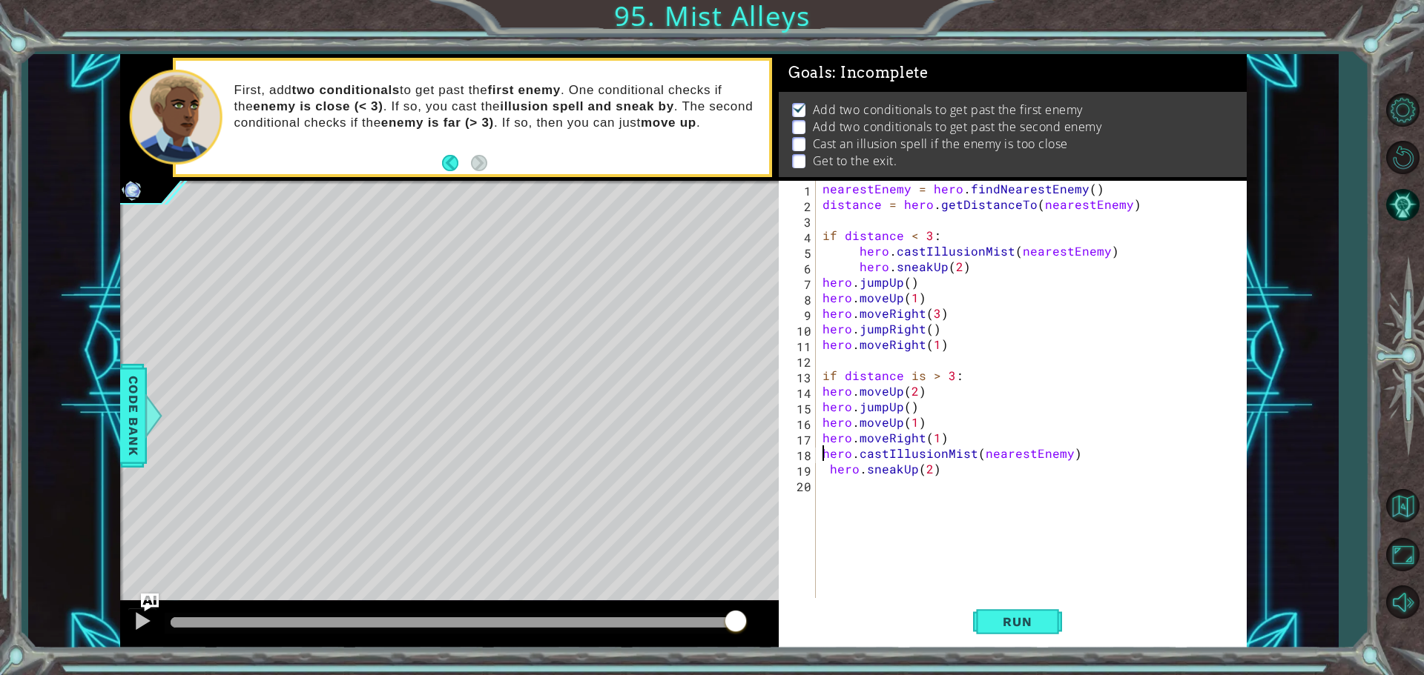
click at [825, 473] on div "nearestEnemy = hero . findNearestEnemy ( ) distance = hero . getDistanceTo ( ne…" at bounding box center [1034, 407] width 430 height 452
click at [830, 470] on div "nearestEnemy = hero . findNearestEnemy ( ) distance = hero . getDistanceTo ( ne…" at bounding box center [1034, 407] width 430 height 452
click at [1028, 614] on button "Run" at bounding box center [1017, 621] width 89 height 47
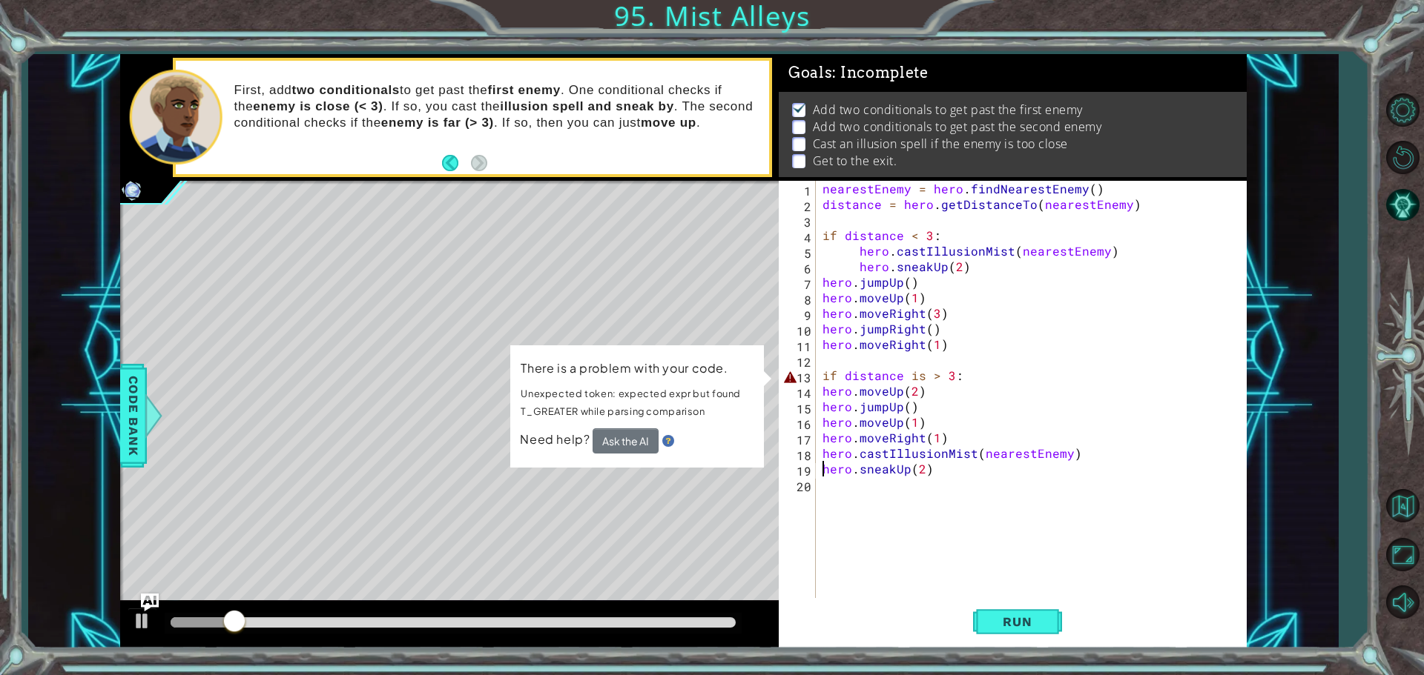
click at [924, 377] on div "nearestEnemy = hero . findNearestEnemy ( ) distance = hero . getDistanceTo ( ne…" at bounding box center [1034, 407] width 430 height 452
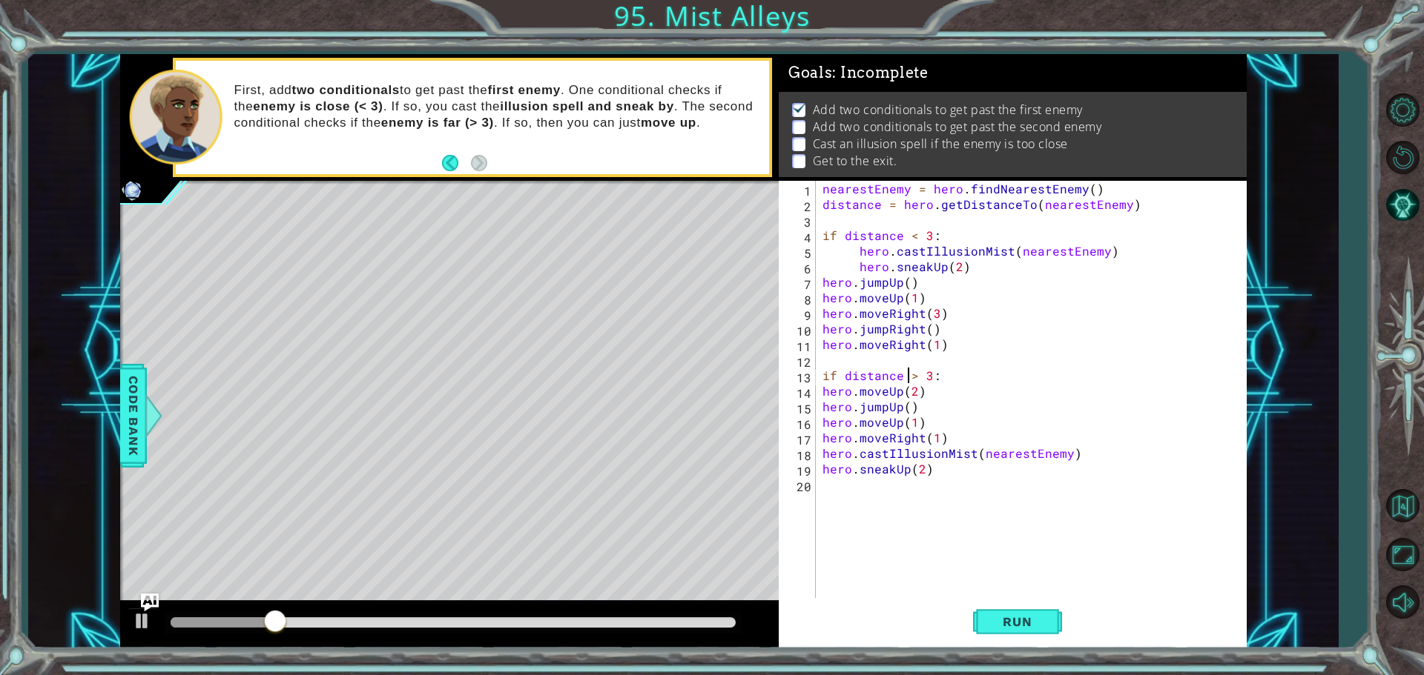
click at [905, 377] on div "nearestEnemy = hero . findNearestEnemy ( ) distance = hero . getDistanceTo ( ne…" at bounding box center [1034, 407] width 430 height 452
click at [1000, 644] on button "Run" at bounding box center [1017, 621] width 89 height 47
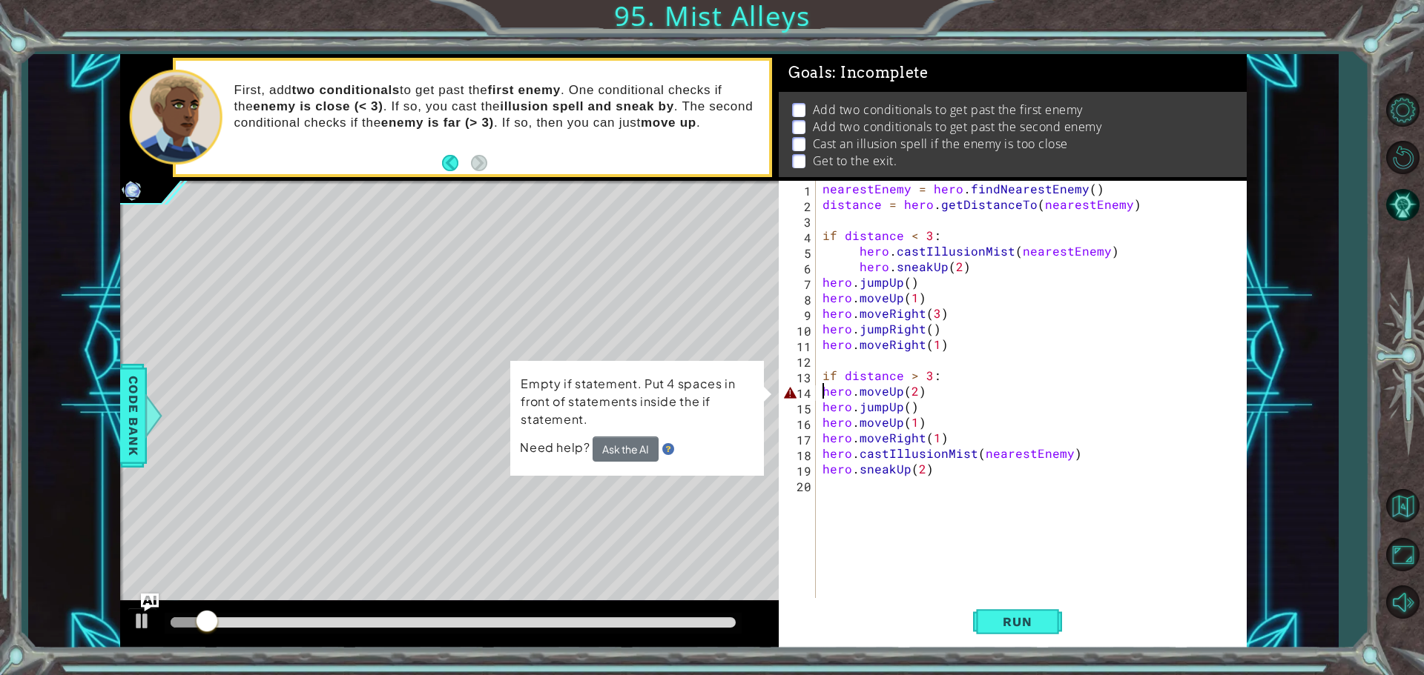
click at [820, 392] on div "nearestEnemy = hero . findNearestEnemy ( ) distance = hero . getDistanceTo ( ne…" at bounding box center [1034, 407] width 430 height 452
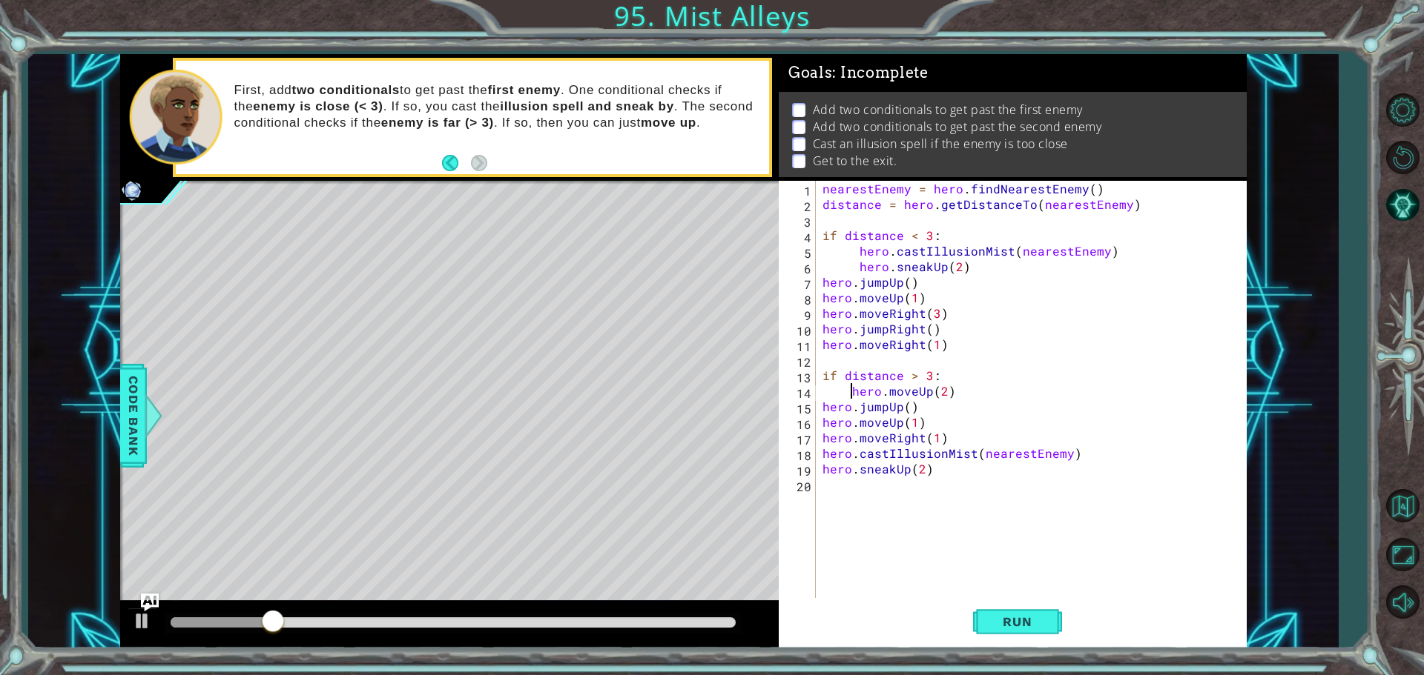
click at [821, 403] on div "nearestEnemy = hero . findNearestEnemy ( ) distance = hero . getDistanceTo ( ne…" at bounding box center [1034, 407] width 430 height 452
click at [820, 424] on div "nearestEnemy = hero . findNearestEnemy ( ) distance = hero . getDistanceTo ( ne…" at bounding box center [1034, 407] width 430 height 452
click at [822, 439] on div "nearestEnemy = hero . findNearestEnemy ( ) distance = hero . getDistanceTo ( ne…" at bounding box center [1034, 407] width 430 height 452
click at [821, 452] on div "nearestEnemy = hero . findNearestEnemy ( ) distance = hero . getDistanceTo ( ne…" at bounding box center [1034, 407] width 430 height 452
click at [821, 470] on div "hero.castIllusionMist(nearestEnemy) 1 2 3 4 5 6 7 8 9 10 11 12 13 14 15 16 17 1…" at bounding box center [1009, 391] width 463 height 420
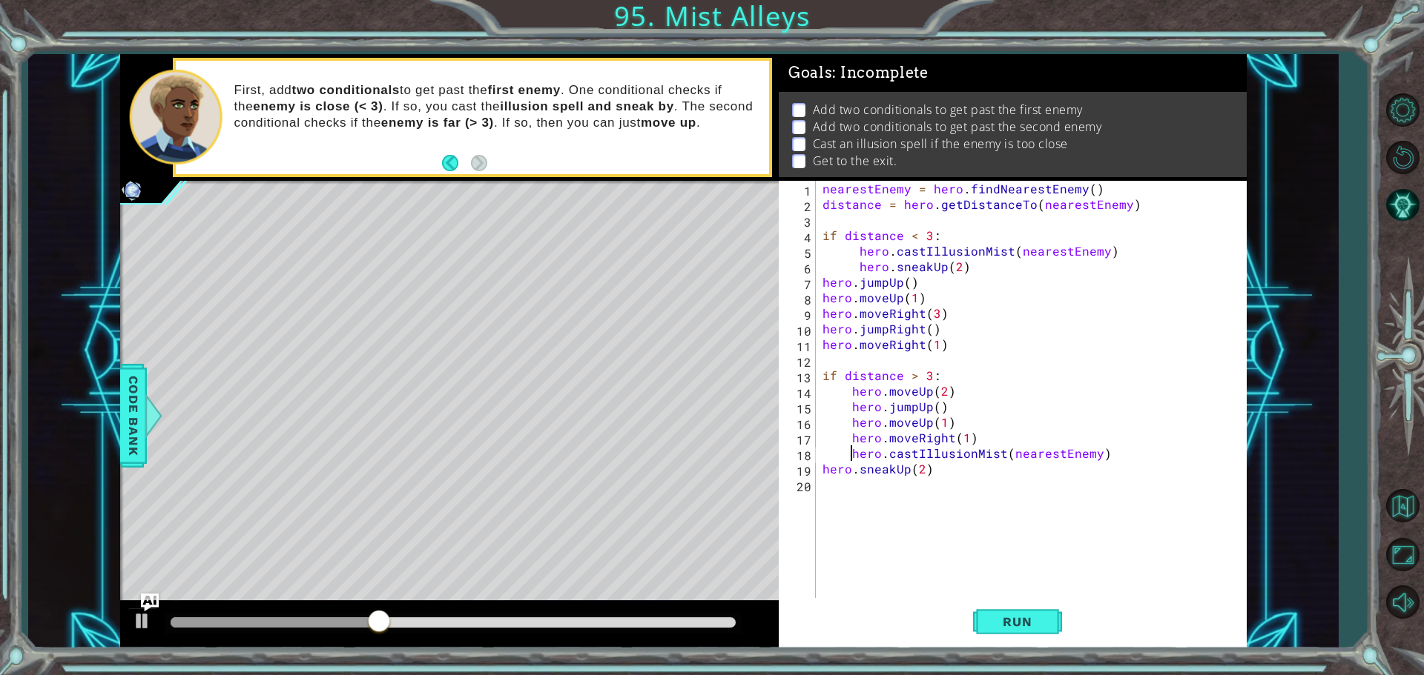
click at [821, 469] on div "nearestEnemy = hero . findNearestEnemy ( ) distance = hero . getDistanceTo ( ne…" at bounding box center [1034, 407] width 430 height 452
click at [1022, 620] on span "Run" at bounding box center [1017, 622] width 59 height 15
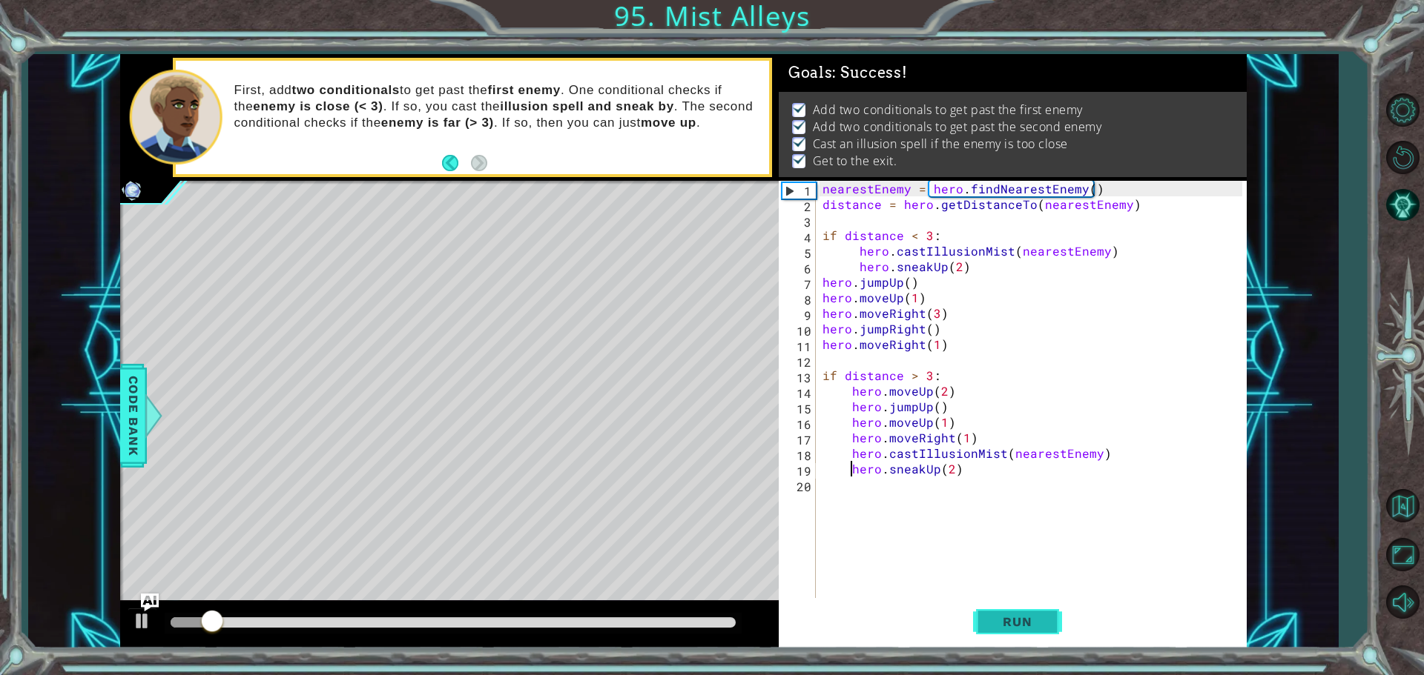
click at [1007, 609] on button "Run" at bounding box center [1017, 621] width 89 height 47
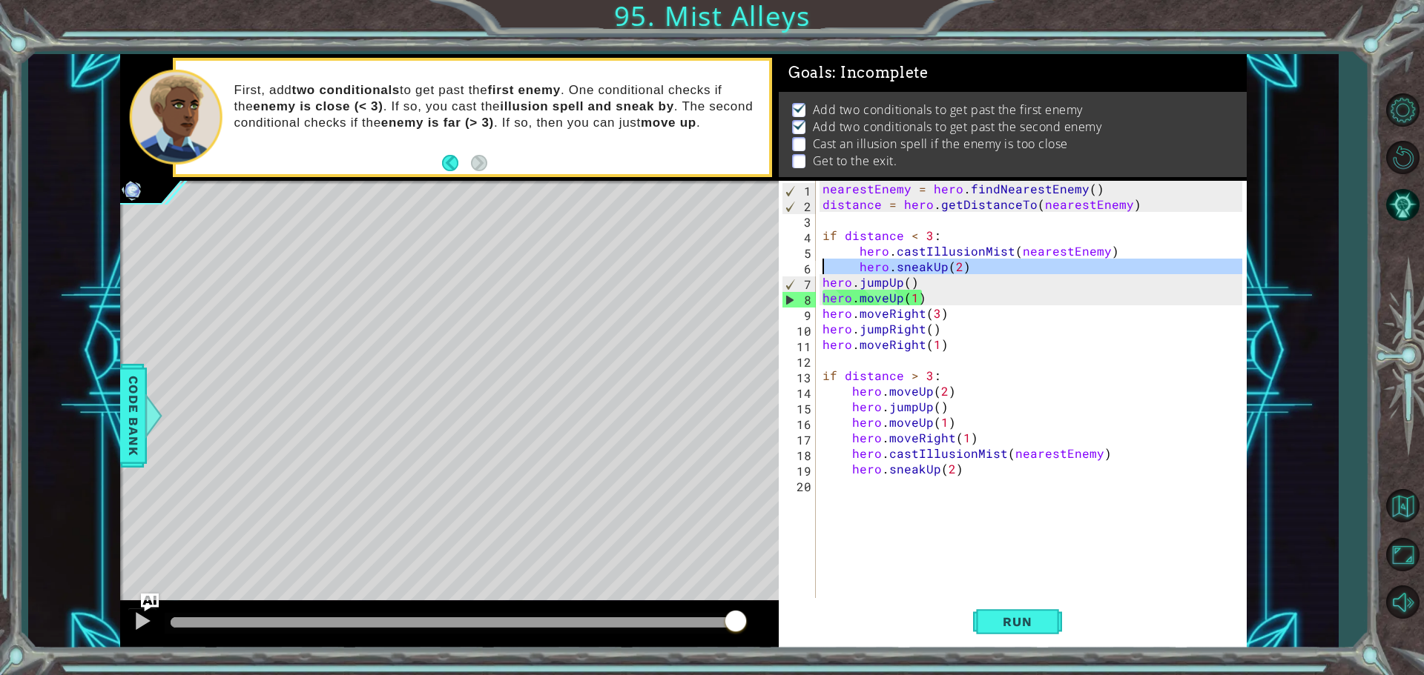
click at [814, 271] on div "6" at bounding box center [798, 269] width 34 height 16
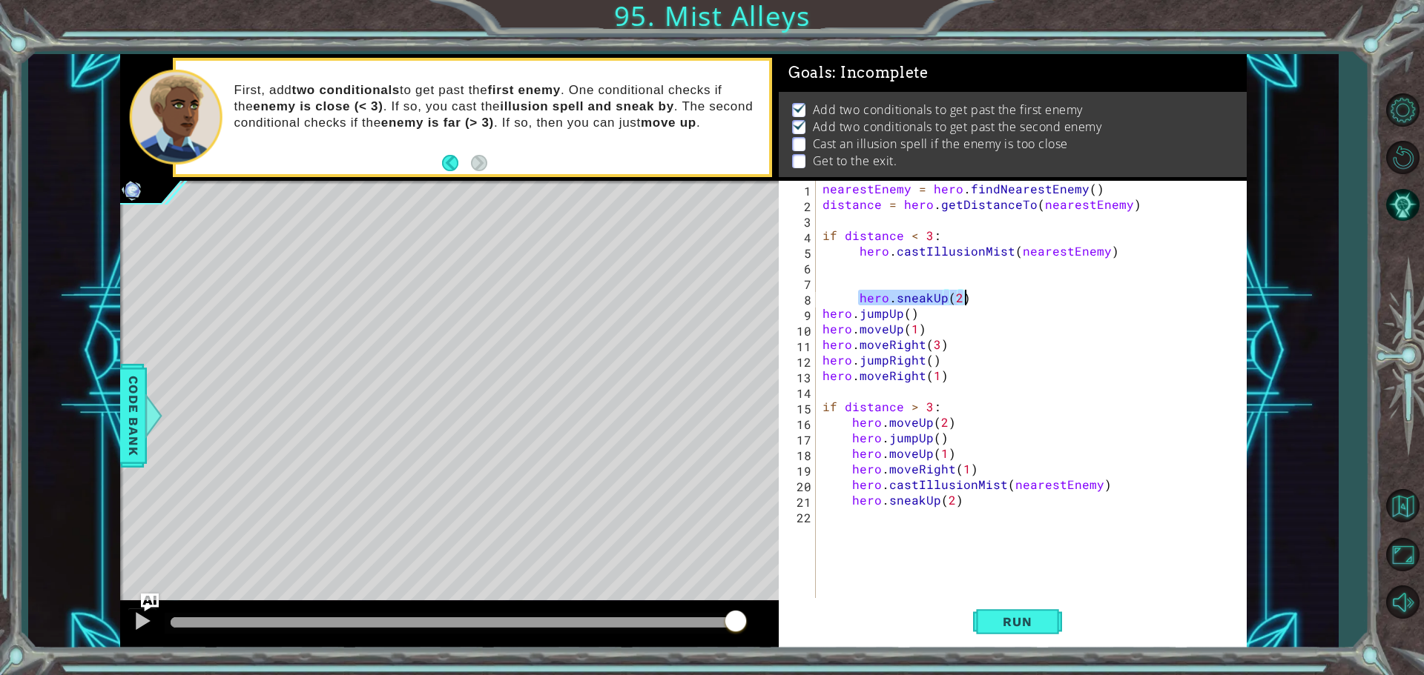
drag, startPoint x: 856, startPoint y: 300, endPoint x: 971, endPoint y: 300, distance: 114.9
click at [971, 300] on div "nearestEnemy = hero . findNearestEnemy ( ) distance = hero . getDistanceTo ( ne…" at bounding box center [1034, 407] width 430 height 452
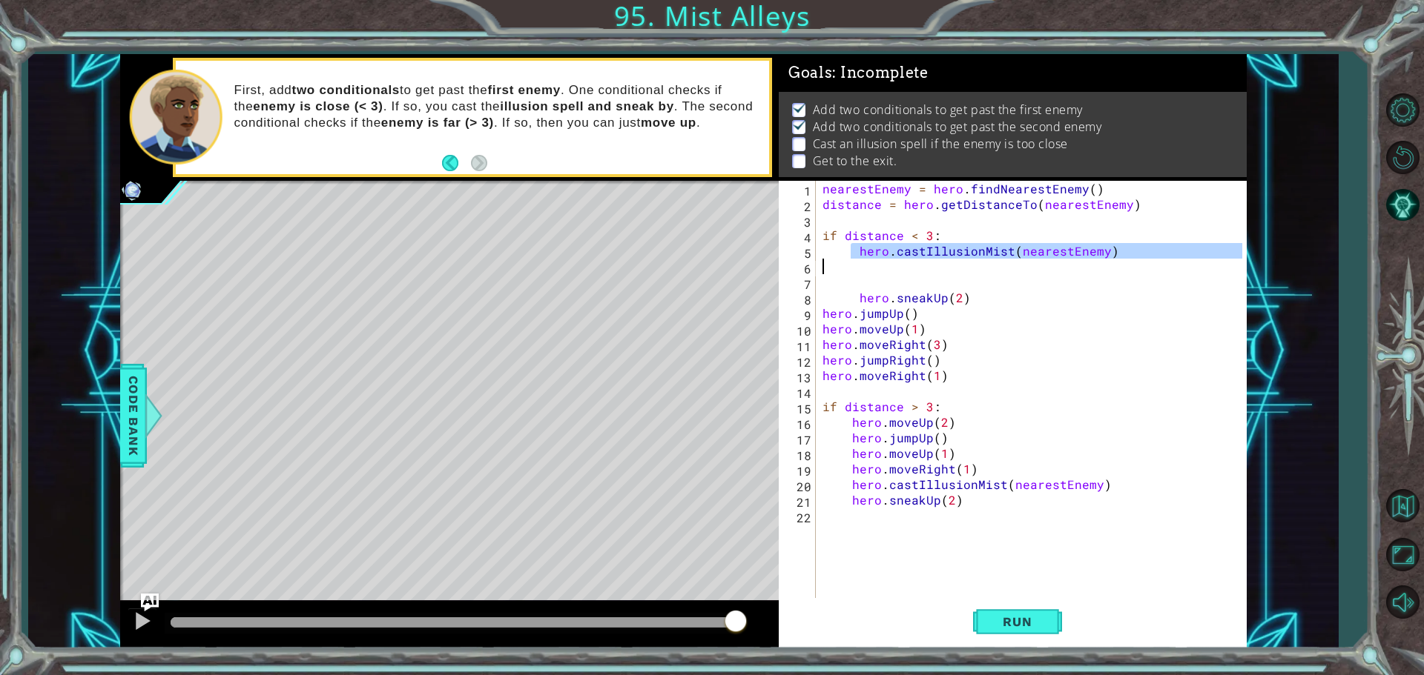
click at [850, 259] on div "nearestEnemy = hero . findNearestEnemy ( ) distance = hero . getDistanceTo ( ne…" at bounding box center [1034, 407] width 430 height 452
type textarea "hero.castIllusionMist(nearestEnemy)"
click at [861, 270] on div "nearestEnemy = hero . findNearestEnemy ( ) distance = hero . getDistanceTo ( ne…" at bounding box center [1030, 391] width 423 height 420
paste textarea "hero.sneakUp(2)"
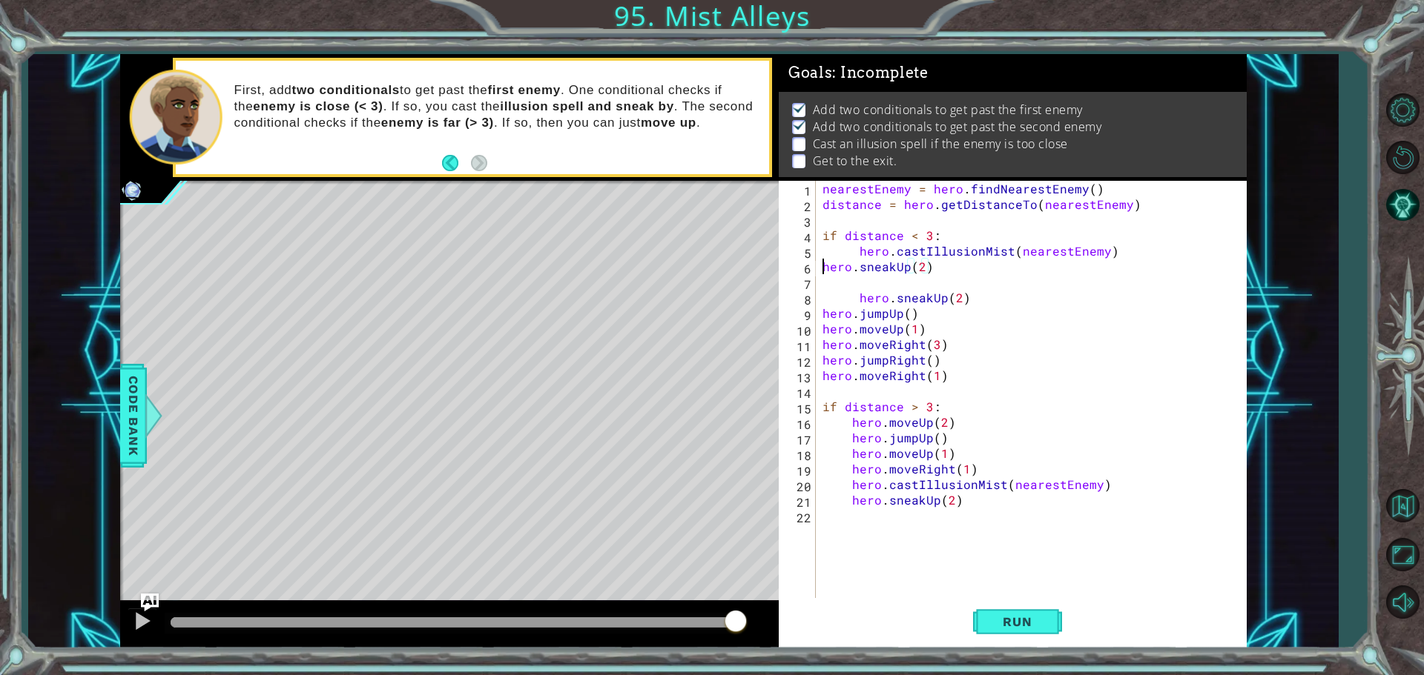
click at [821, 260] on div "nearestEnemy = hero . findNearestEnemy ( ) distance = hero . getDistanceTo ( ne…" at bounding box center [1034, 407] width 430 height 452
type textarea "hero.sneakUp(2)"
drag, startPoint x: 1007, startPoint y: 305, endPoint x: 841, endPoint y: 297, distance: 166.2
click at [841, 297] on div "nearestEnemy = hero . findNearestEnemy ( ) distance = hero . getDistanceTo ( ne…" at bounding box center [1034, 407] width 430 height 452
click at [1000, 621] on span "Run" at bounding box center [1017, 622] width 59 height 15
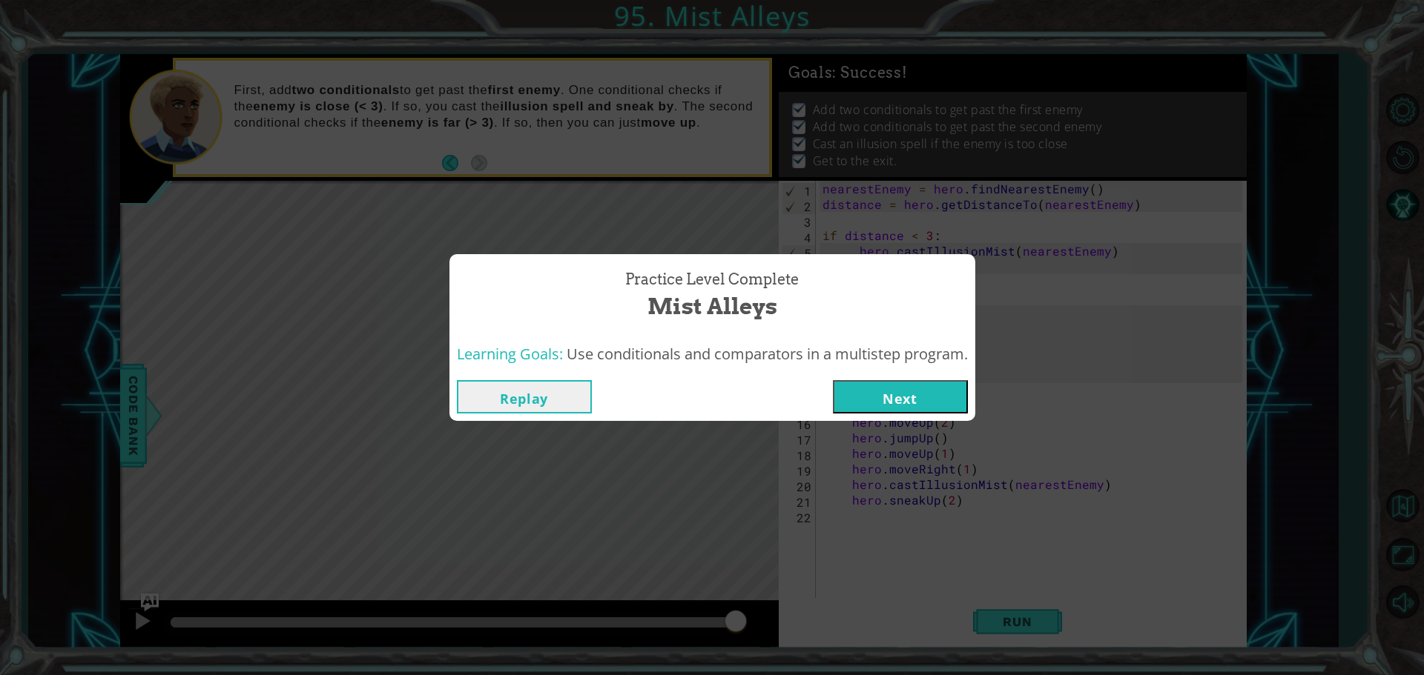
click at [531, 377] on div "Replay Next" at bounding box center [712, 397] width 526 height 48
click at [532, 400] on button "Replay" at bounding box center [524, 396] width 135 height 33
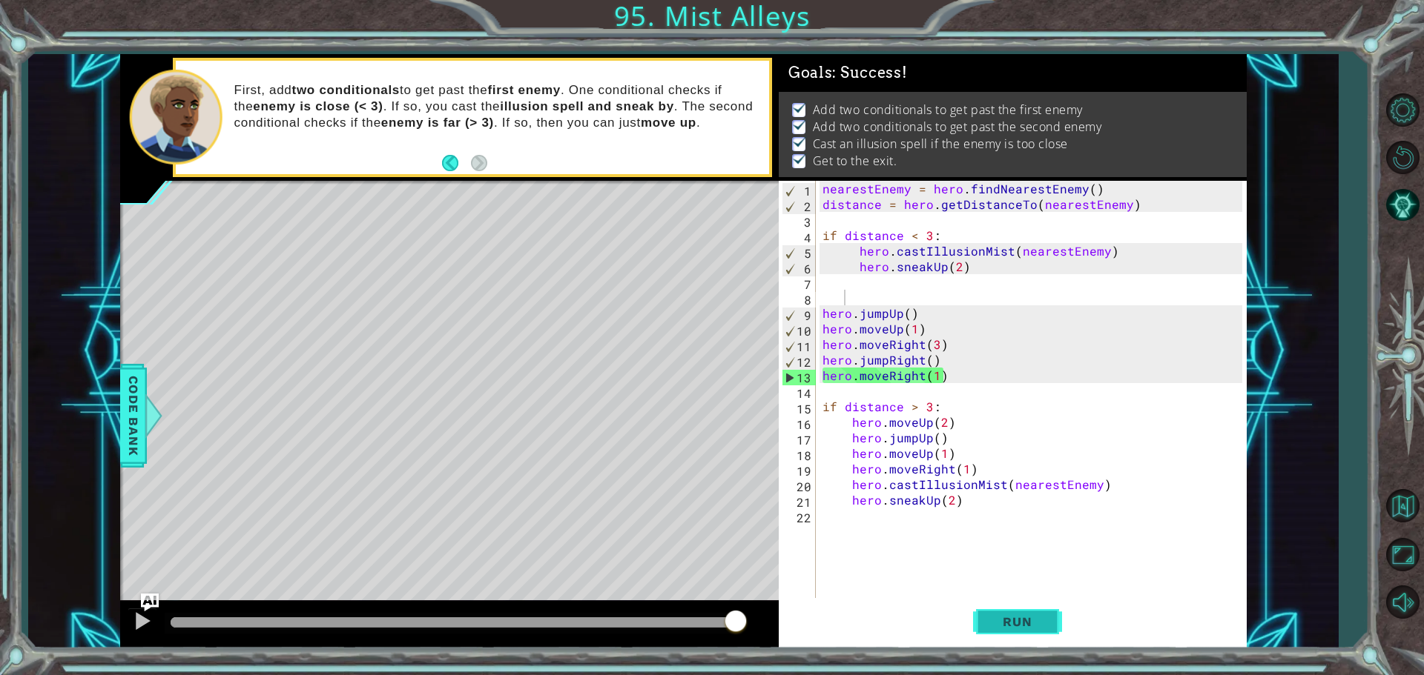
click at [1011, 618] on span "Run" at bounding box center [1017, 622] width 59 height 15
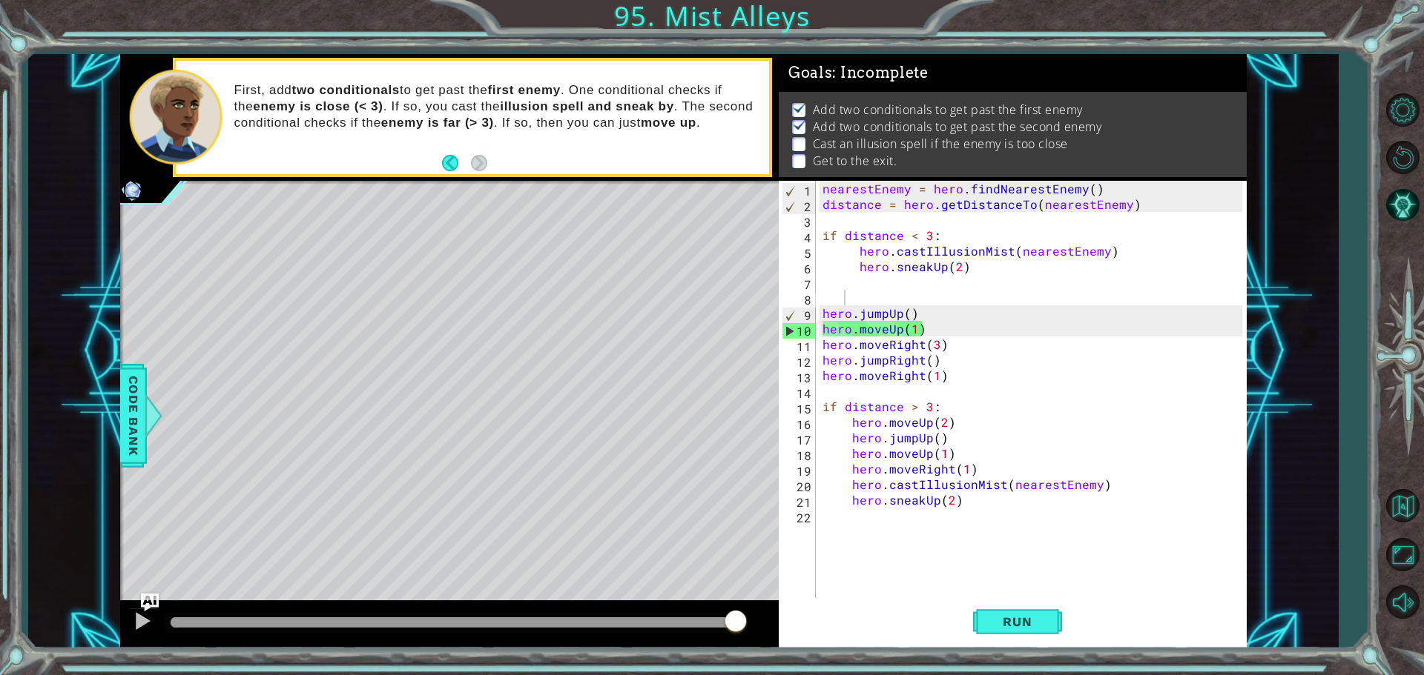
click at [817, 301] on div "1 2 3 4 5 6 7 8 9 10 11 12 13 14 15 16 17 18 19 20 21 22 nearestEnemy = hero . …" at bounding box center [1009, 391] width 463 height 420
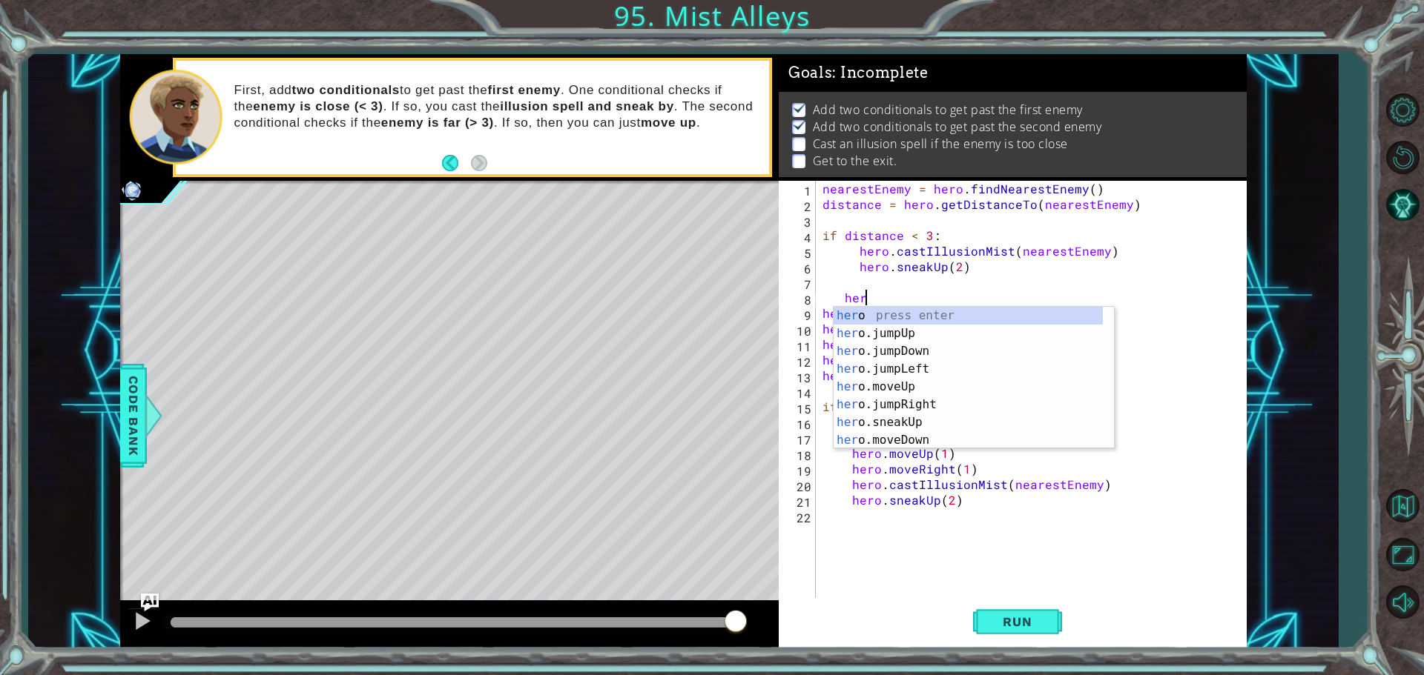
scroll to position [0, 2]
drag, startPoint x: 899, startPoint y: 386, endPoint x: 921, endPoint y: 506, distance: 122.7
click at [901, 385] on div "hero. jumpUp press enter hero. jumpDown press enter hero. jumpLeft press enter …" at bounding box center [967, 396] width 269 height 178
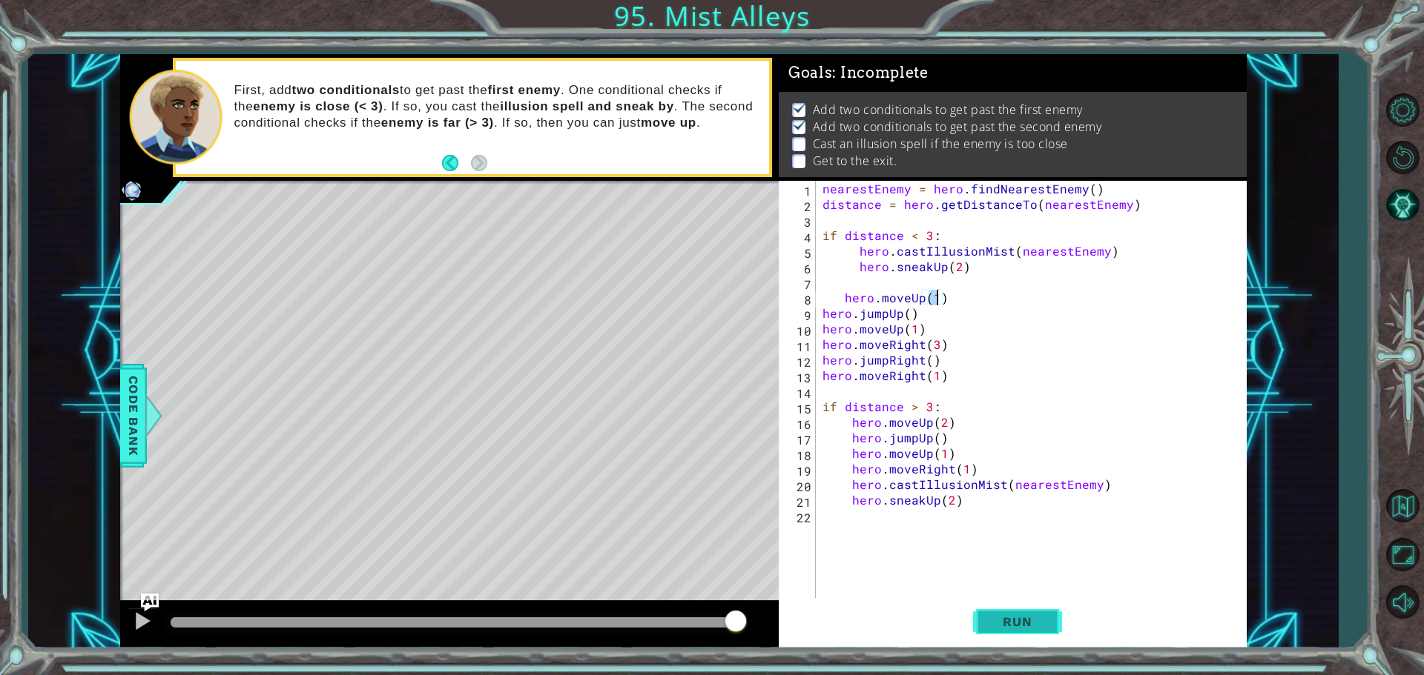
click at [984, 622] on button "Run" at bounding box center [1017, 621] width 89 height 47
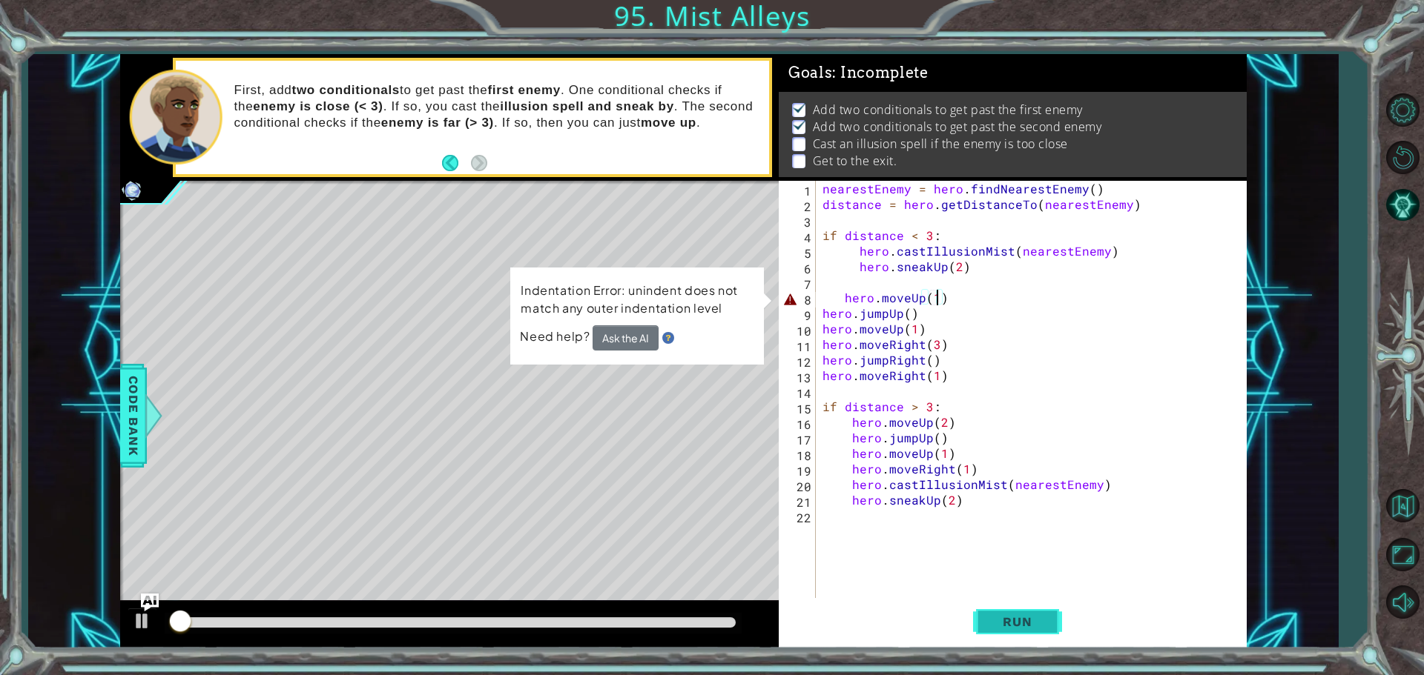
click at [990, 620] on span "Run" at bounding box center [1017, 622] width 59 height 15
click at [842, 295] on div "nearestEnemy = hero . findNearestEnemy ( ) distance = hero . getDistanceTo ( ne…" at bounding box center [1034, 407] width 430 height 452
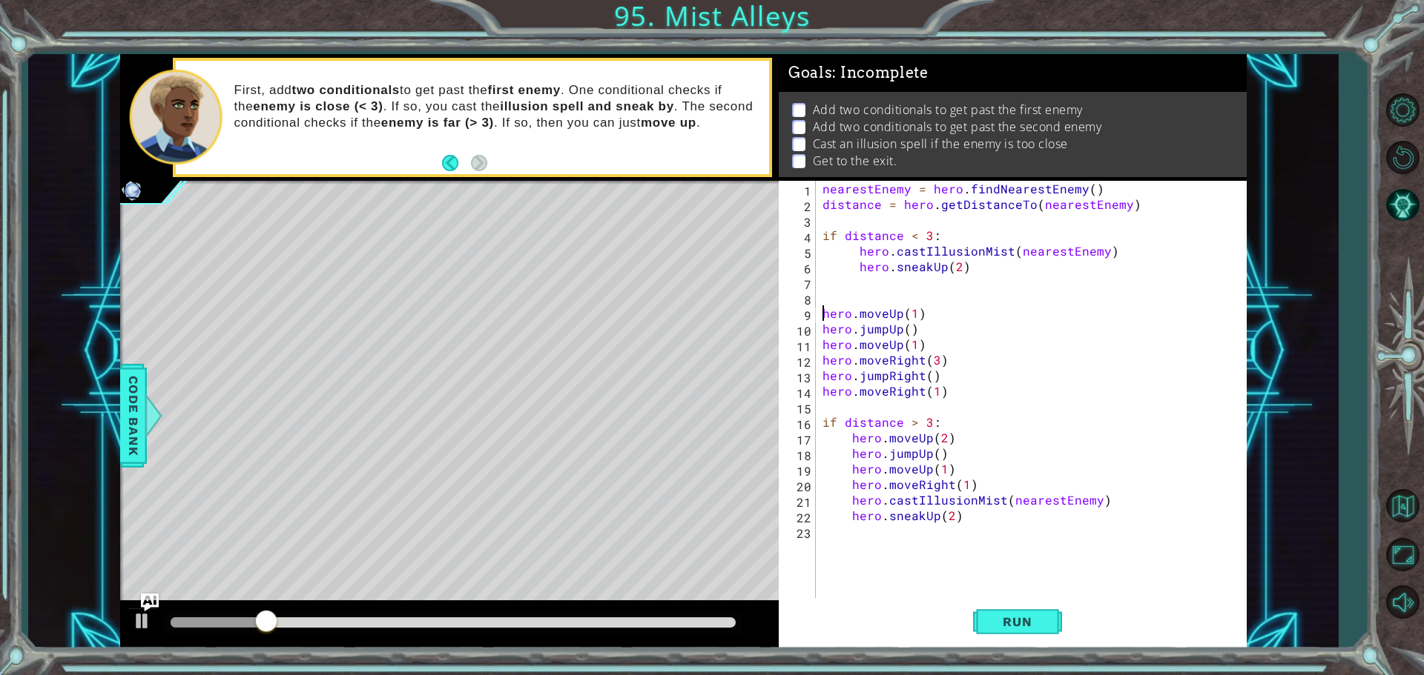
click at [1009, 650] on div "1 ההההההההההההההההההההההההההההההההההההההההההההההההההההההההההההההההההההההההההההה…" at bounding box center [712, 337] width 1424 height 675
click at [1009, 641] on button "Run" at bounding box center [1017, 621] width 89 height 47
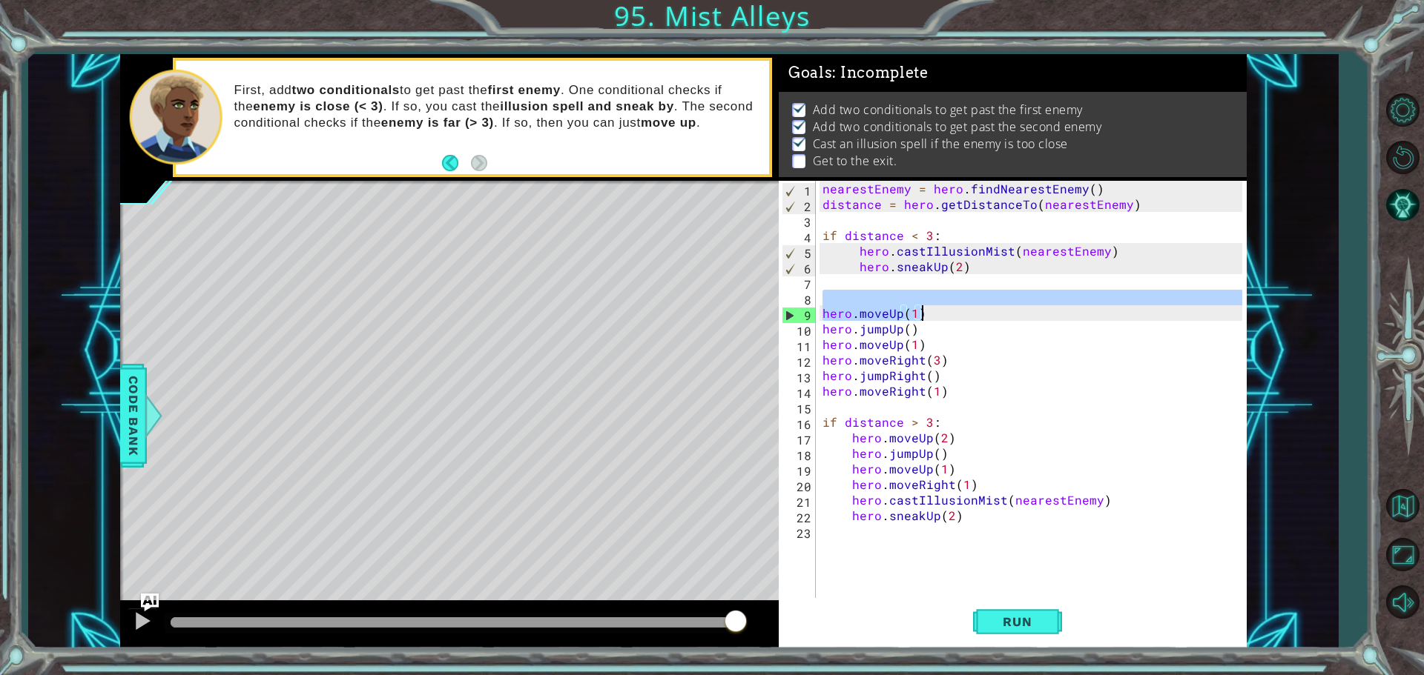
drag, startPoint x: 830, startPoint y: 305, endPoint x: 932, endPoint y: 317, distance: 102.2
click at [933, 317] on div "nearestEnemy = hero . findNearestEnemy ( ) distance = hero . getDistanceTo ( ne…" at bounding box center [1034, 407] width 430 height 452
type textarea "hero.moveUp(1)"
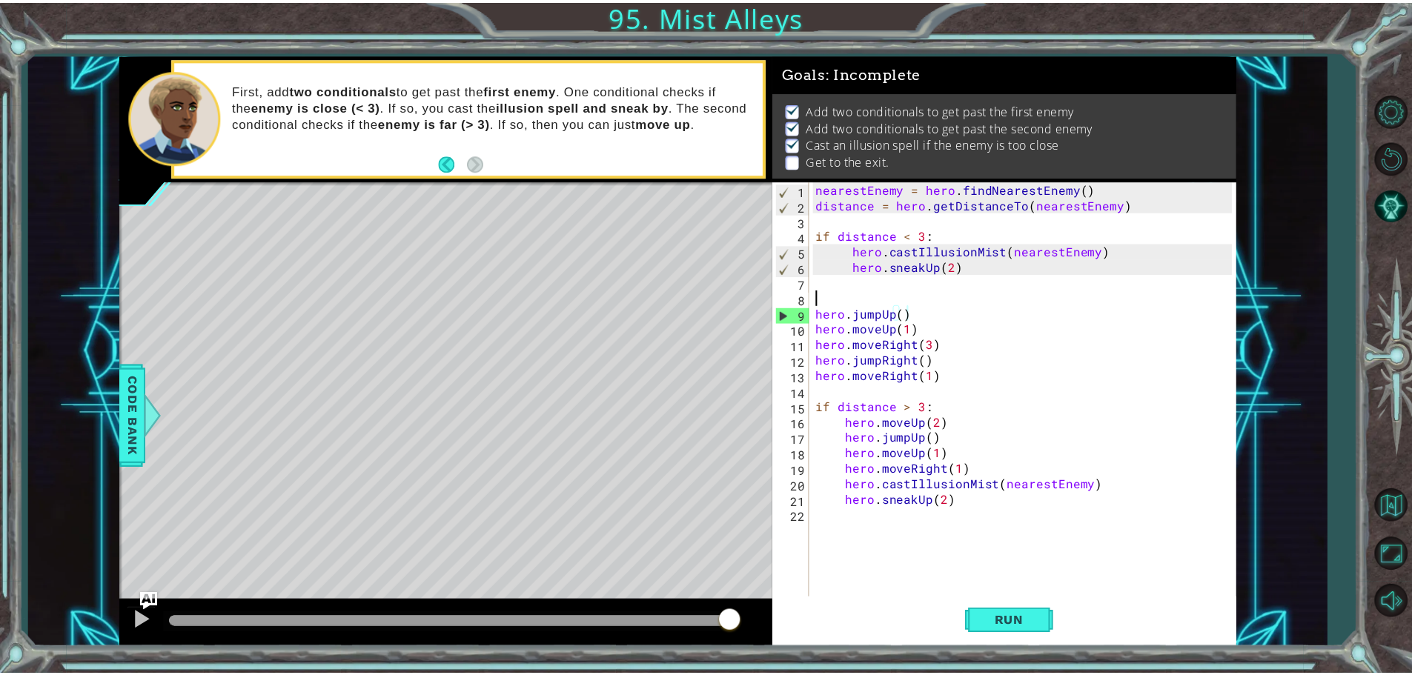
scroll to position [0, 0]
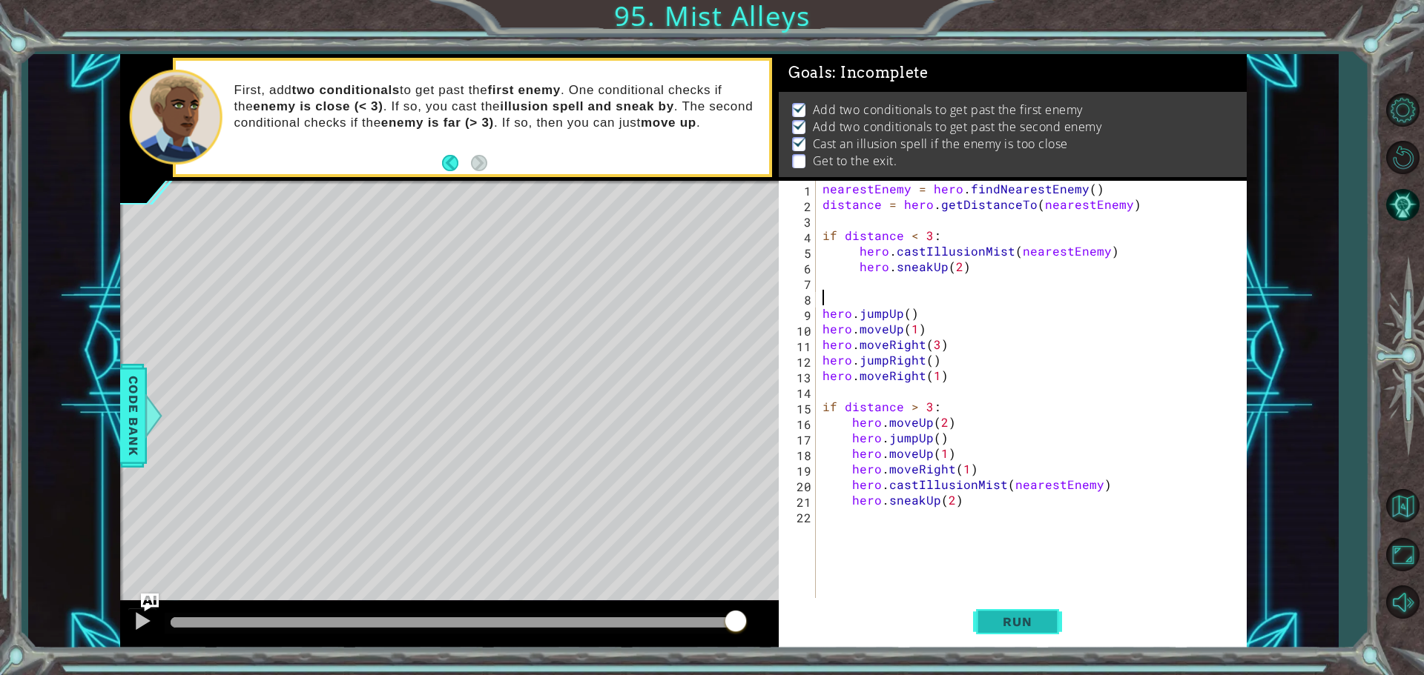
click at [1006, 618] on span "Run" at bounding box center [1017, 622] width 59 height 15
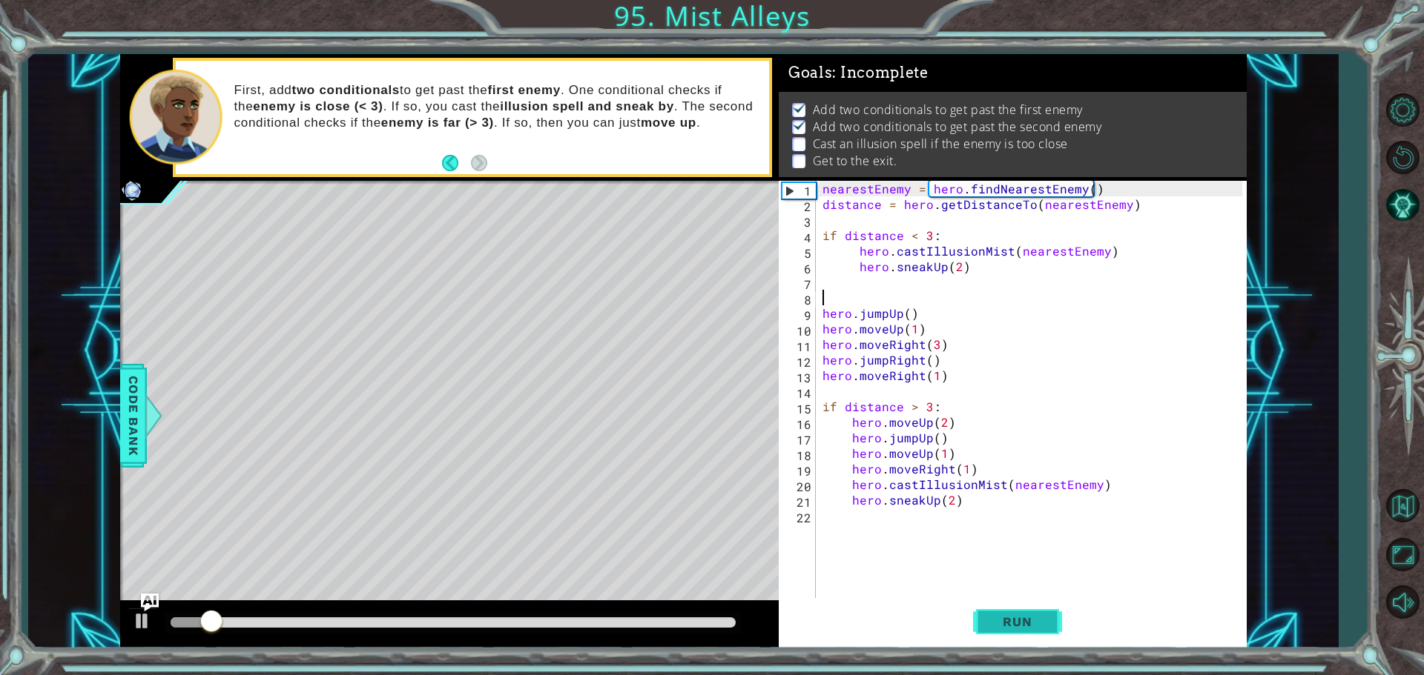
click at [1007, 618] on span "Run" at bounding box center [1017, 622] width 59 height 15
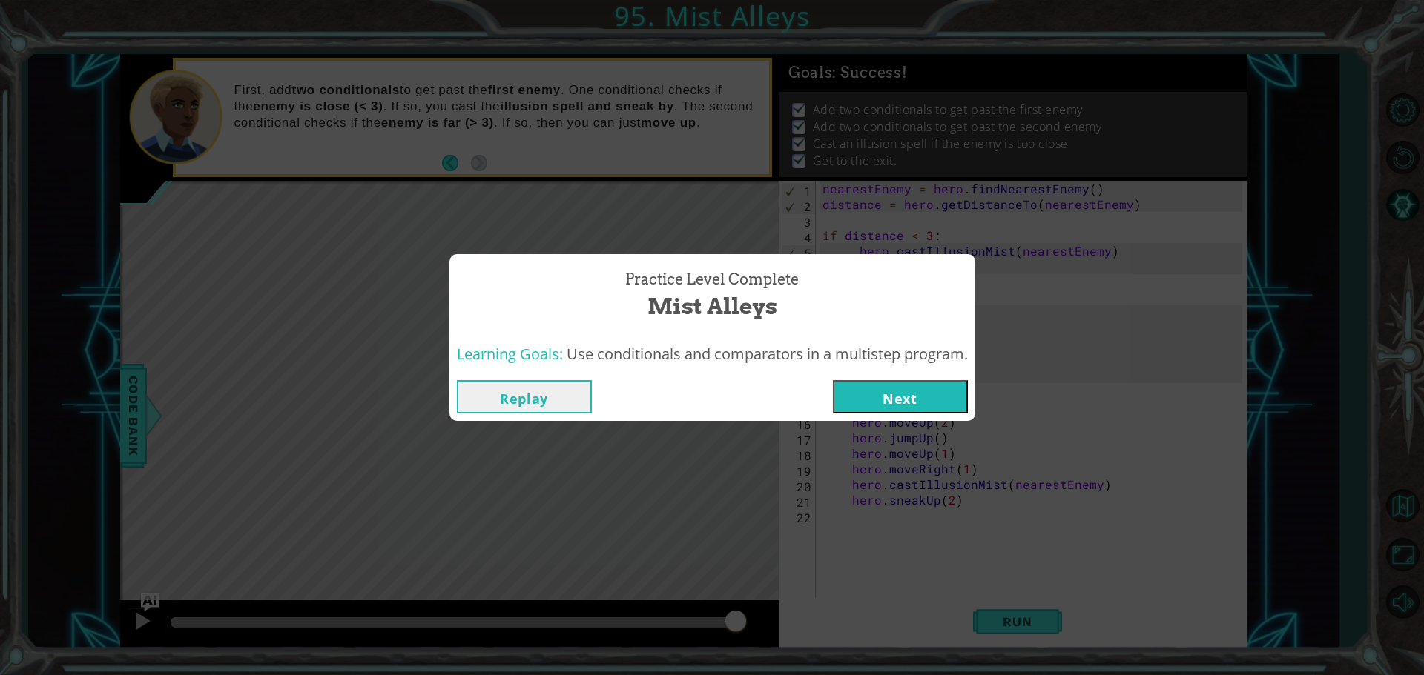
click at [503, 393] on button "Replay" at bounding box center [524, 396] width 135 height 33
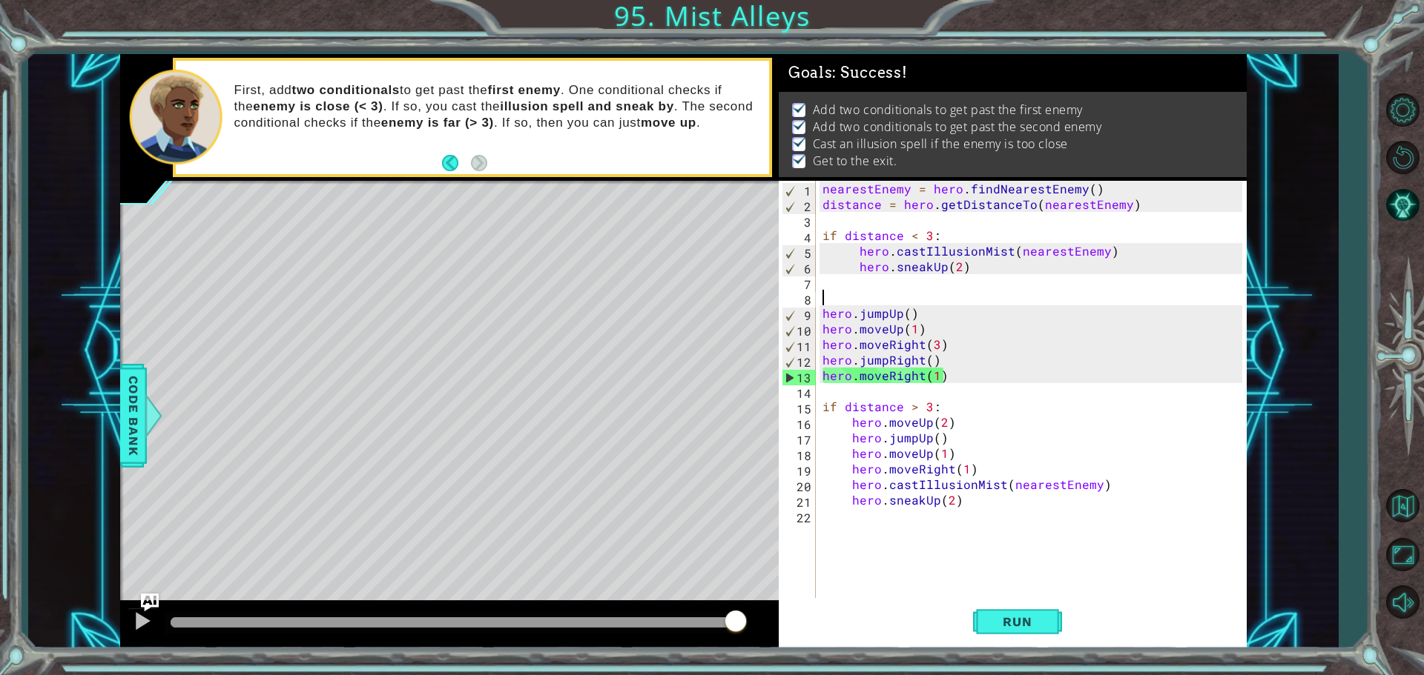
click at [505, 420] on div "Level Map" at bounding box center [462, 399] width 685 height 437
click at [1009, 629] on button "Run" at bounding box center [1017, 621] width 89 height 47
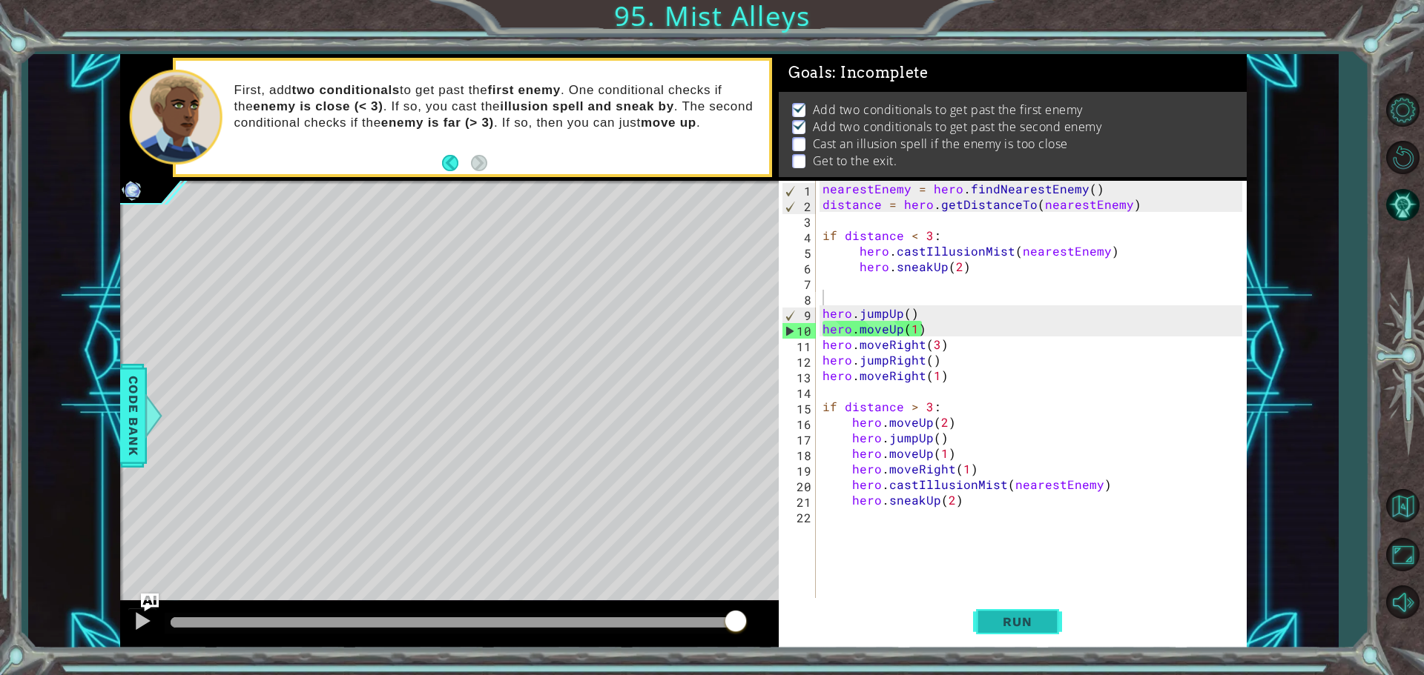
click at [982, 615] on button "Run" at bounding box center [1017, 621] width 89 height 47
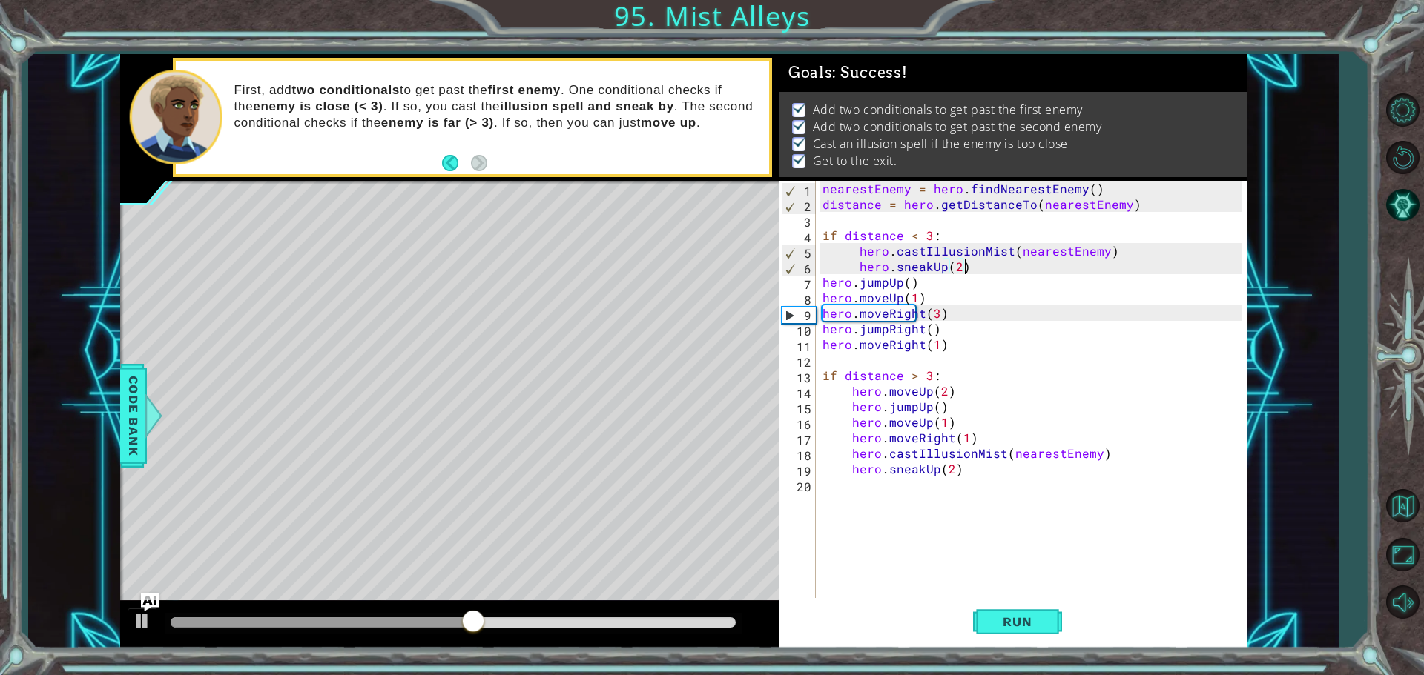
click at [826, 282] on div "nearestEnemy = hero . findNearestEnemy ( ) distance = hero . getDistanceTo ( ne…" at bounding box center [1034, 407] width 430 height 452
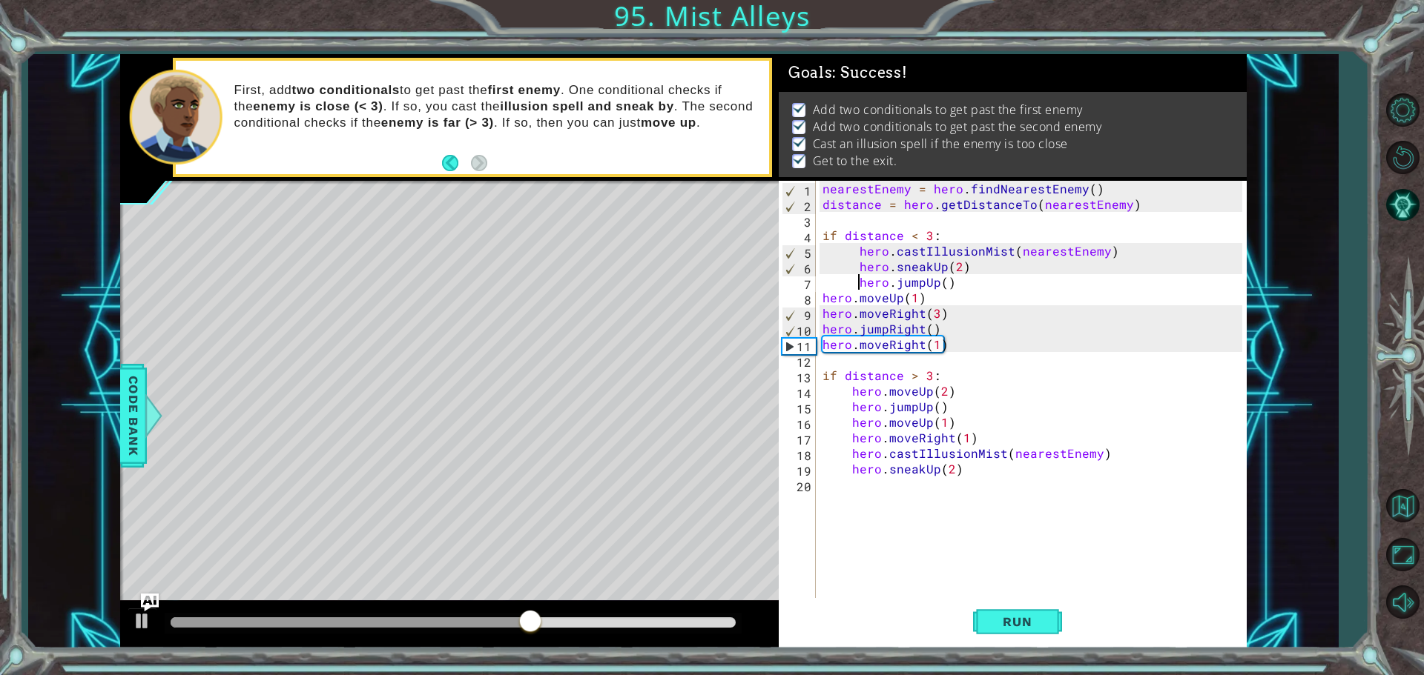
click at [823, 301] on div "nearestEnemy = hero . findNearestEnemy ( ) distance = hero . getDistanceTo ( ne…" at bounding box center [1034, 407] width 430 height 452
click at [819, 310] on div "nearestEnemy = hero . findNearestEnemy ( ) distance = hero . getDistanceTo ( ne…" at bounding box center [1034, 407] width 430 height 452
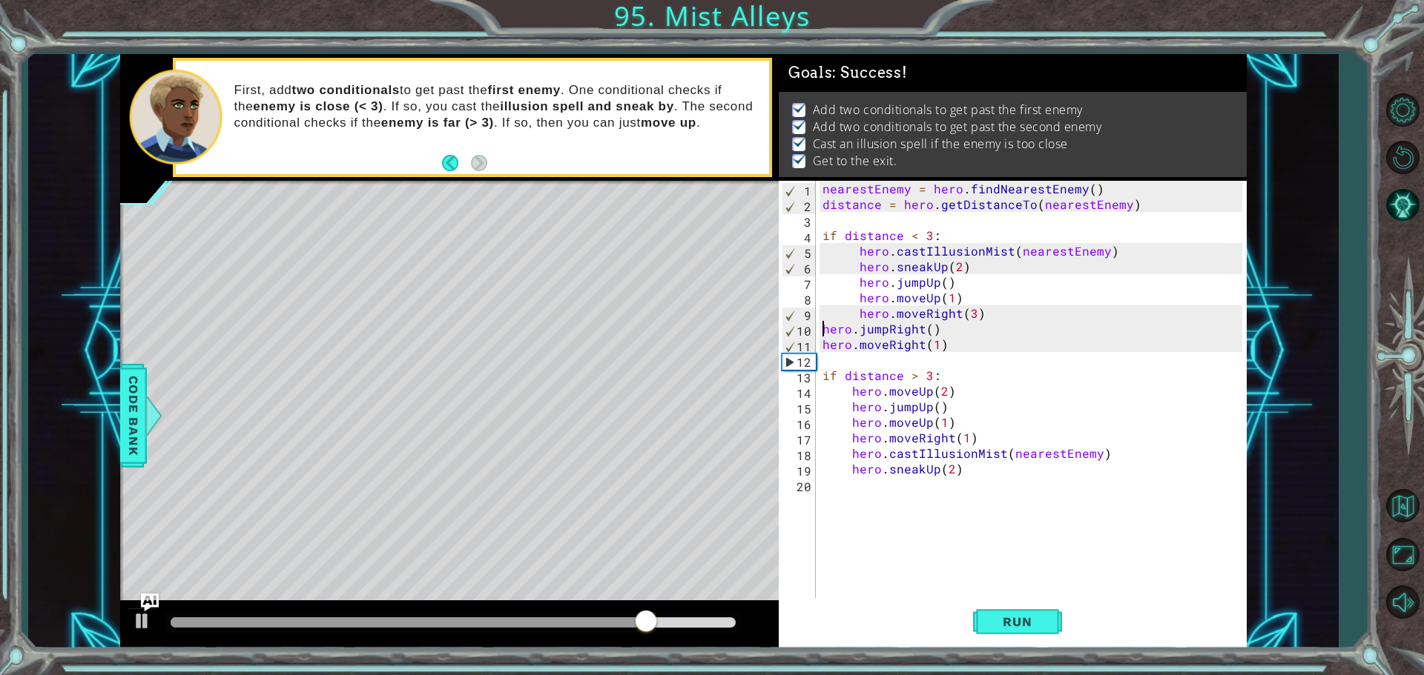
click at [821, 328] on div "nearestEnemy = hero . findNearestEnemy ( ) distance = hero . getDistanceTo ( ne…" at bounding box center [1034, 407] width 430 height 452
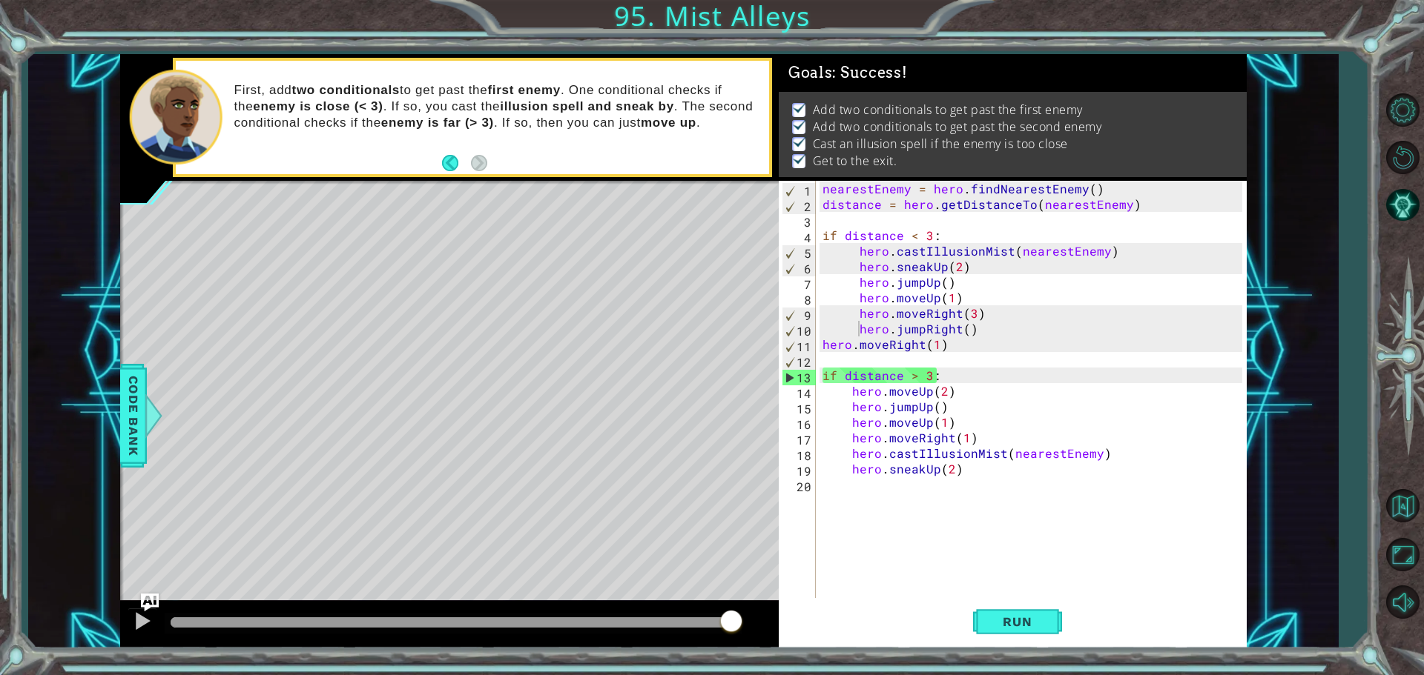
click at [822, 345] on body "1 ההההההההההההההההההההההההההההההההההההההההההההההההההההההההההההההההההההההההההההה…" at bounding box center [712, 337] width 1424 height 675
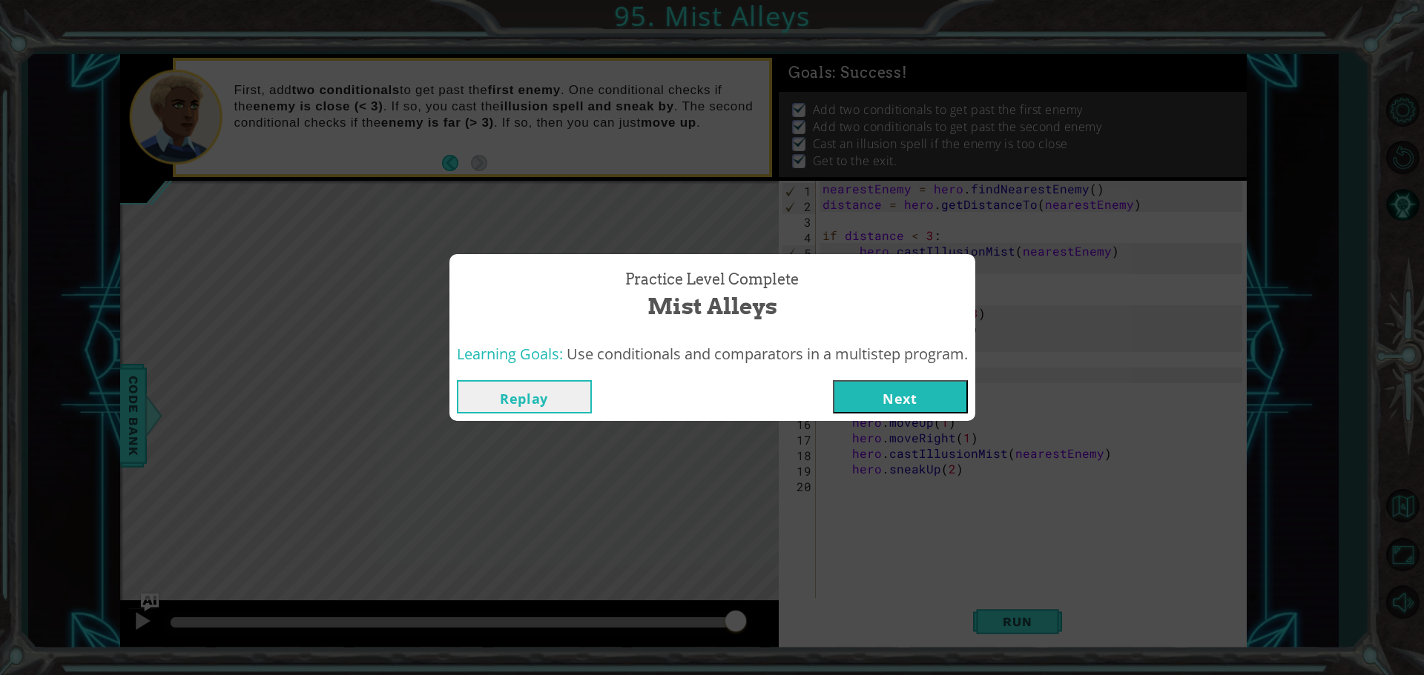
click at [509, 404] on button "Replay" at bounding box center [524, 396] width 135 height 33
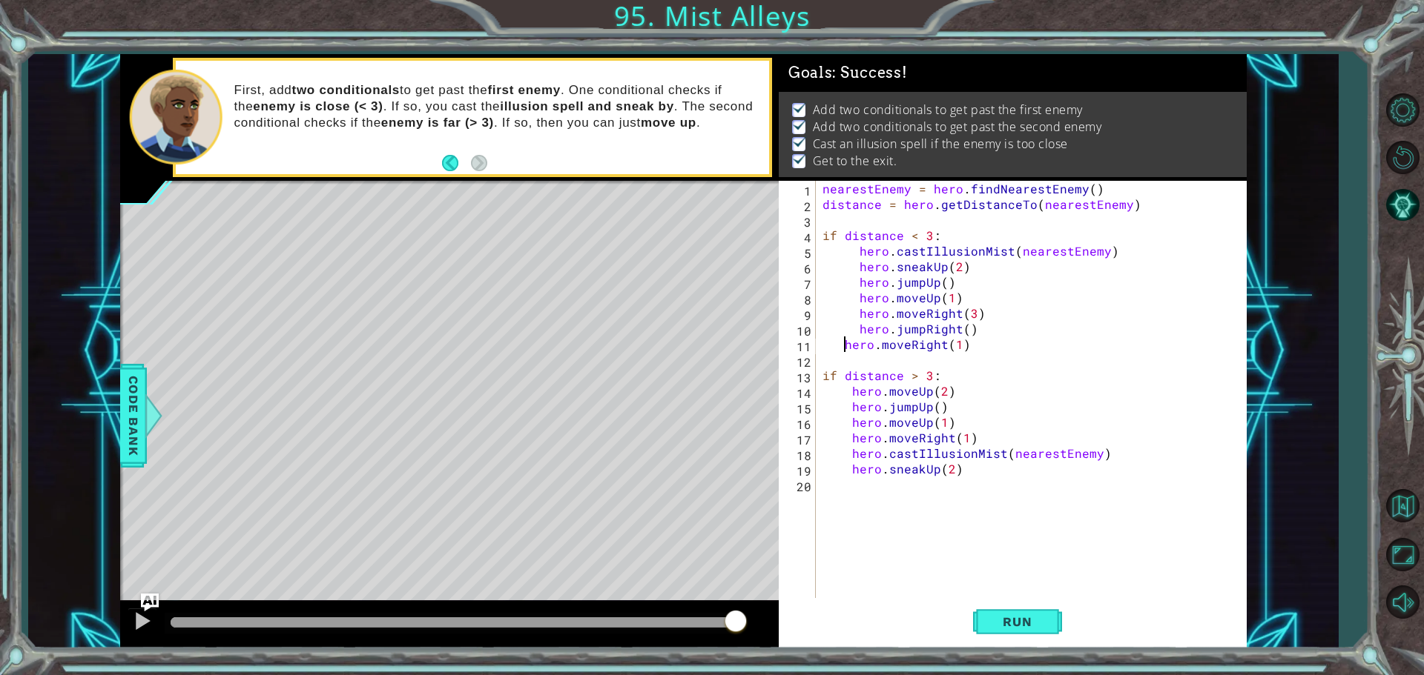
type textarea "hero.moveRight(1)"
click at [1035, 628] on span "Run" at bounding box center [1017, 622] width 59 height 15
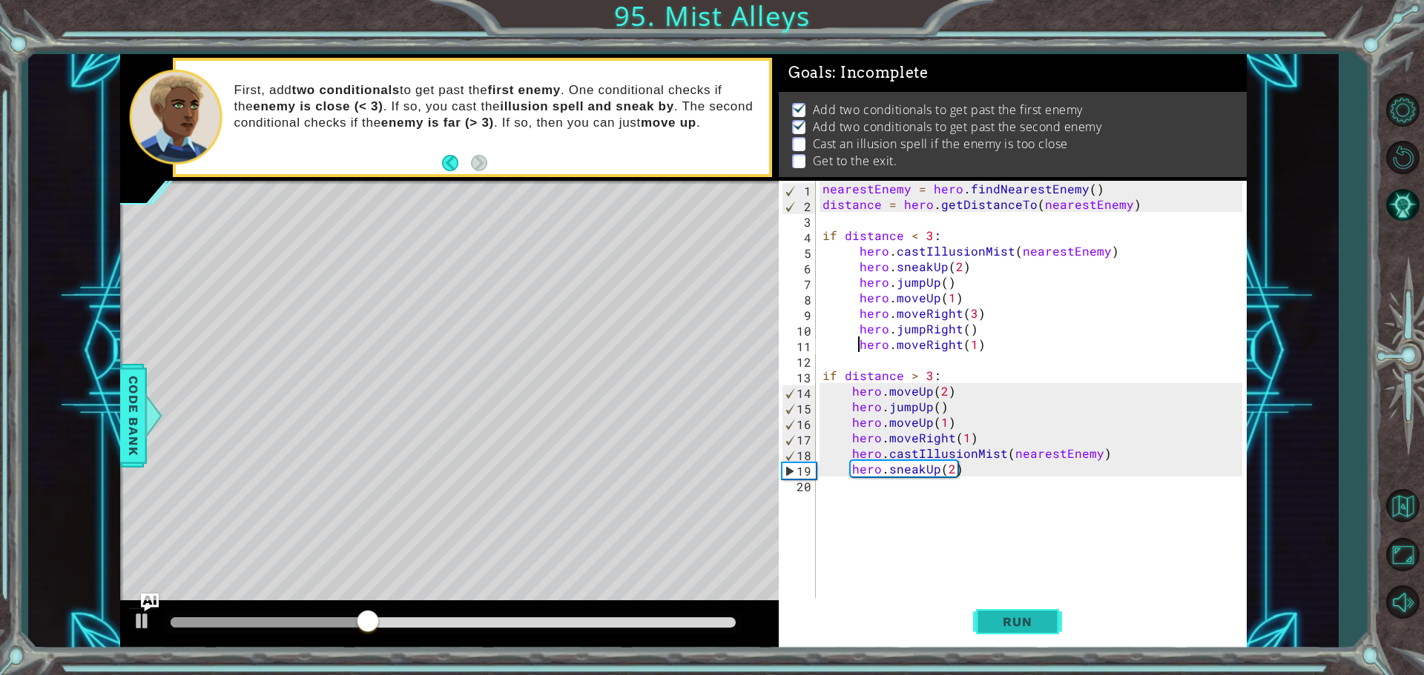
click at [1039, 626] on span "Run" at bounding box center [1017, 622] width 59 height 15
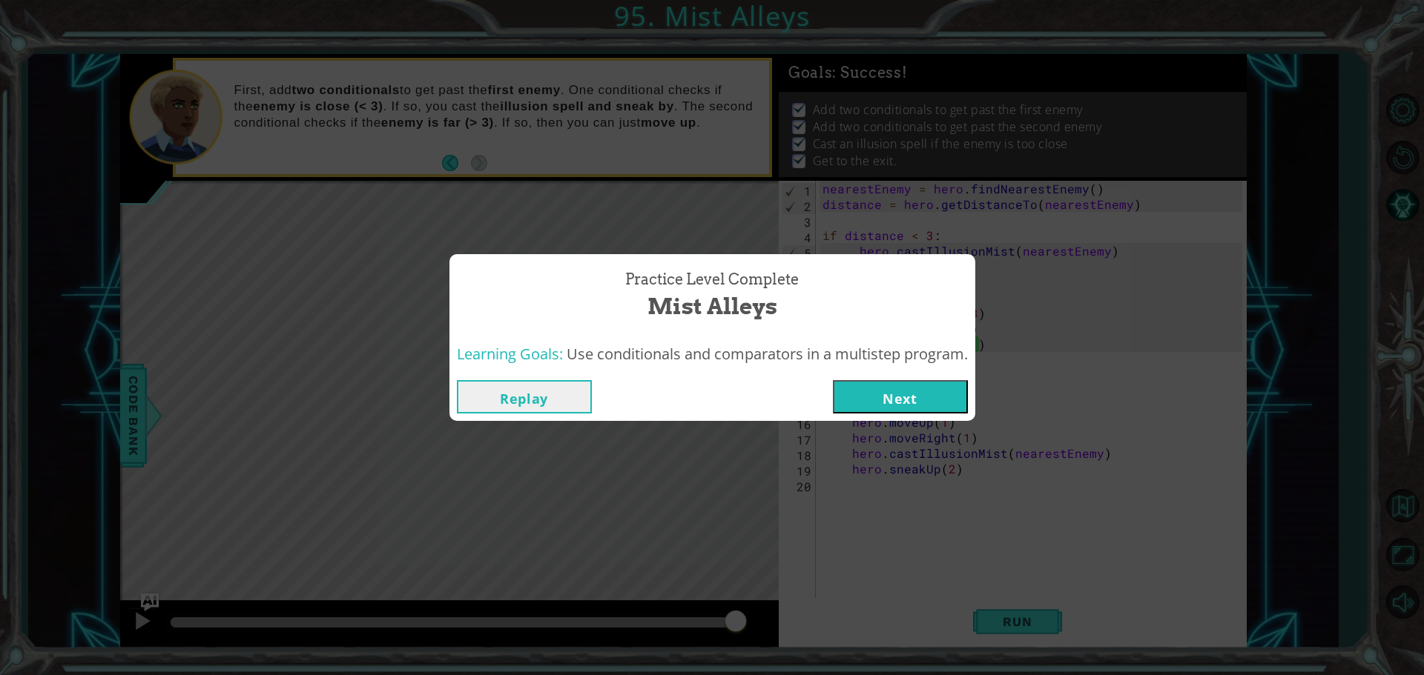
click at [879, 392] on button "Next" at bounding box center [900, 396] width 135 height 33
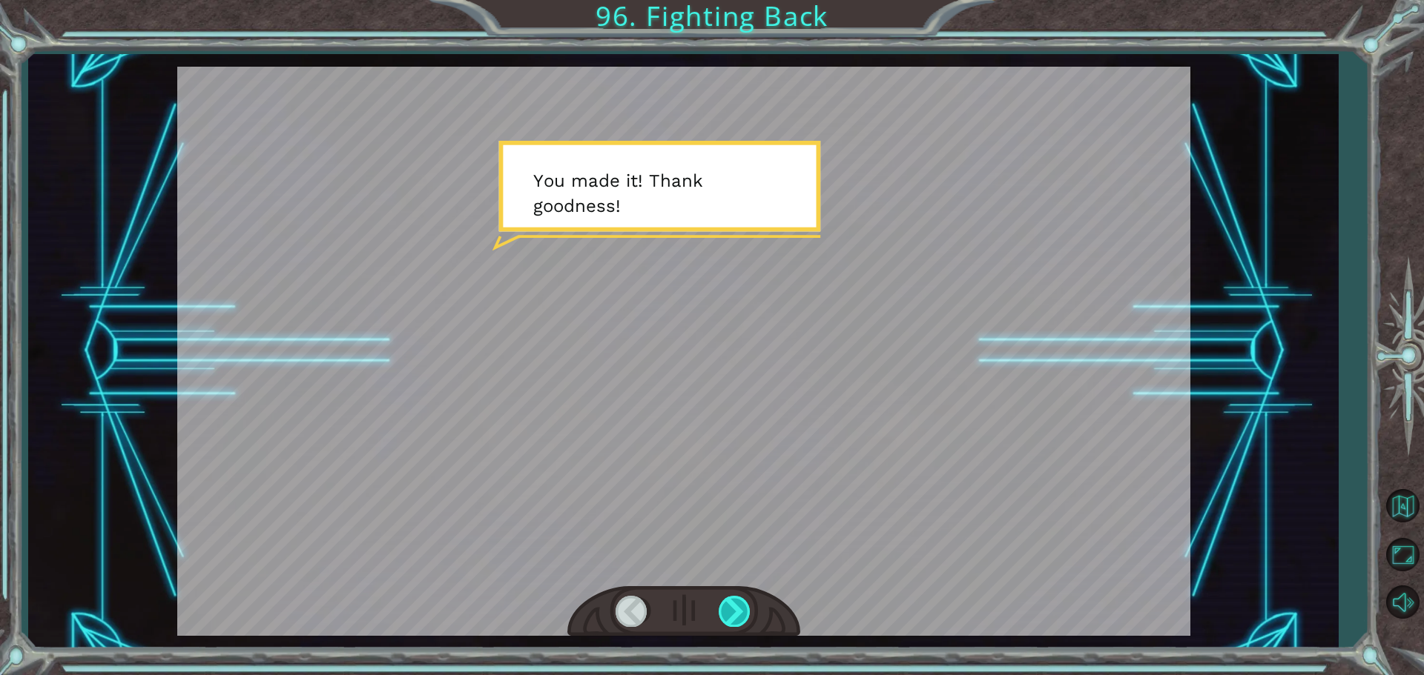
click at [738, 610] on div at bounding box center [734, 611] width 33 height 30
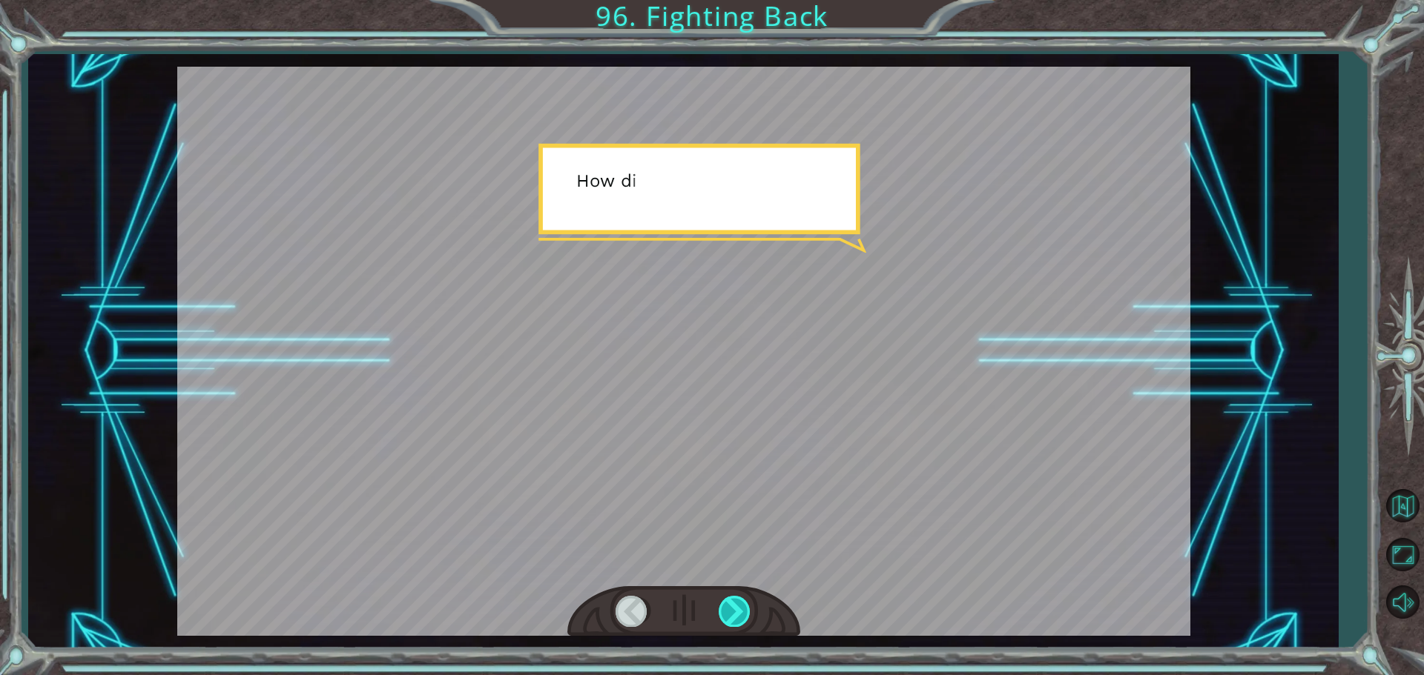
click at [738, 610] on div at bounding box center [734, 611] width 33 height 30
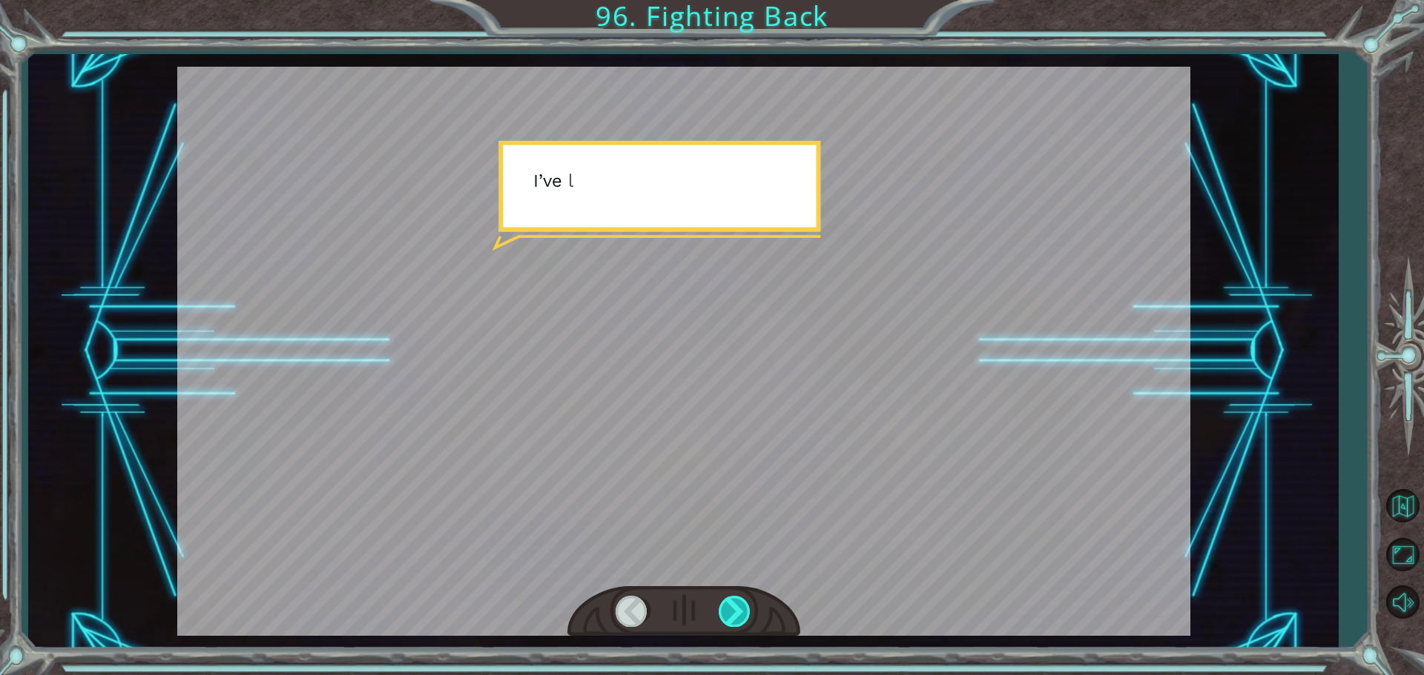
click at [747, 617] on div at bounding box center [734, 611] width 33 height 30
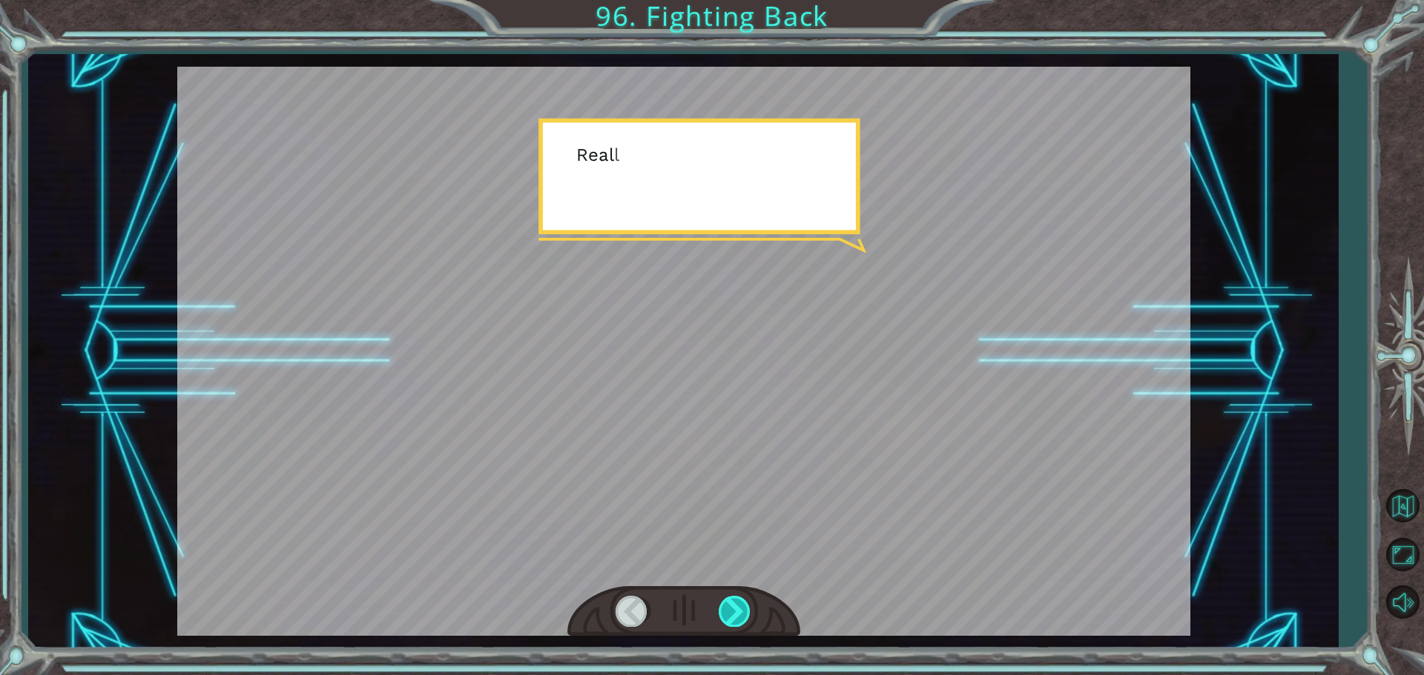
click at [747, 617] on div at bounding box center [734, 611] width 33 height 30
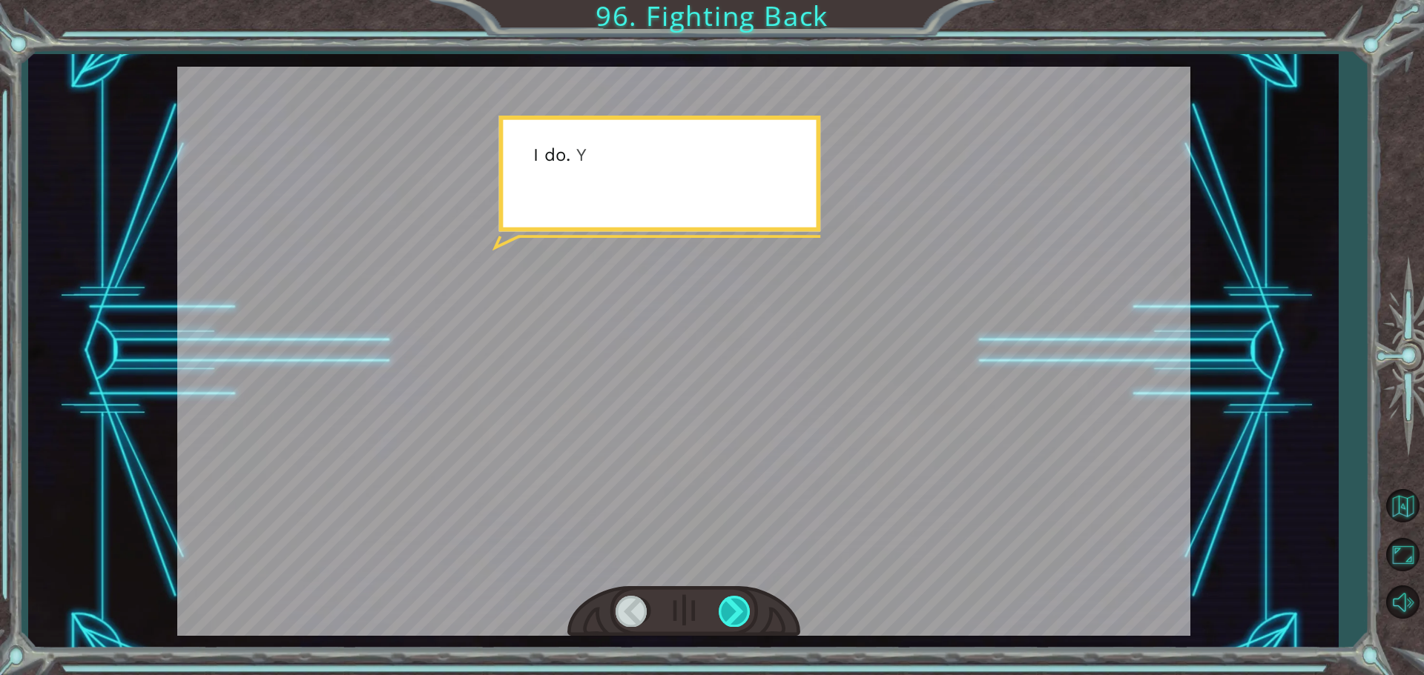
click at [747, 617] on div at bounding box center [734, 611] width 33 height 30
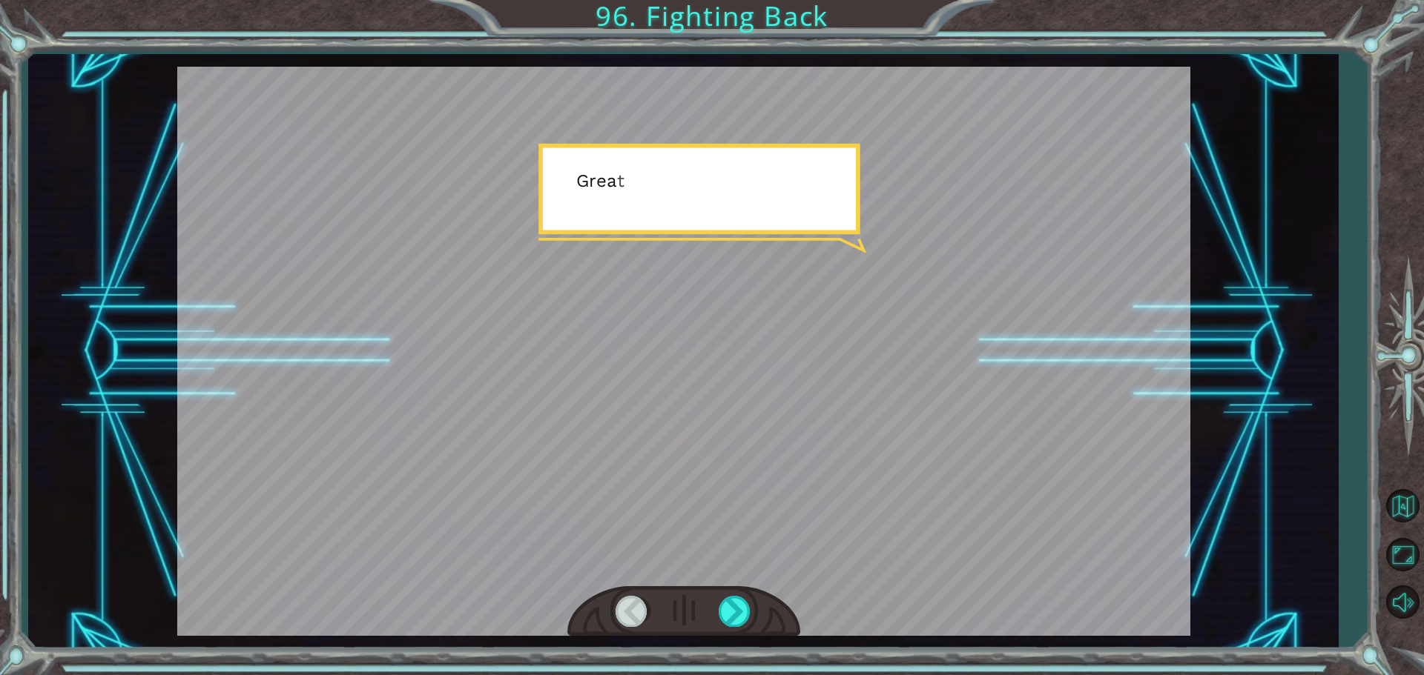
click at [752, 611] on div at bounding box center [683, 611] width 233 height 51
click at [742, 614] on div at bounding box center [734, 611] width 33 height 30
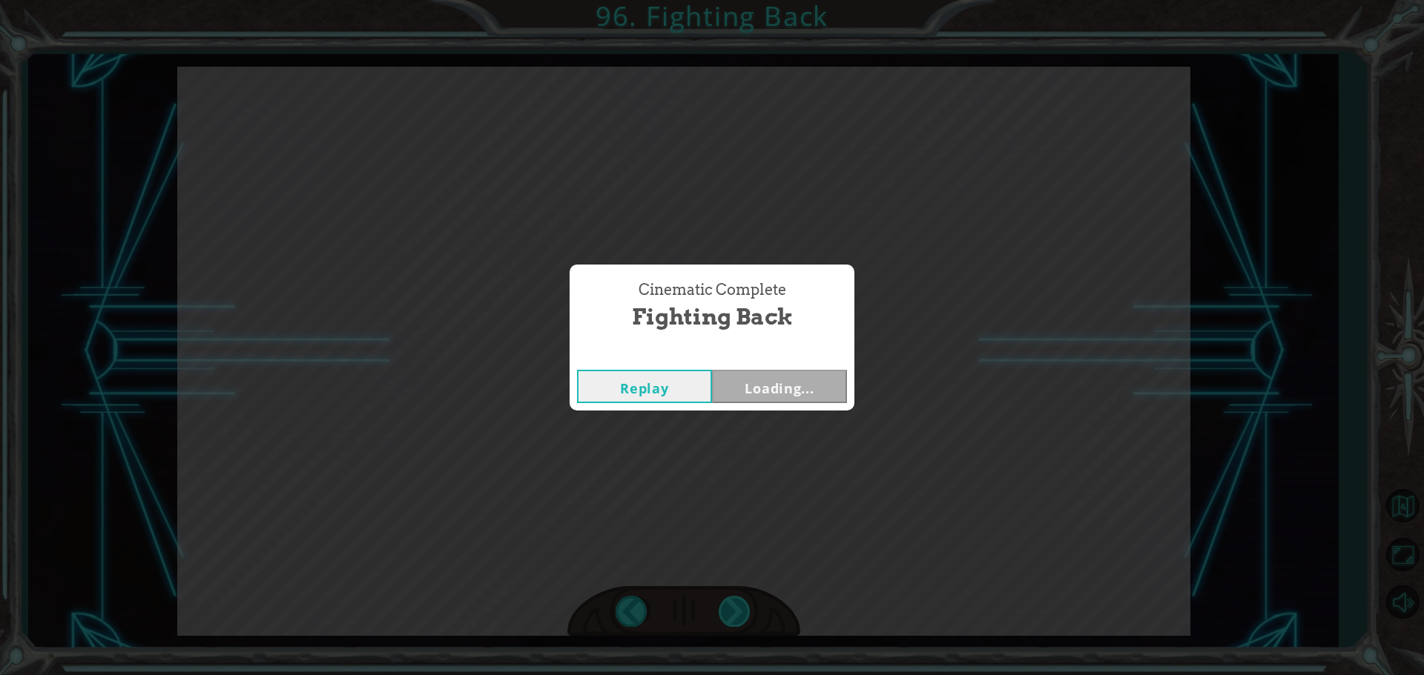
click at [695, 632] on div "Cinematic Complete Fighting Back Replay Loading..." at bounding box center [712, 337] width 1424 height 675
click at [635, 386] on button "Replay" at bounding box center [644, 386] width 135 height 33
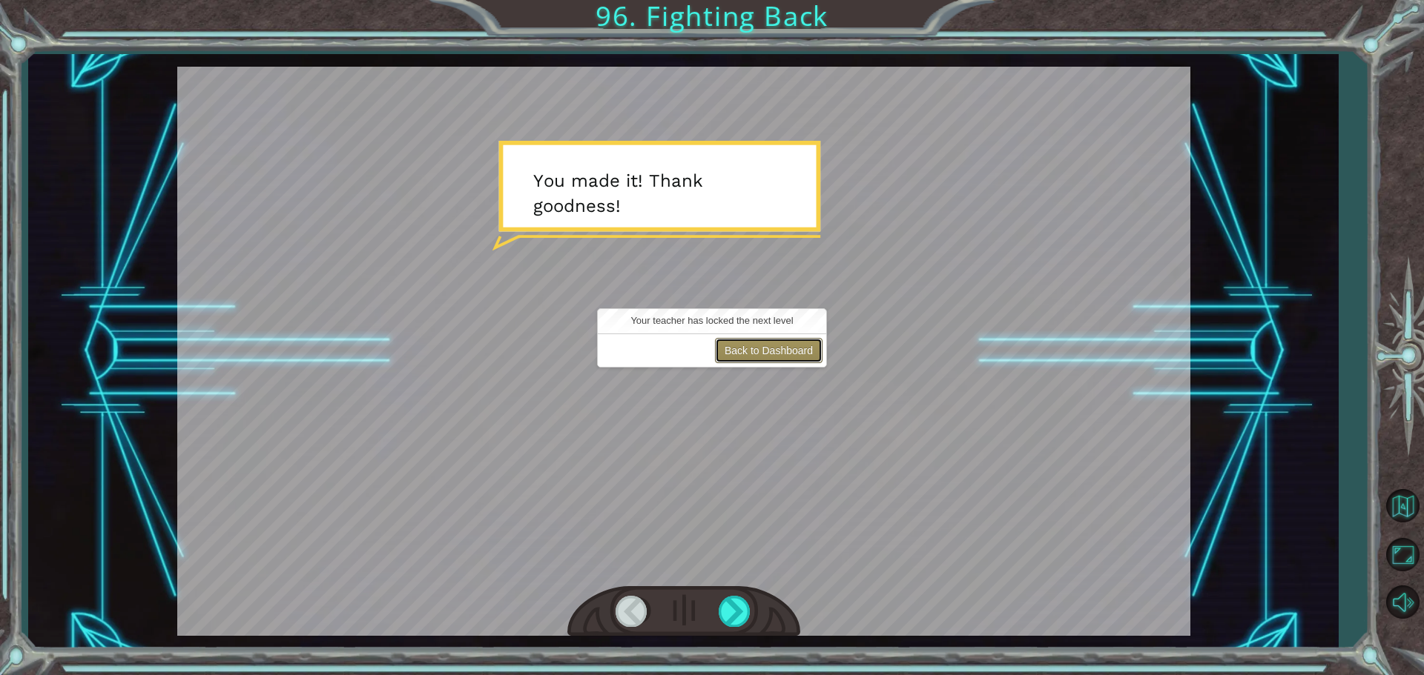
click at [736, 346] on button "Back to Dashboard" at bounding box center [769, 350] width 108 height 25
